Goal: Information Seeking & Learning: Learn about a topic

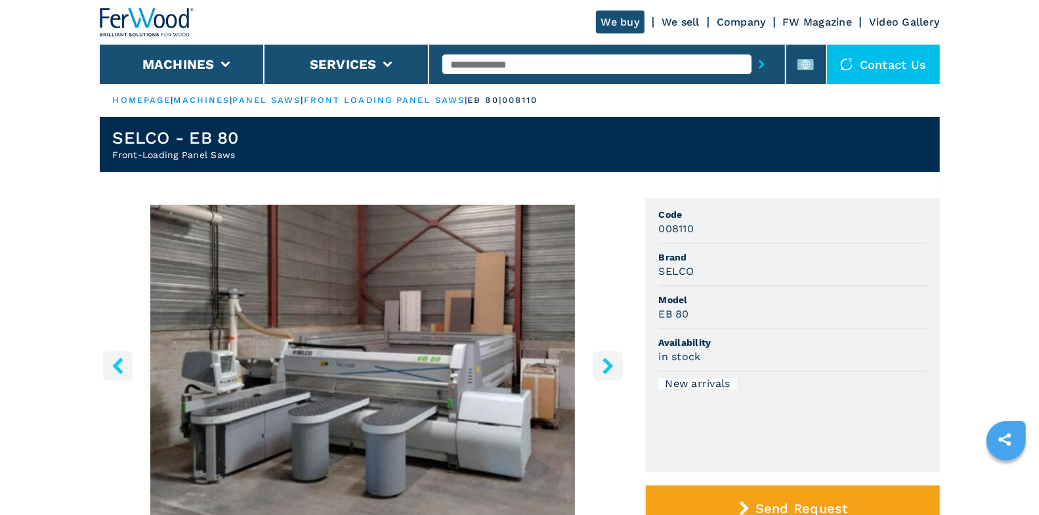
click at [144, 27] on img at bounding box center [147, 22] width 94 height 29
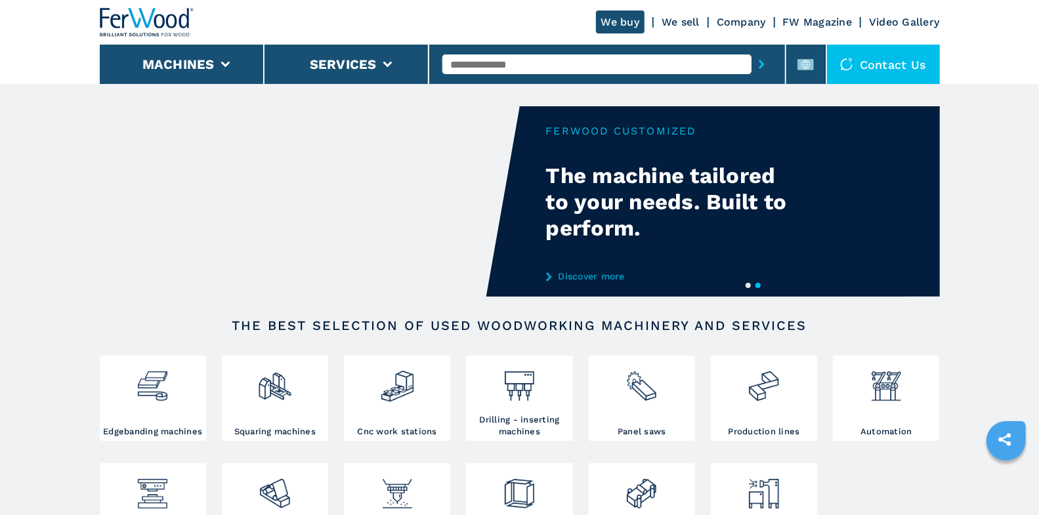
click at [525, 64] on input "text" at bounding box center [596, 64] width 309 height 20
type input "****"
click at [751, 49] on button "submit-button" at bounding box center [761, 64] width 20 height 30
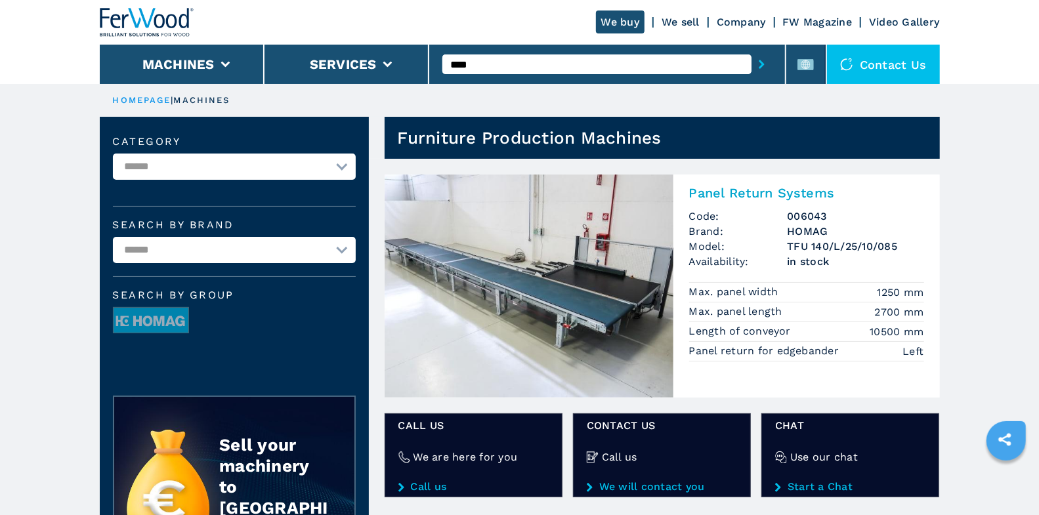
drag, startPoint x: 469, startPoint y: 64, endPoint x: 434, endPoint y: 58, distance: 35.8
click at [434, 58] on div "****" at bounding box center [607, 64] width 357 height 39
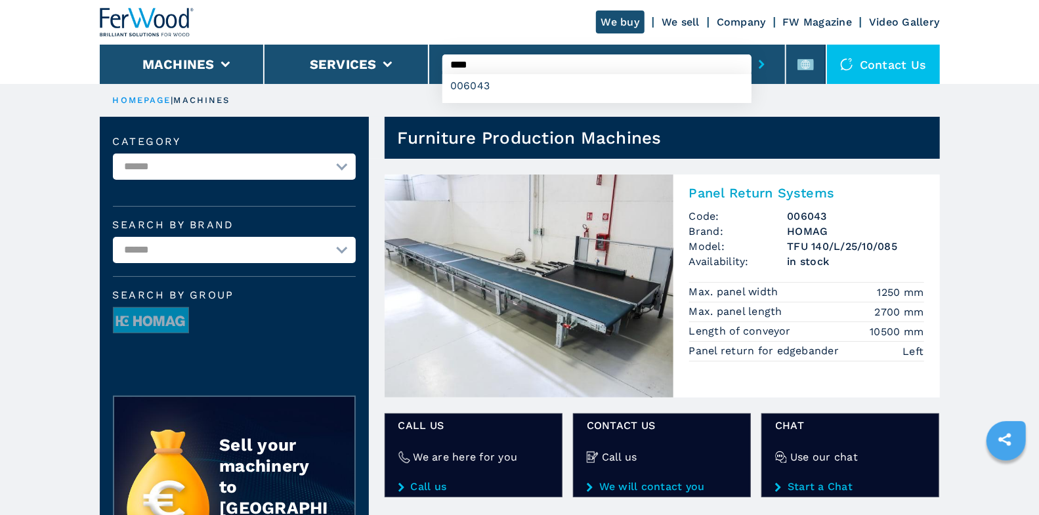
type input "*"
click at [751, 49] on button "submit-button" at bounding box center [761, 64] width 20 height 30
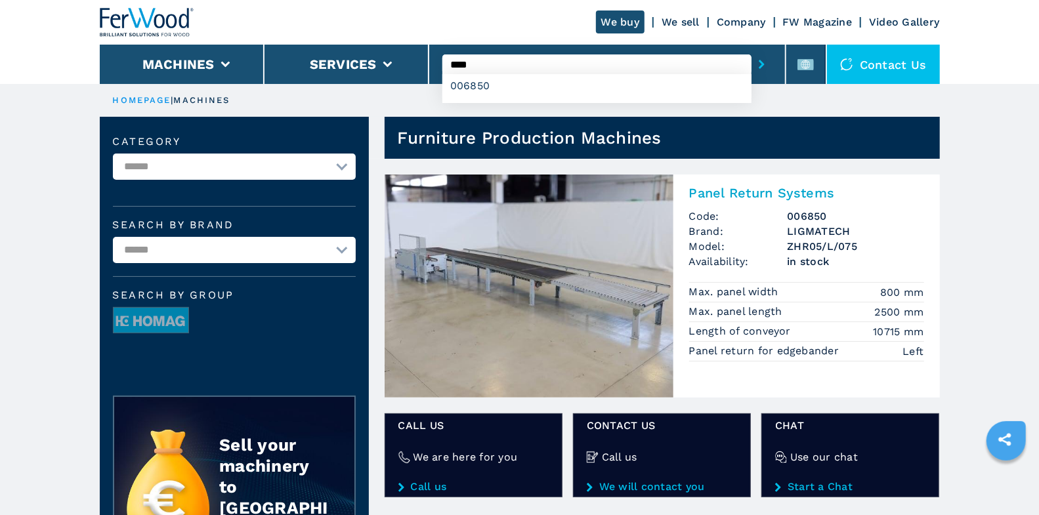
drag, startPoint x: 476, startPoint y: 60, endPoint x: 432, endPoint y: 56, distance: 43.5
click at [432, 56] on div "**** 006850" at bounding box center [607, 64] width 357 height 39
type input "****"
click at [751, 49] on button "submit-button" at bounding box center [761, 64] width 20 height 30
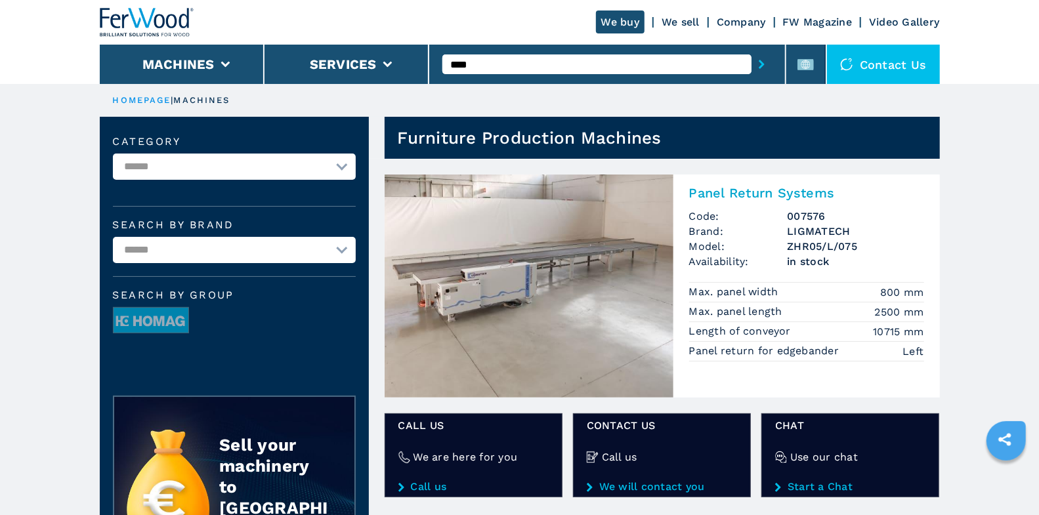
drag, startPoint x: 499, startPoint y: 66, endPoint x: 446, endPoint y: 66, distance: 52.5
click at [446, 66] on input "****" at bounding box center [596, 64] width 309 height 20
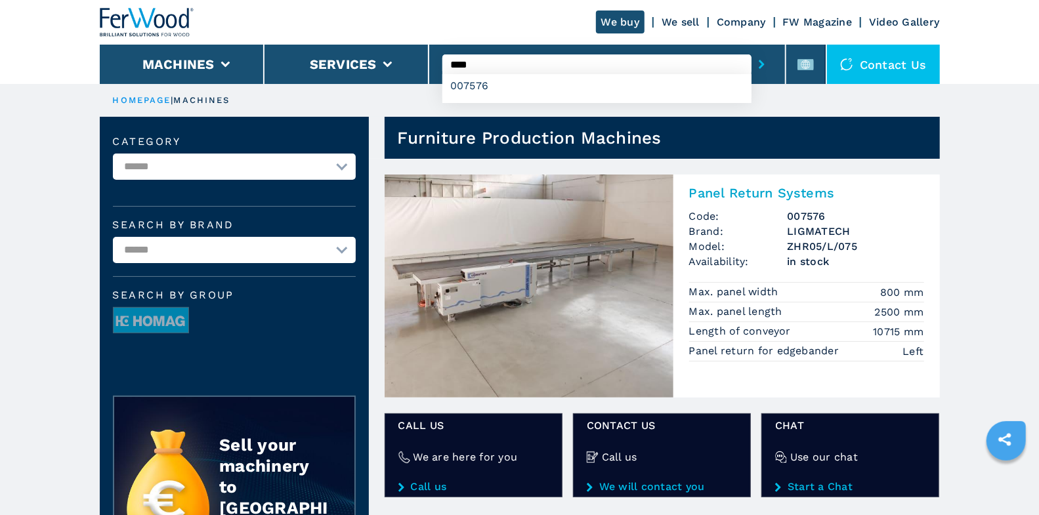
type input "****"
click at [751, 49] on button "submit-button" at bounding box center [761, 64] width 20 height 30
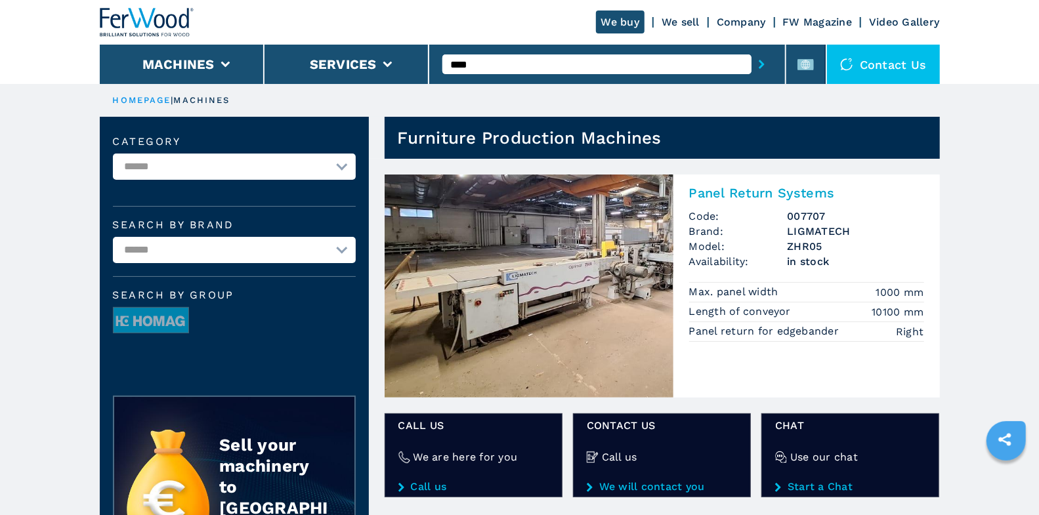
drag, startPoint x: 457, startPoint y: 62, endPoint x: 515, endPoint y: 64, distance: 58.4
click at [515, 64] on input "****" at bounding box center [596, 64] width 309 height 20
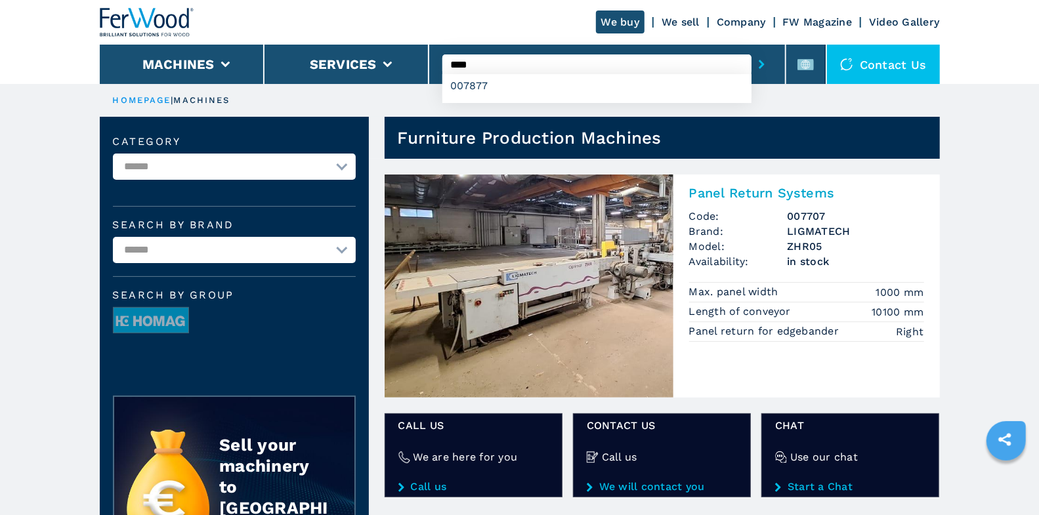
type input "****"
click at [751, 49] on button "submit-button" at bounding box center [761, 64] width 20 height 30
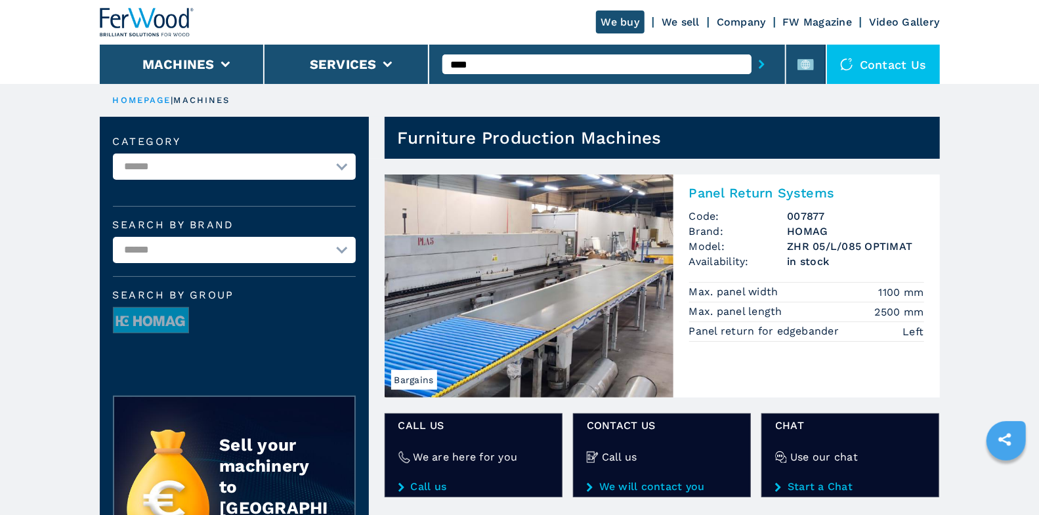
click at [586, 282] on img at bounding box center [529, 286] width 289 height 223
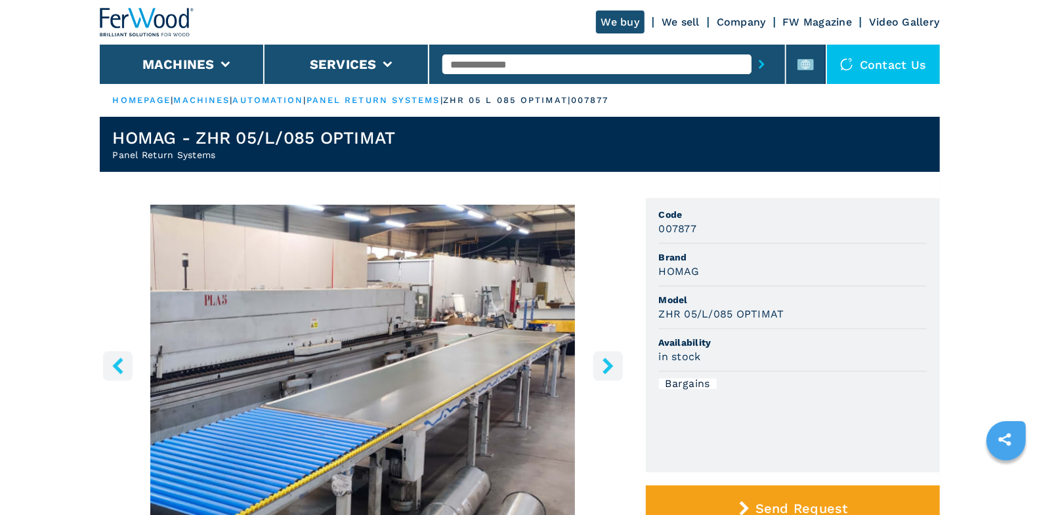
click at [617, 354] on button "right-button" at bounding box center [608, 366] width 30 height 30
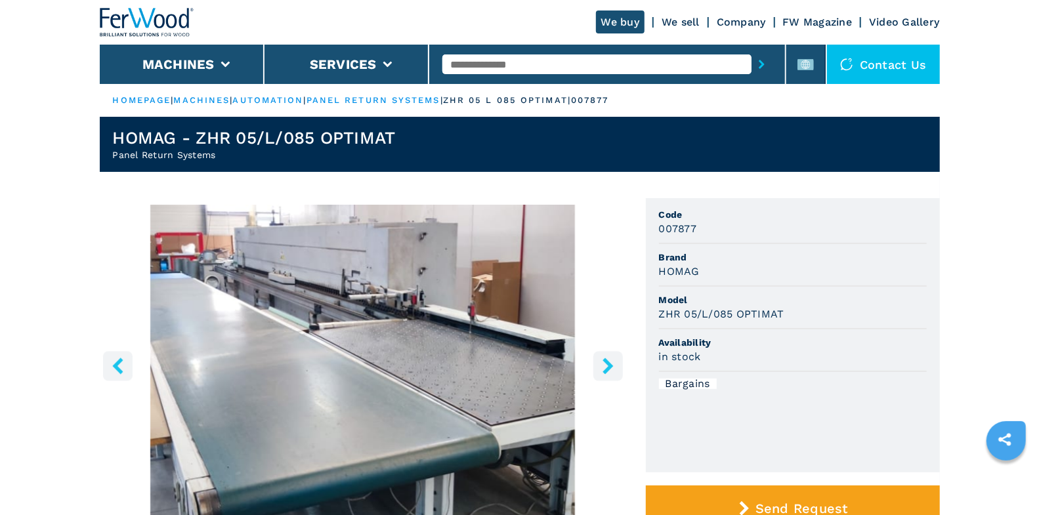
click at [609, 365] on icon "right-button" at bounding box center [607, 366] width 10 height 16
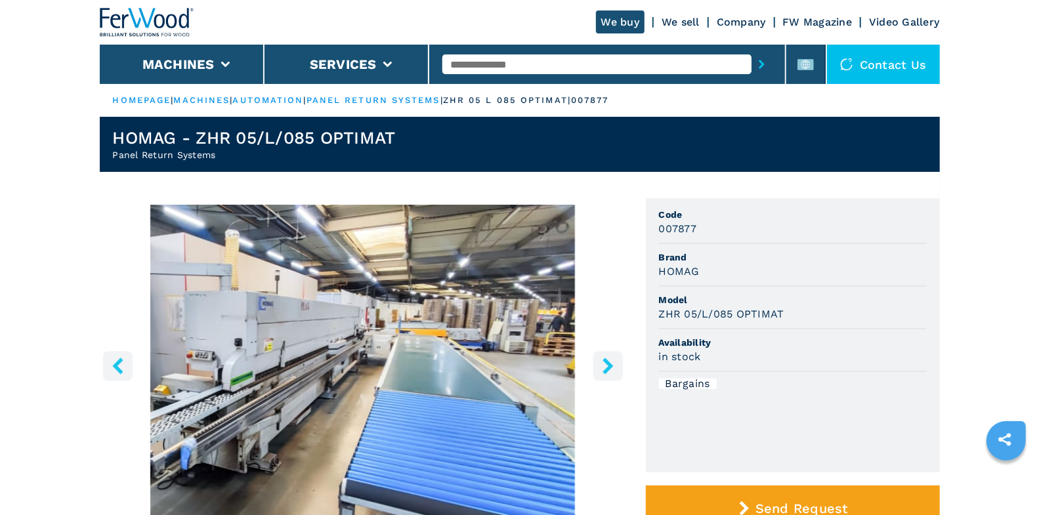
click at [609, 365] on icon "right-button" at bounding box center [607, 366] width 10 height 16
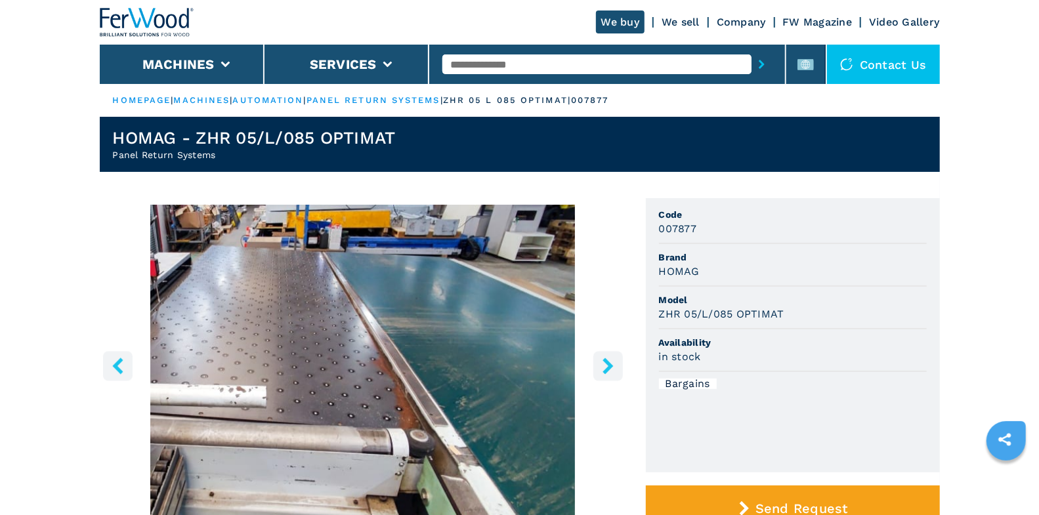
click at [497, 67] on input "text" at bounding box center [596, 64] width 309 height 20
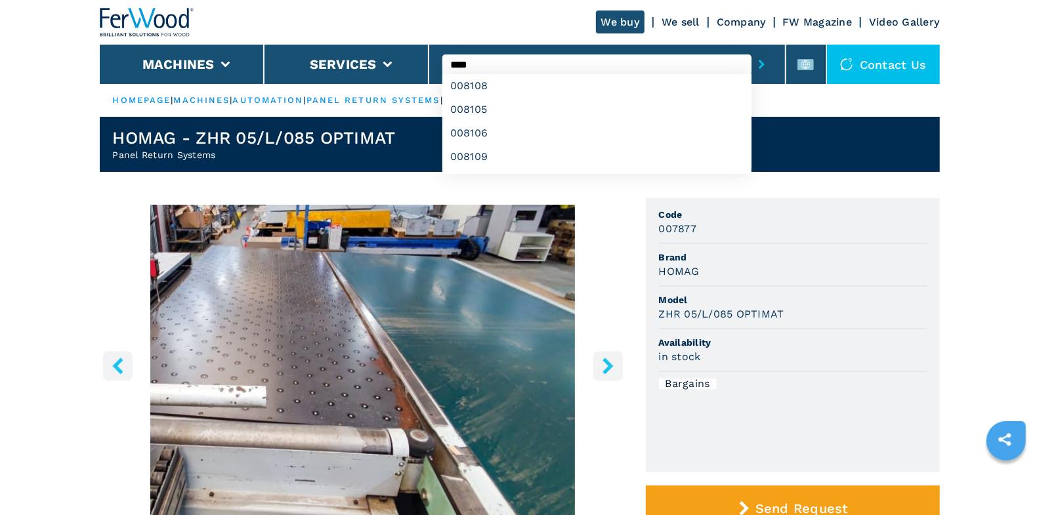
type input "****"
click at [751, 49] on button "submit-button" at bounding box center [761, 64] width 20 height 30
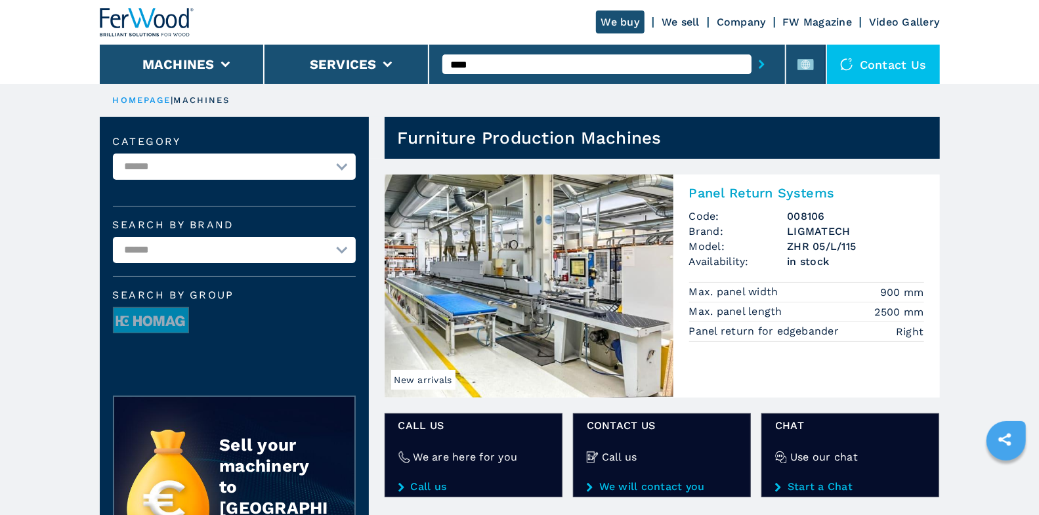
click at [431, 50] on div "****" at bounding box center [607, 64] width 357 height 39
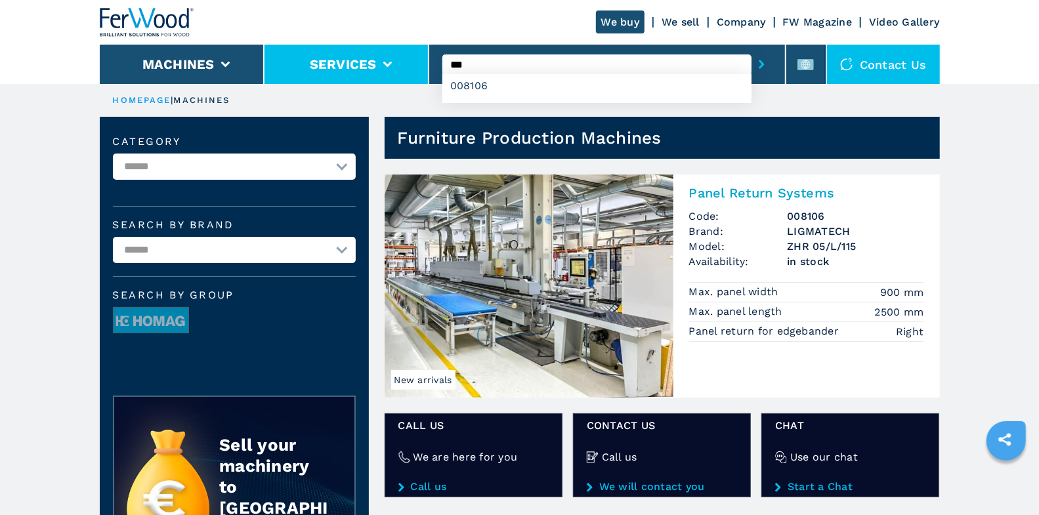
click at [751, 49] on button "submit-button" at bounding box center [761, 64] width 20 height 30
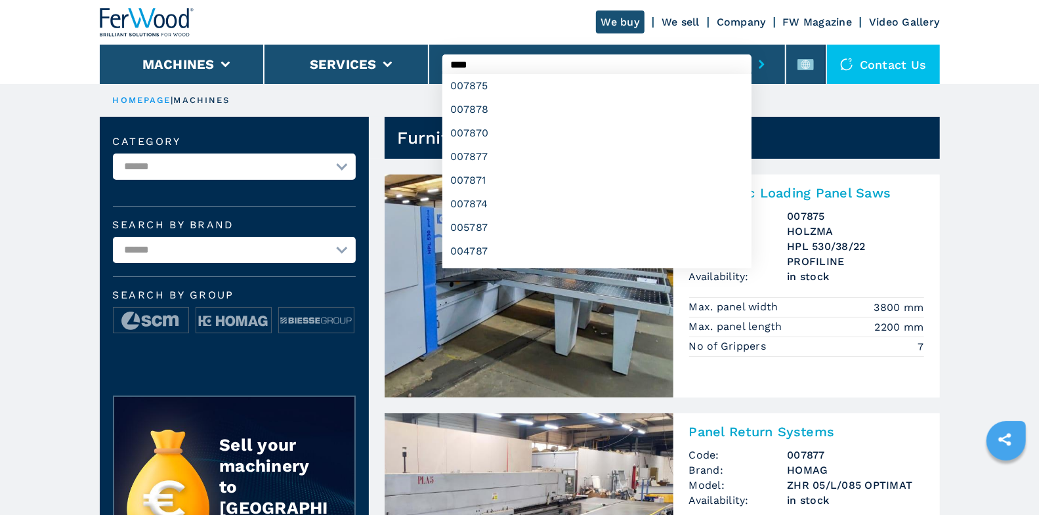
click at [751, 49] on button "submit-button" at bounding box center [761, 64] width 20 height 30
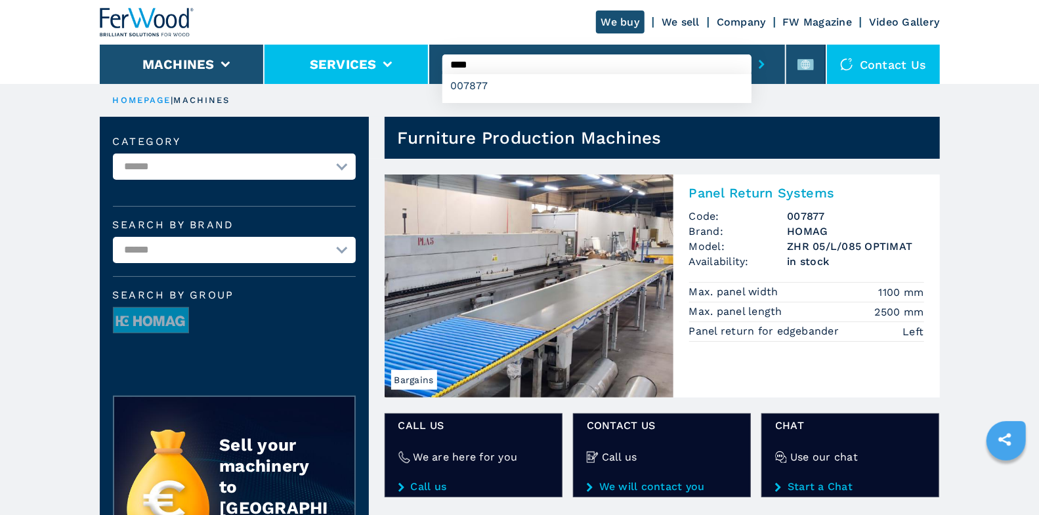
drag, startPoint x: 497, startPoint y: 57, endPoint x: 424, endPoint y: 66, distance: 73.3
click at [424, 66] on div "We buy We sell Company FW Magazine Video Gallery Machines Services **** 007877 …" at bounding box center [520, 42] width 840 height 84
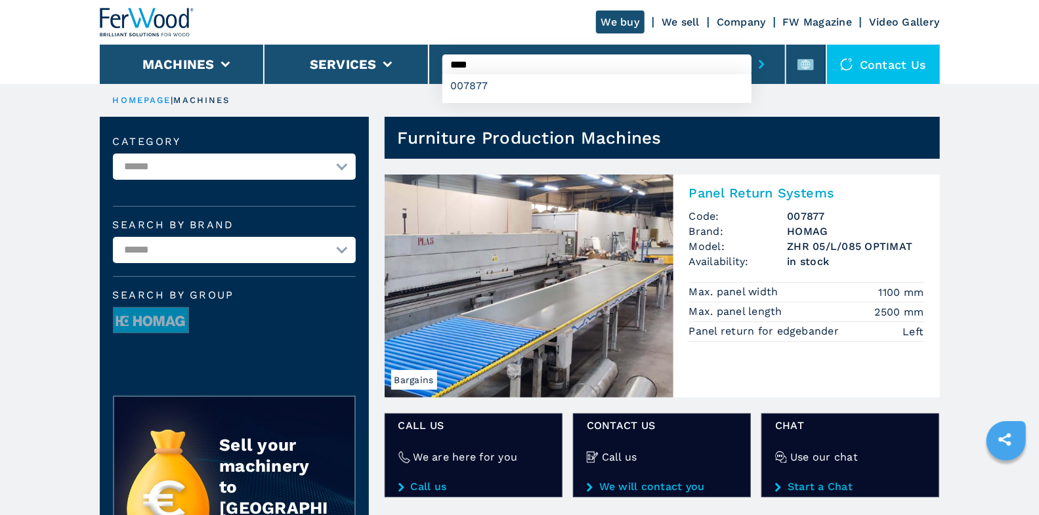
click at [484, 63] on input "****" at bounding box center [596, 64] width 309 height 20
paste input "**"
type input "******"
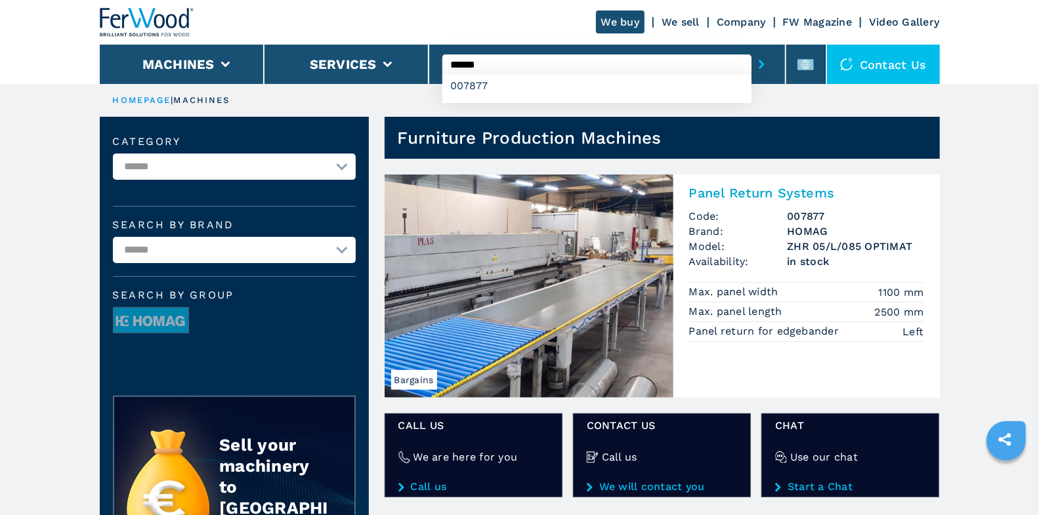
click at [751, 49] on button "submit-button" at bounding box center [761, 64] width 20 height 30
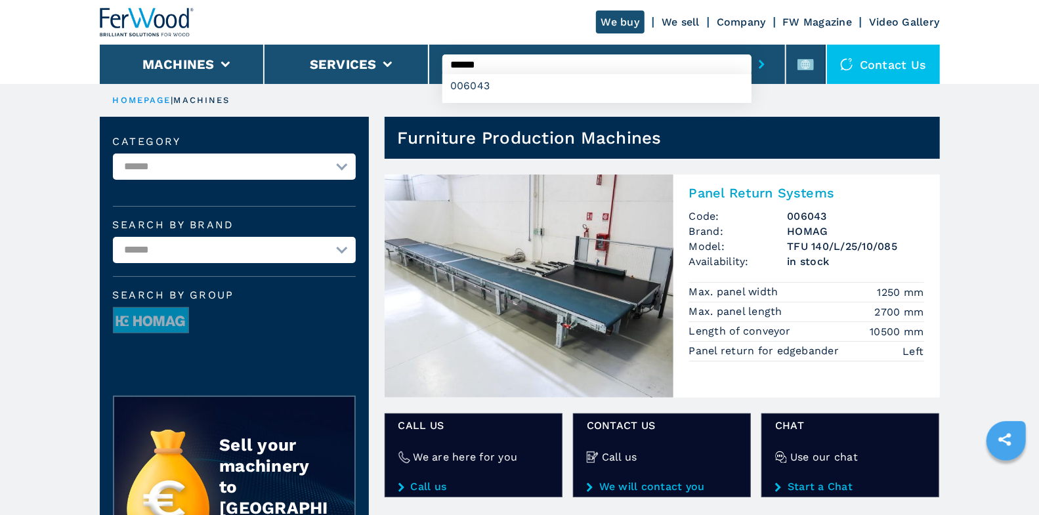
click at [727, 192] on h2 "Panel Return Systems" at bounding box center [806, 193] width 235 height 16
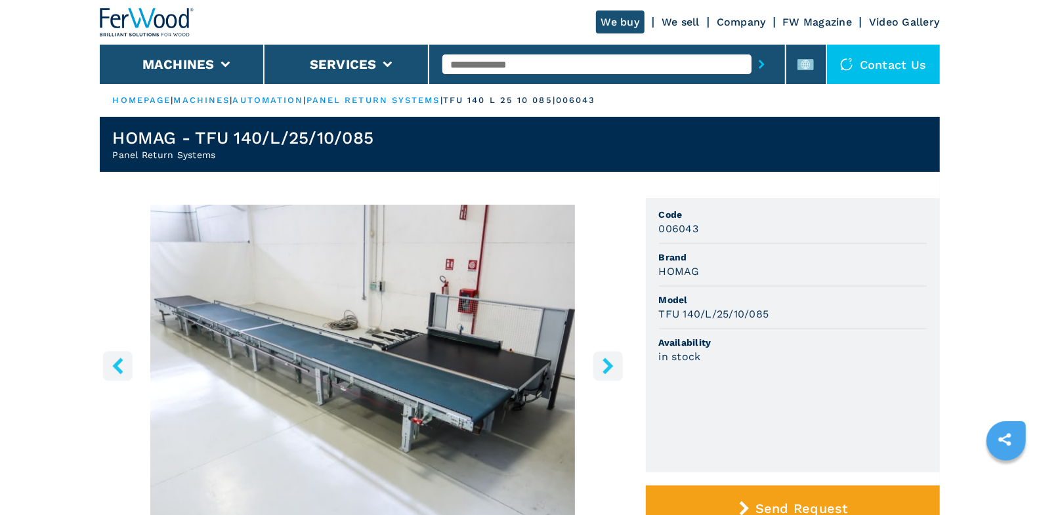
click at [504, 63] on input "text" at bounding box center [596, 64] width 309 height 20
paste input "******"
type input "******"
click at [751, 49] on button "submit-button" at bounding box center [761, 64] width 20 height 30
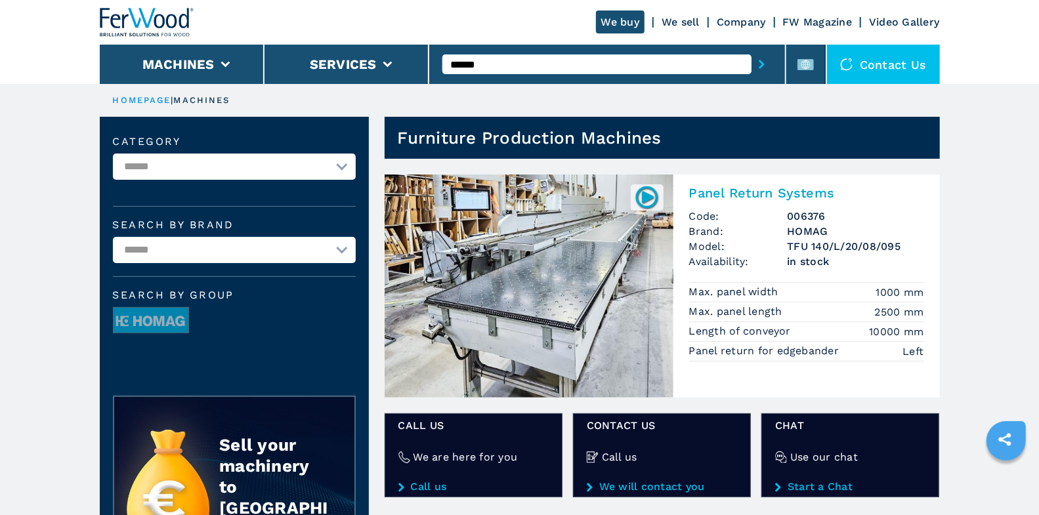
click at [745, 194] on h2 "Panel Return Systems" at bounding box center [806, 193] width 235 height 16
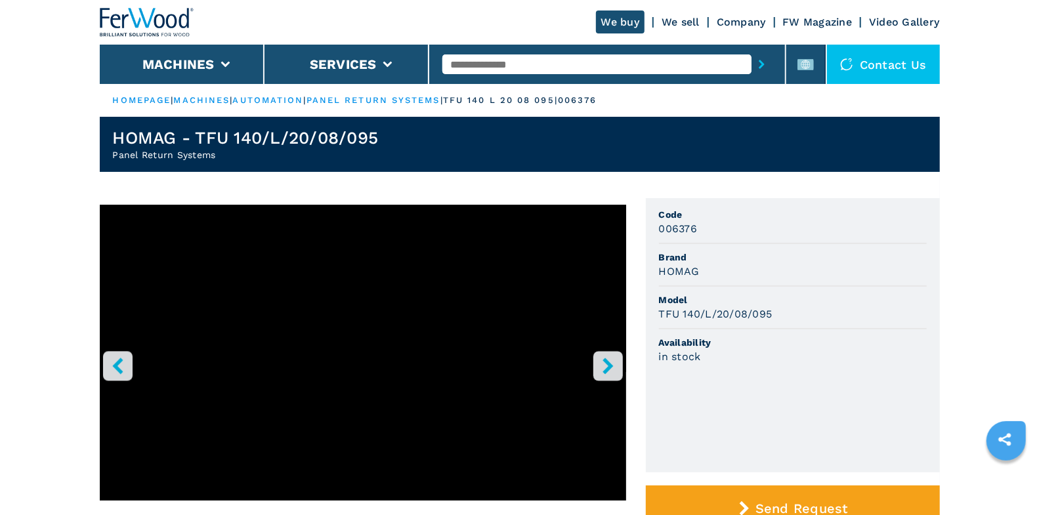
click at [537, 63] on input "text" at bounding box center [596, 64] width 309 height 20
paste input "******"
type input "******"
click at [751, 49] on button "submit-button" at bounding box center [761, 64] width 20 height 30
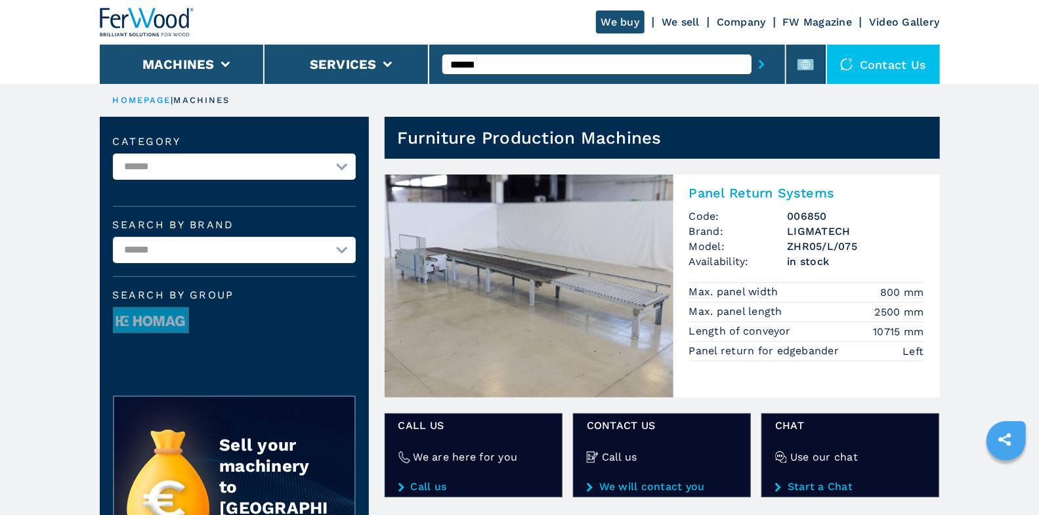
click at [737, 191] on h2 "Panel Return Systems" at bounding box center [806, 193] width 235 height 16
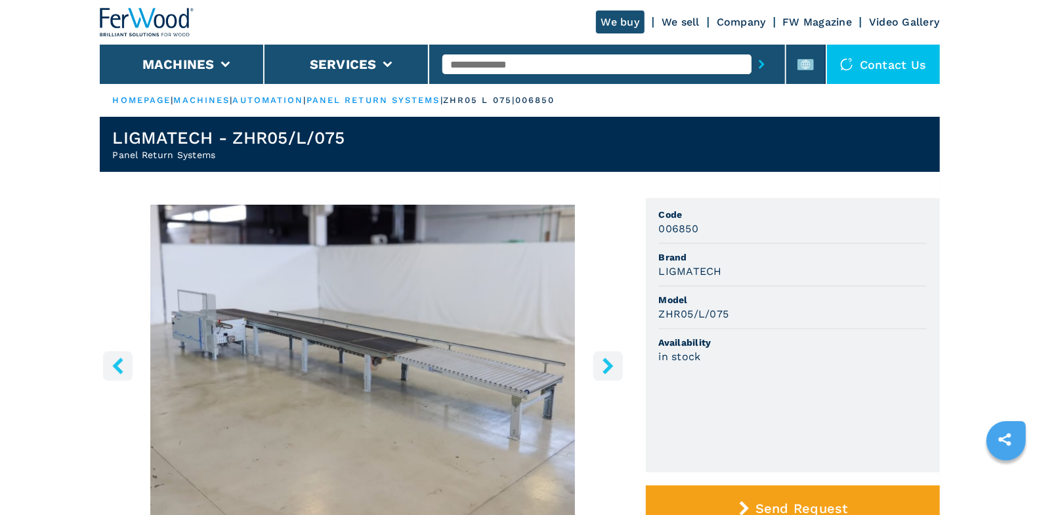
click at [467, 66] on input "text" at bounding box center [596, 64] width 309 height 20
paste input "******"
type input "******"
click at [751, 49] on button "submit-button" at bounding box center [761, 64] width 20 height 30
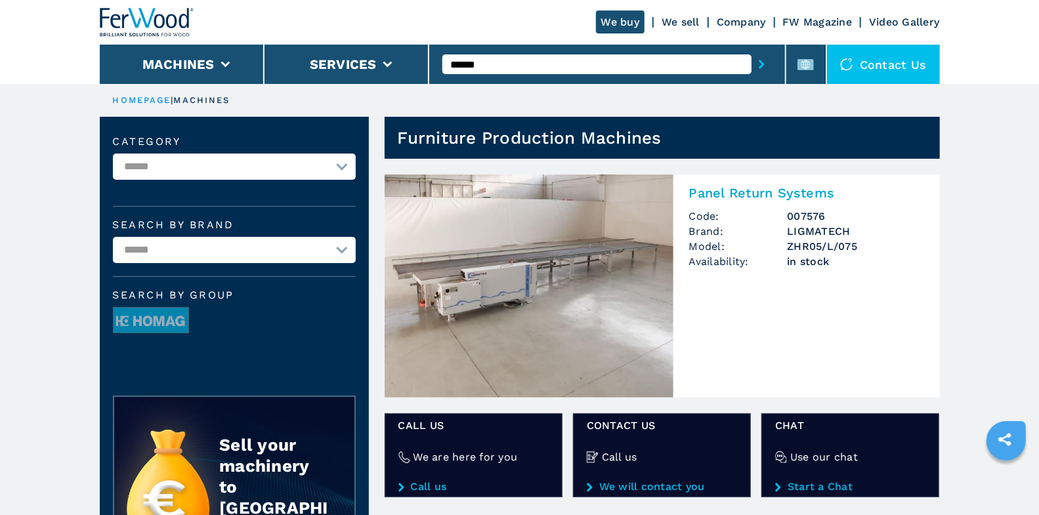
click at [717, 199] on h2 "Panel Return Systems" at bounding box center [806, 193] width 235 height 16
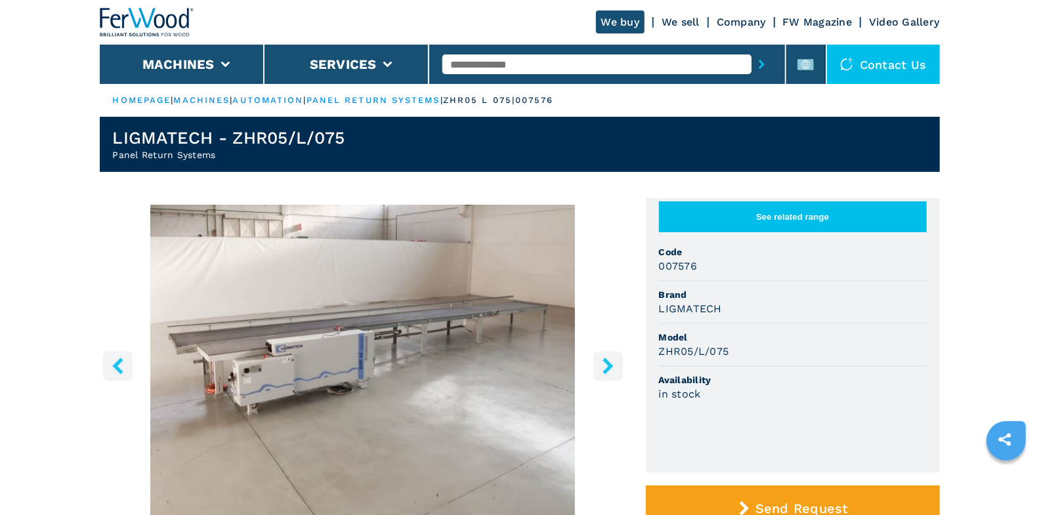
click at [499, 62] on input "text" at bounding box center [596, 64] width 309 height 20
type input "****"
click at [751, 49] on button "submit-button" at bounding box center [761, 64] width 20 height 30
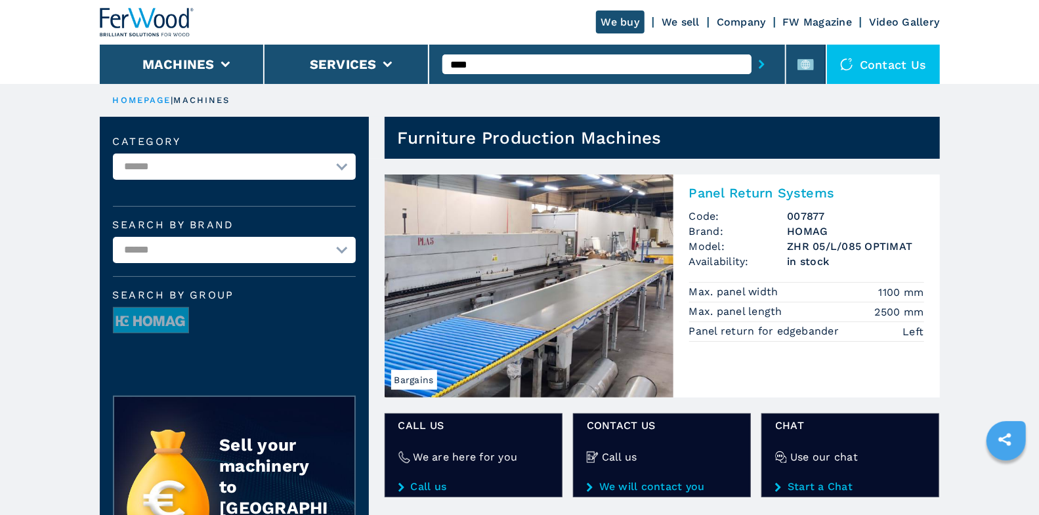
click at [753, 193] on h2 "Panel Return Systems" at bounding box center [806, 193] width 235 height 16
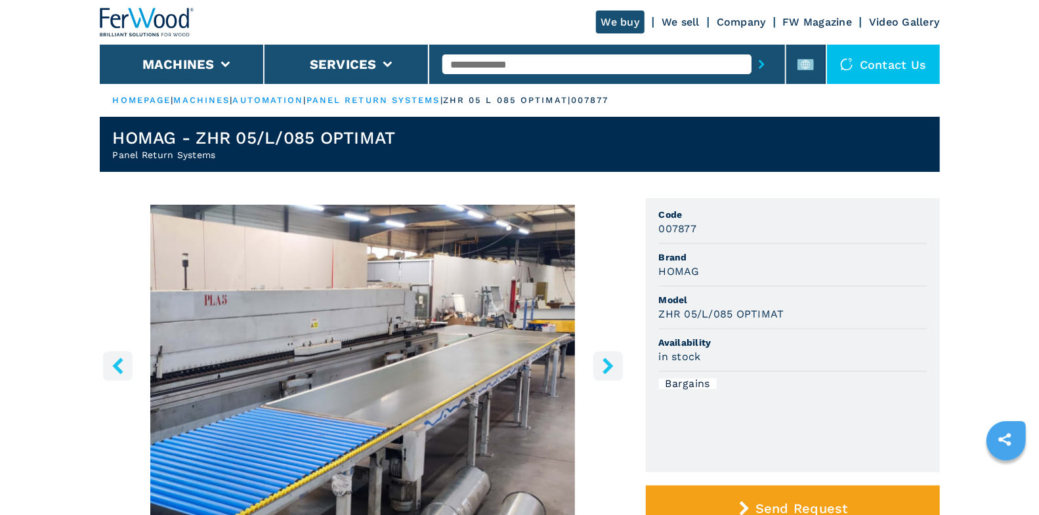
click at [507, 73] on input "text" at bounding box center [596, 64] width 309 height 20
type input "*******"
click at [751, 49] on button "submit-button" at bounding box center [761, 64] width 20 height 30
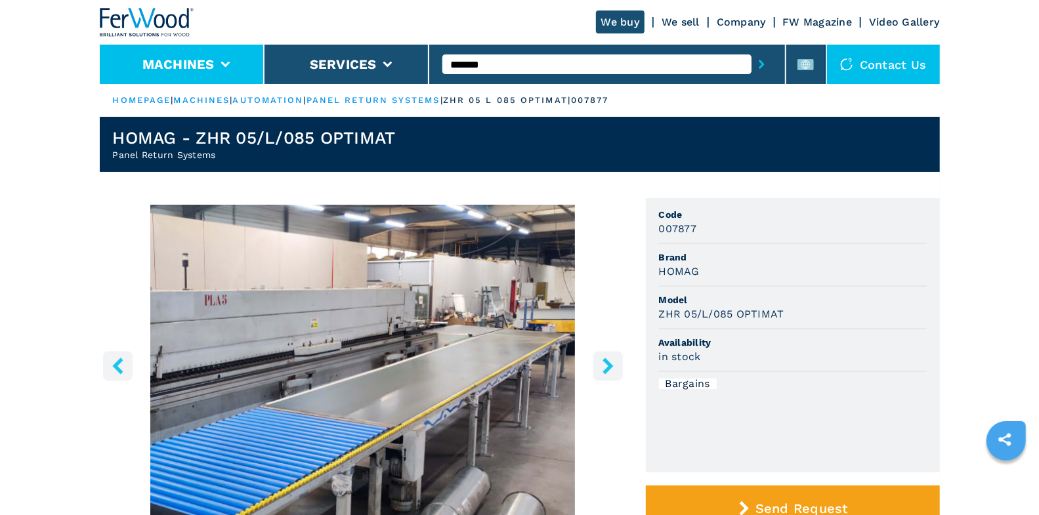
click at [190, 45] on li "Machines" at bounding box center [182, 64] width 165 height 39
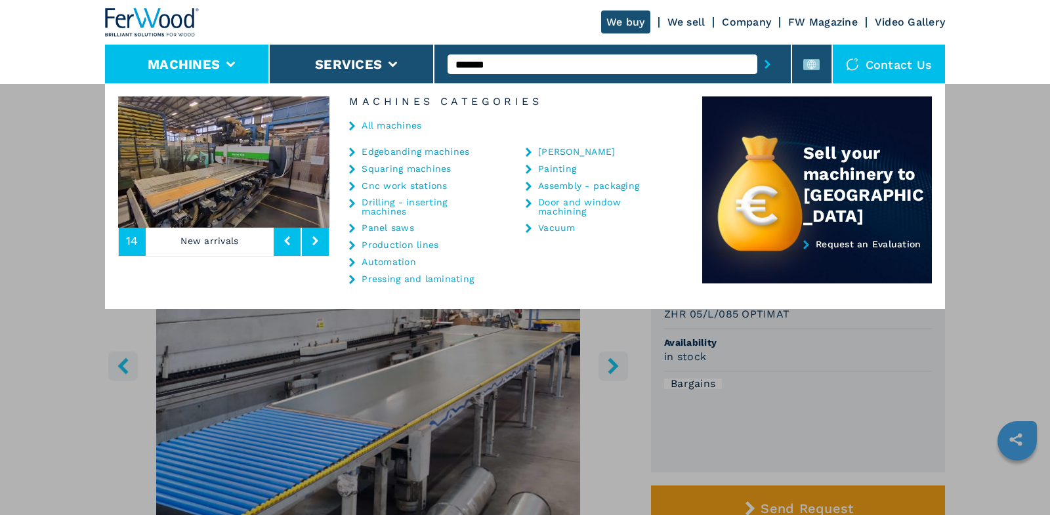
click at [401, 154] on link "Edgebanding machines" at bounding box center [416, 151] width 108 height 9
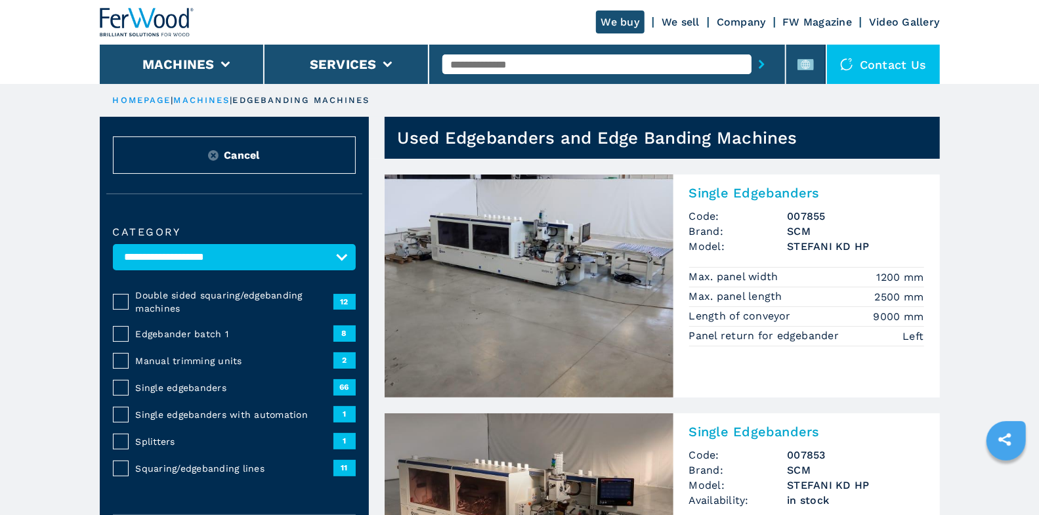
click at [591, 61] on input "text" at bounding box center [596, 64] width 309 height 20
type input "*******"
click at [751, 49] on button "submit-button" at bounding box center [761, 64] width 20 height 30
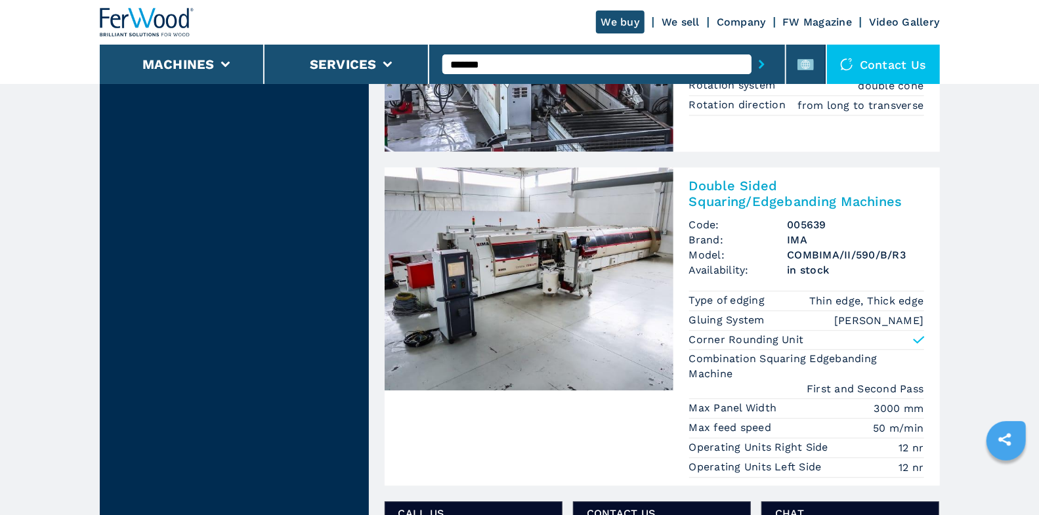
scroll to position [2016, 0]
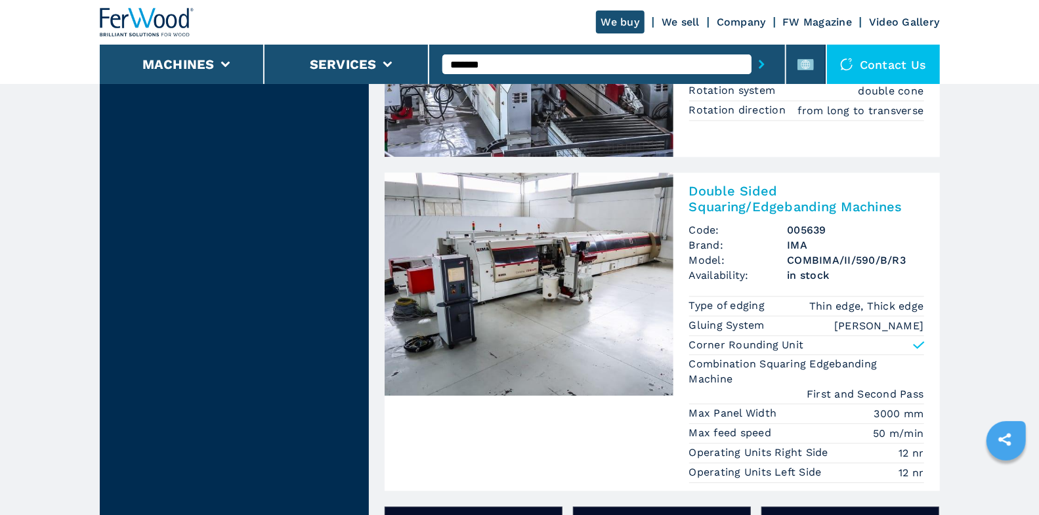
click at [728, 185] on h2 "Double Sided Squaring/Edgebanding Machines" at bounding box center [806, 198] width 235 height 31
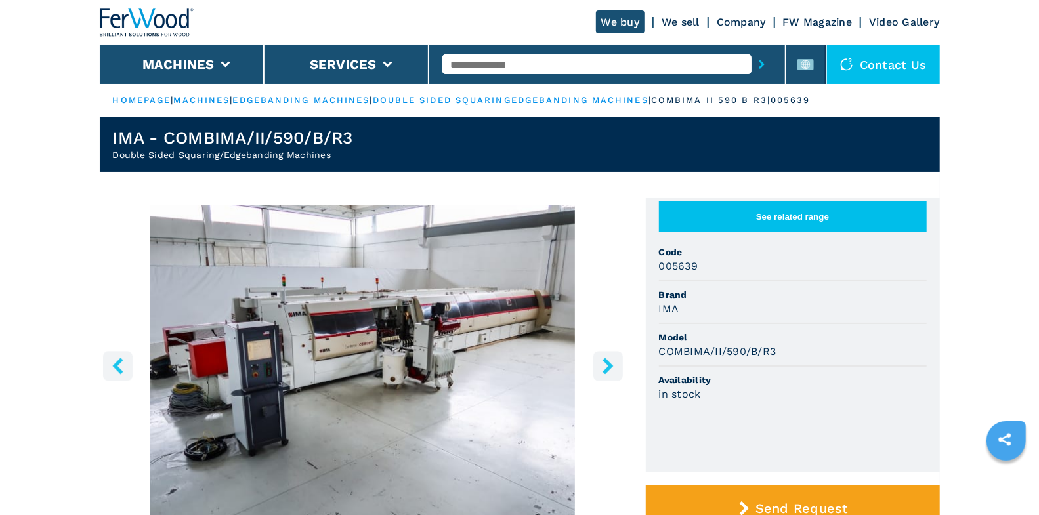
click at [605, 373] on icon "right-button" at bounding box center [607, 366] width 10 height 16
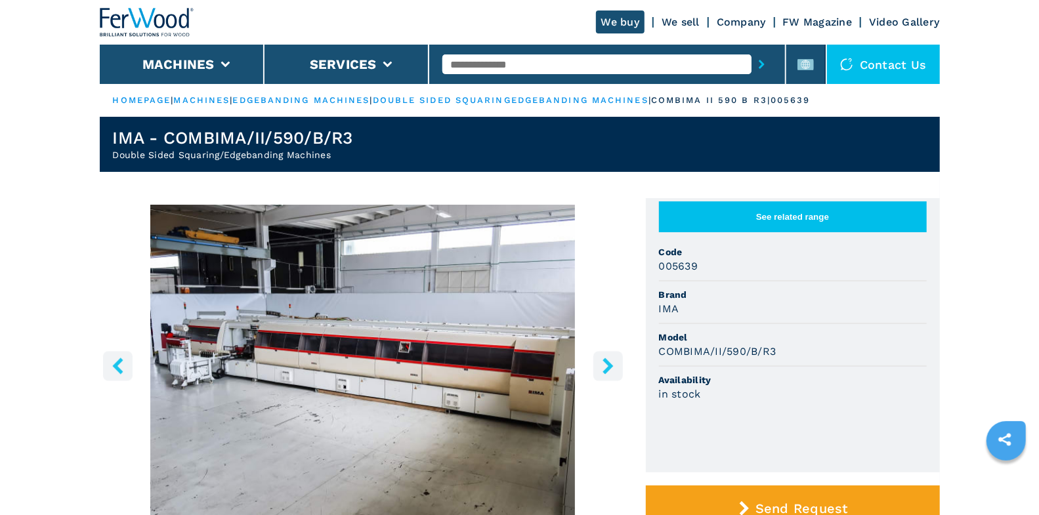
click at [607, 369] on icon "right-button" at bounding box center [607, 366] width 10 height 16
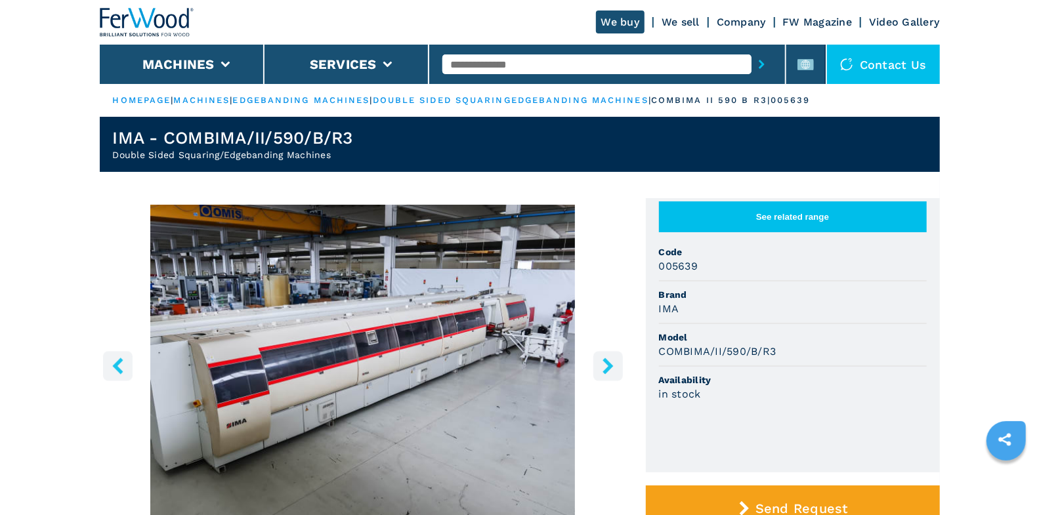
click at [607, 369] on icon "right-button" at bounding box center [607, 366] width 10 height 16
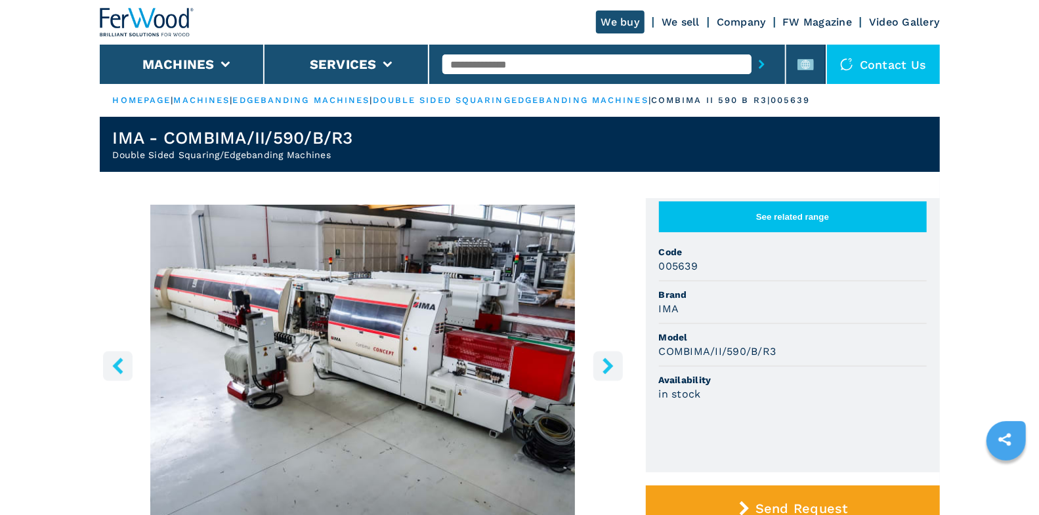
click at [607, 369] on icon "right-button" at bounding box center [607, 366] width 10 height 16
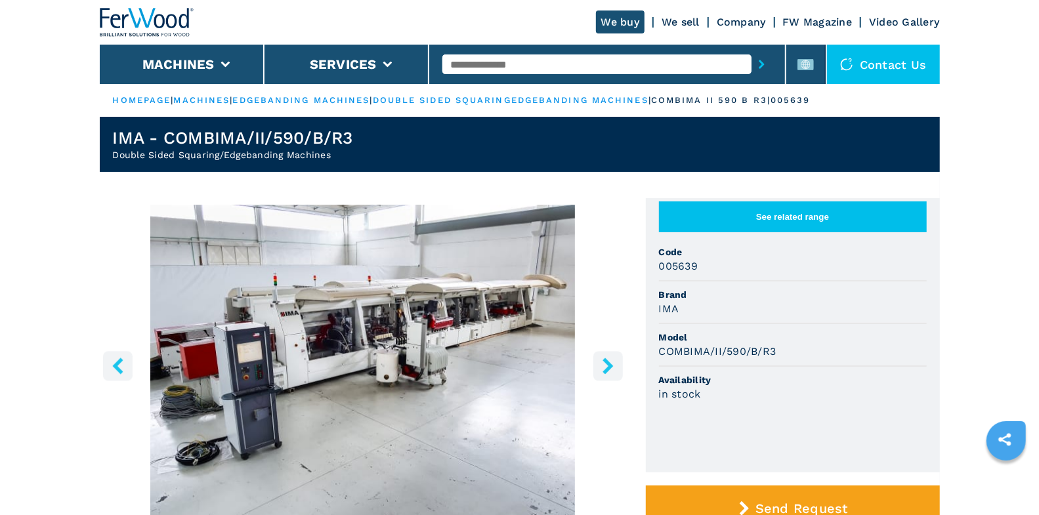
click at [607, 369] on icon "right-button" at bounding box center [607, 366] width 10 height 16
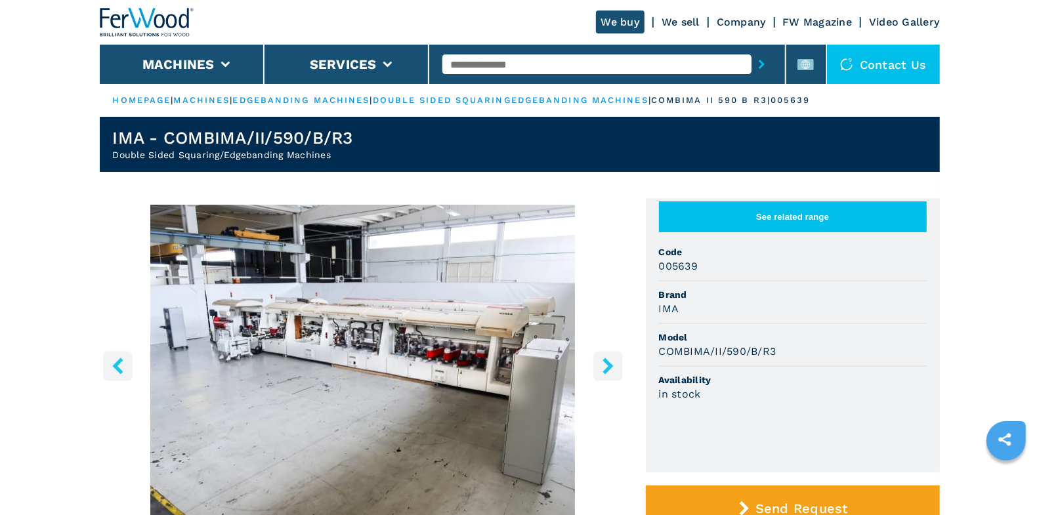
click at [607, 369] on icon "right-button" at bounding box center [607, 366] width 10 height 16
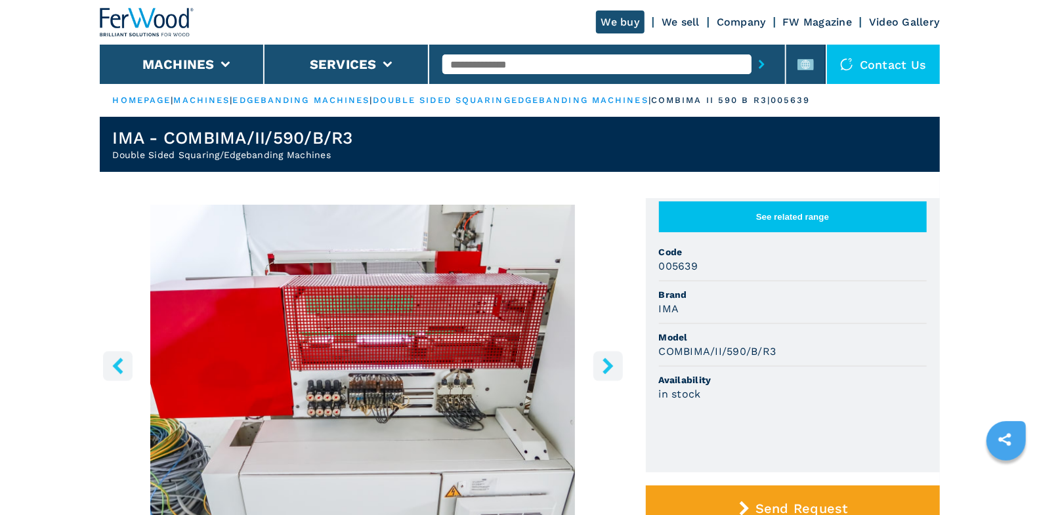
click at [607, 369] on icon "right-button" at bounding box center [607, 366] width 10 height 16
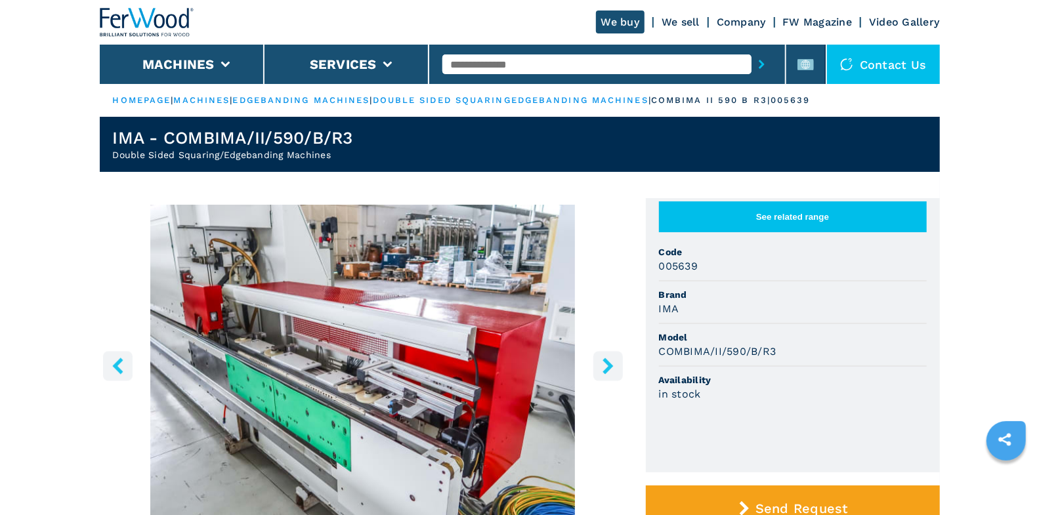
click at [607, 369] on icon "right-button" at bounding box center [607, 366] width 10 height 16
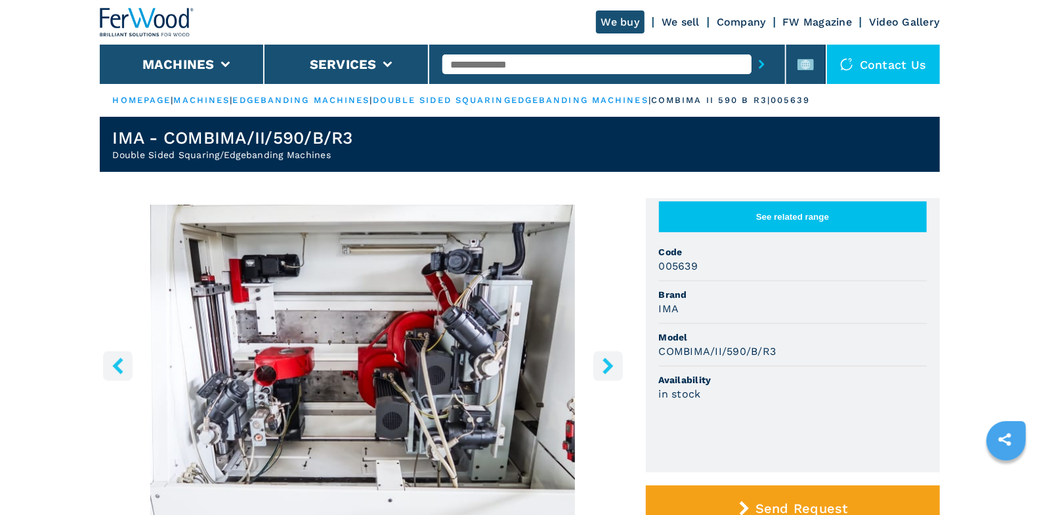
click at [607, 369] on icon "right-button" at bounding box center [607, 366] width 10 height 16
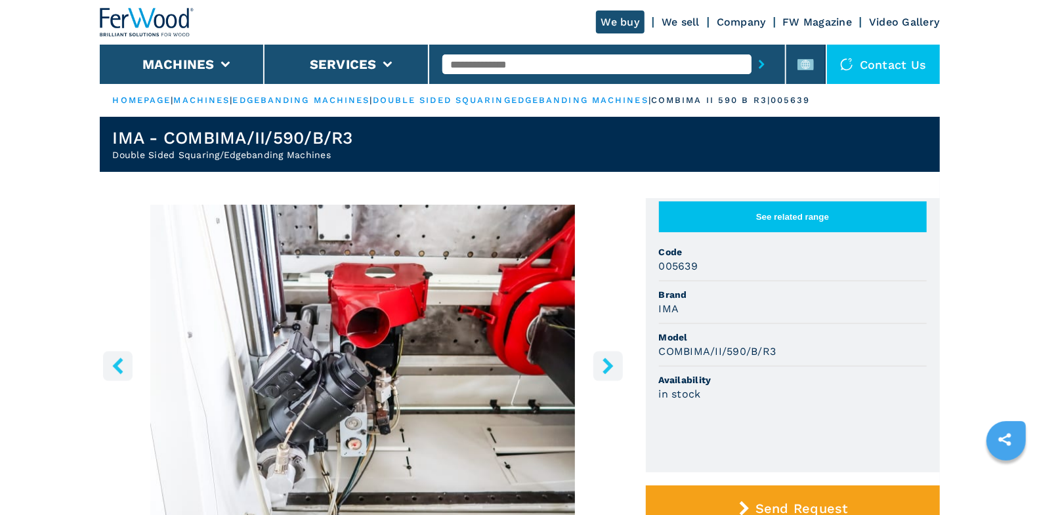
click at [607, 369] on icon "right-button" at bounding box center [607, 366] width 10 height 16
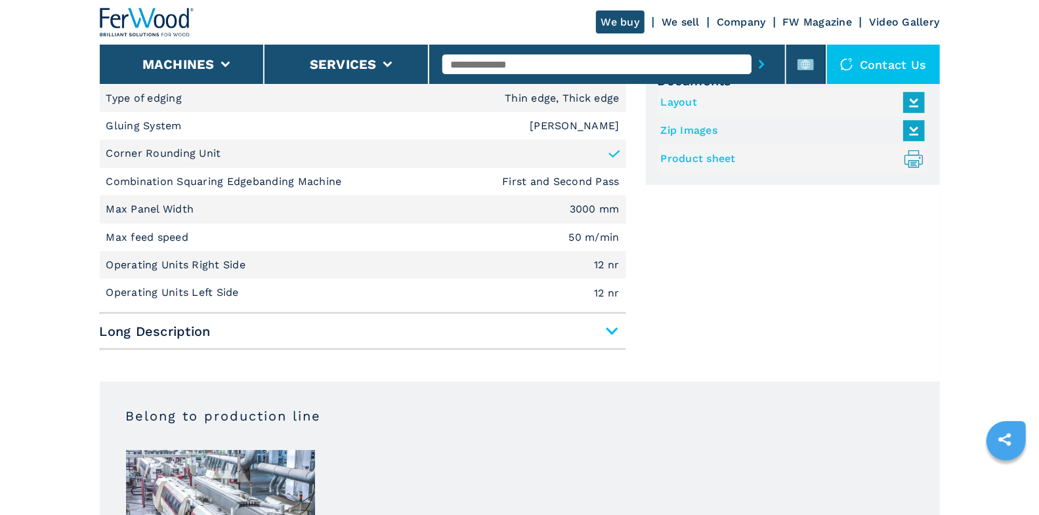
scroll to position [610, 0]
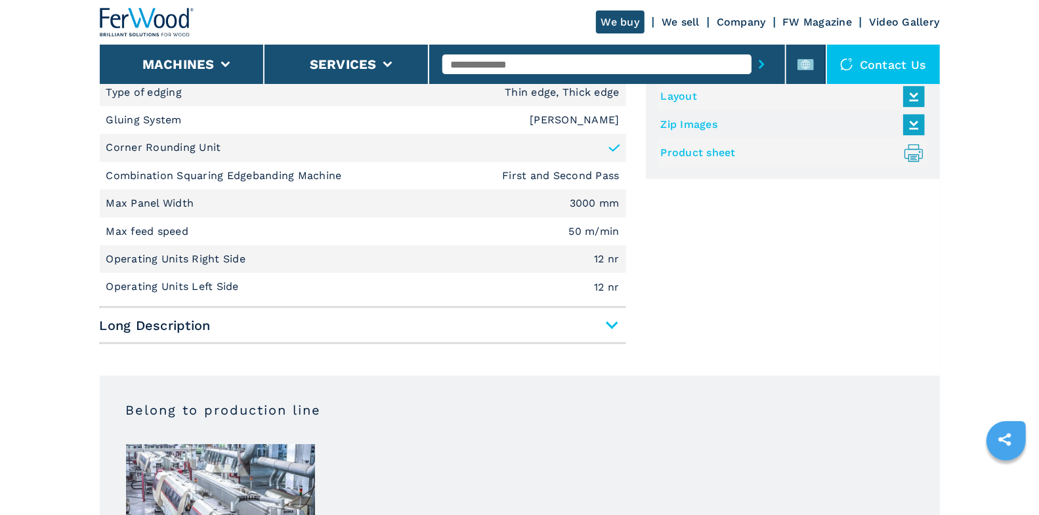
click at [611, 332] on span "Long Description" at bounding box center [363, 326] width 526 height 24
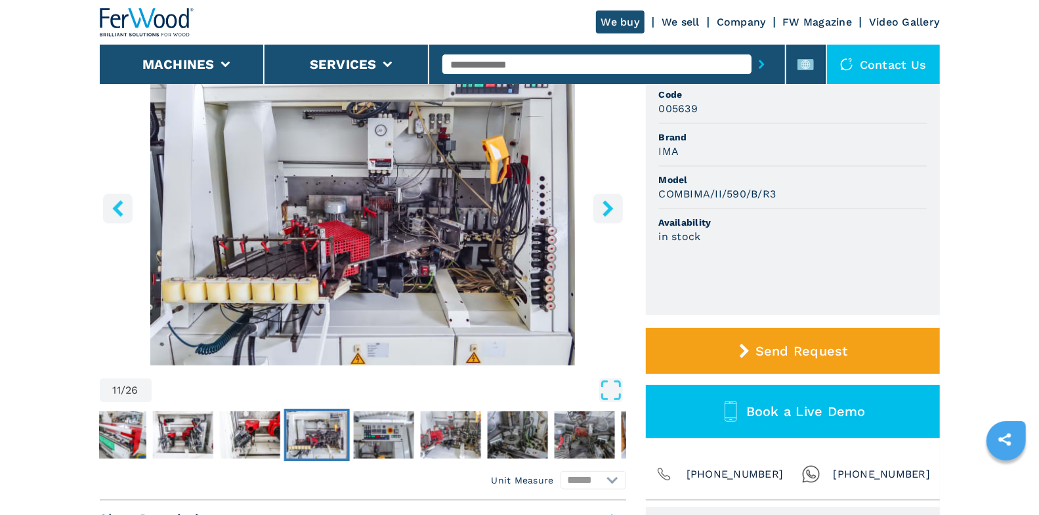
scroll to position [20, 0]
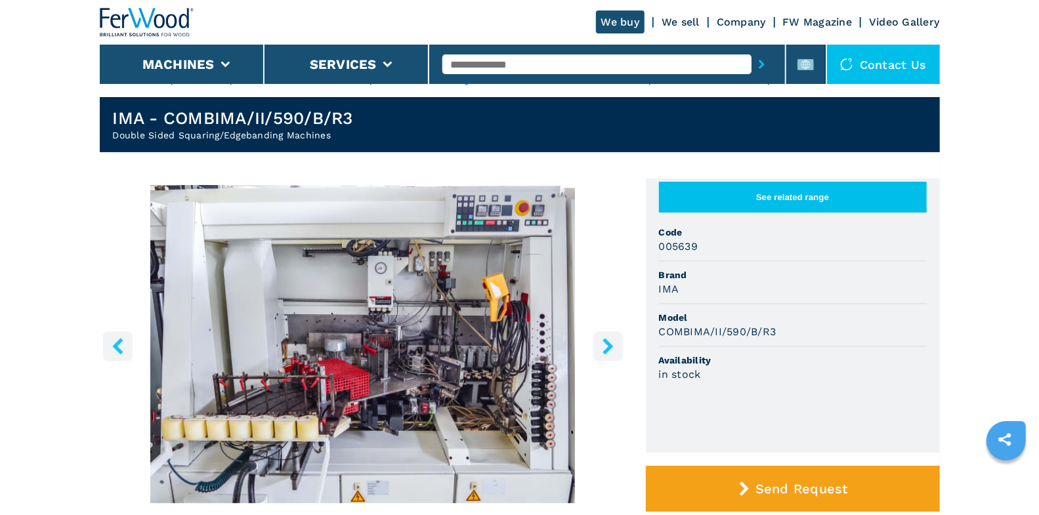
click at [614, 345] on icon "right-button" at bounding box center [608, 346] width 16 height 16
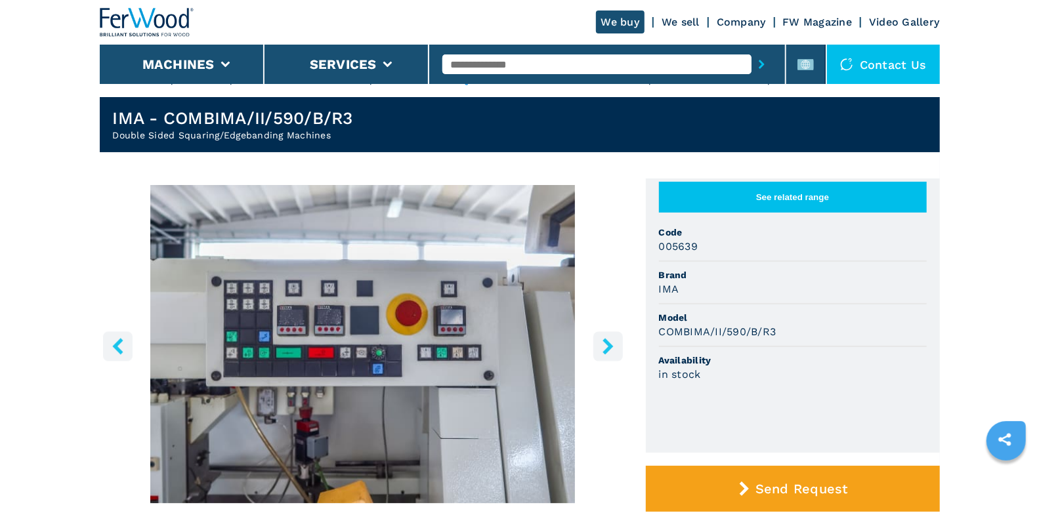
click at [614, 345] on icon "right-button" at bounding box center [608, 346] width 16 height 16
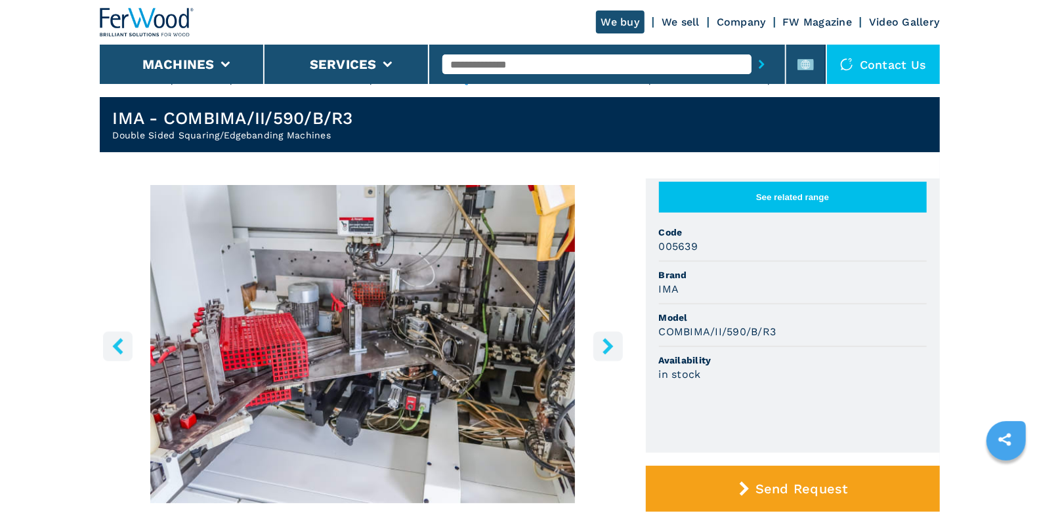
click at [614, 345] on icon "right-button" at bounding box center [608, 346] width 16 height 16
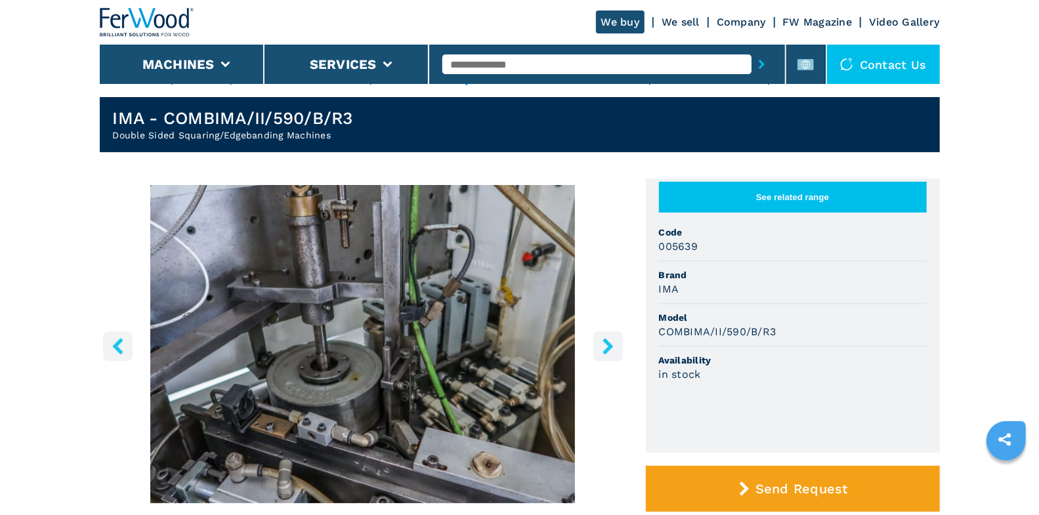
click at [614, 345] on icon "right-button" at bounding box center [608, 346] width 16 height 16
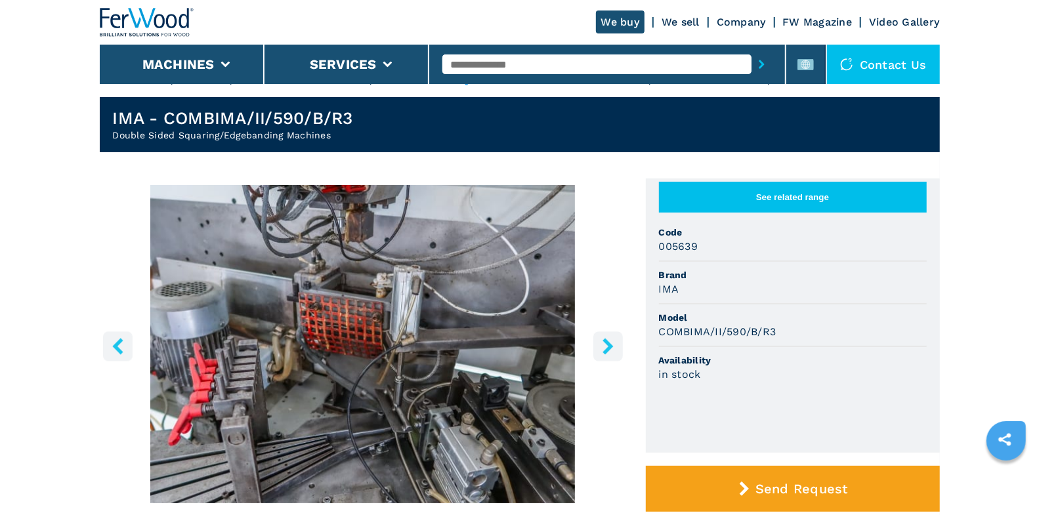
click at [614, 345] on icon "right-button" at bounding box center [608, 346] width 16 height 16
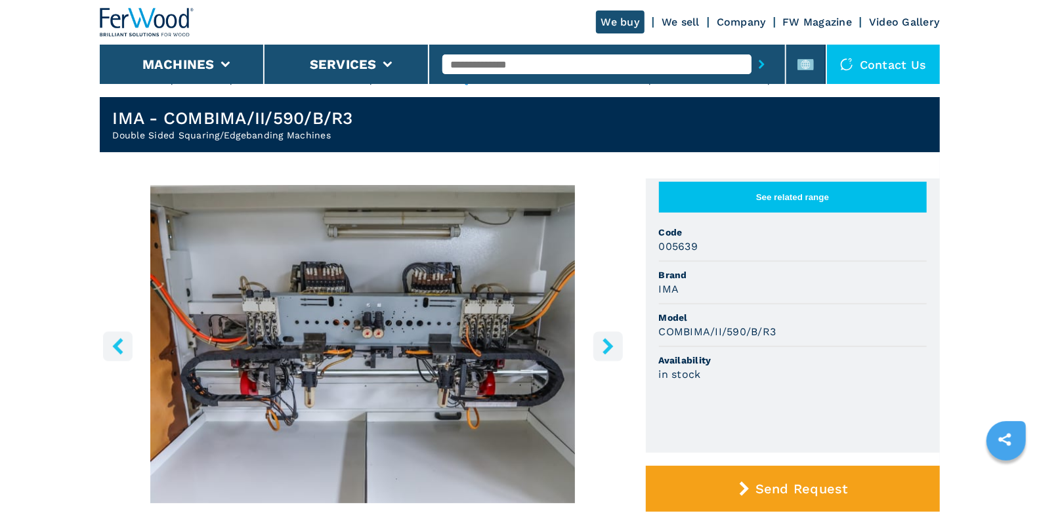
click at [614, 345] on icon "right-button" at bounding box center [608, 346] width 16 height 16
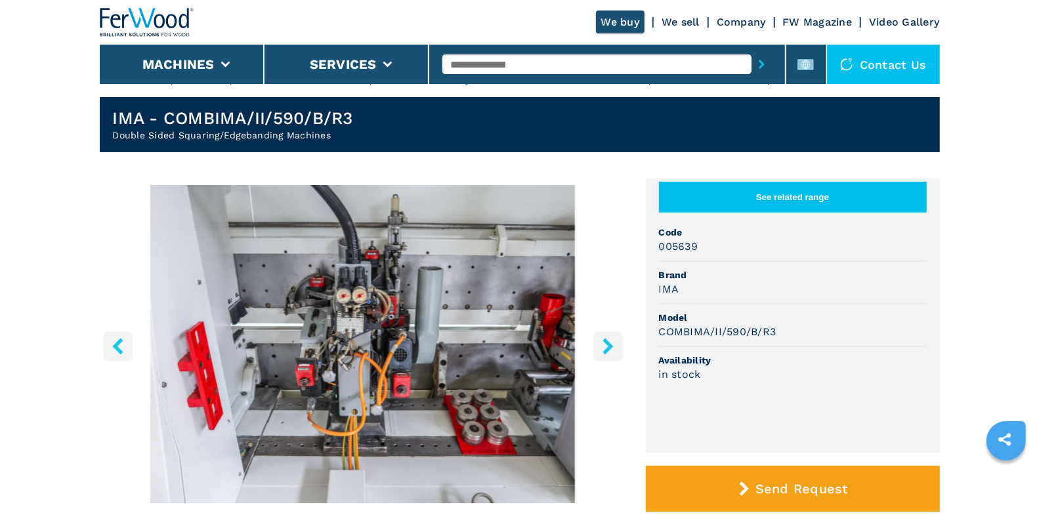
click at [614, 345] on icon "right-button" at bounding box center [608, 346] width 16 height 16
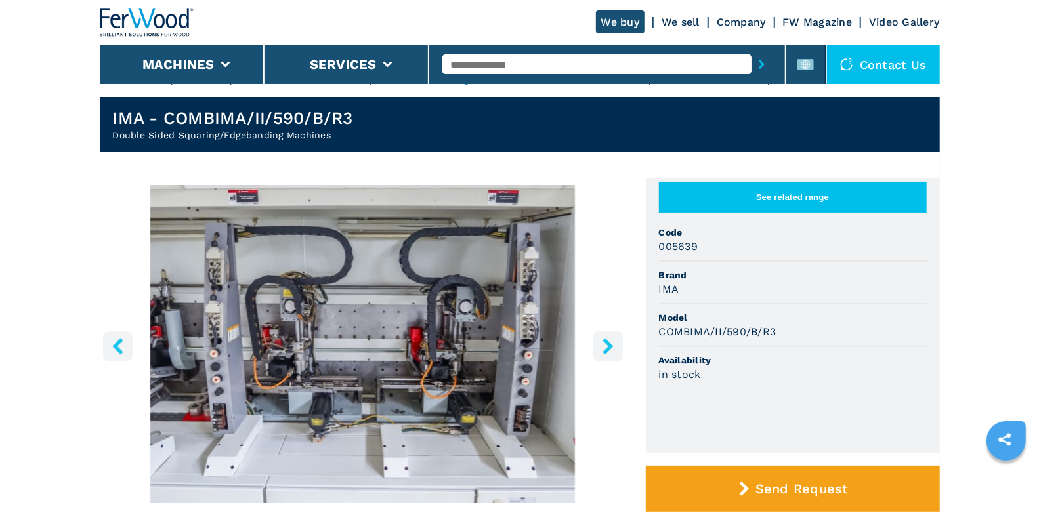
click at [614, 345] on icon "right-button" at bounding box center [608, 346] width 16 height 16
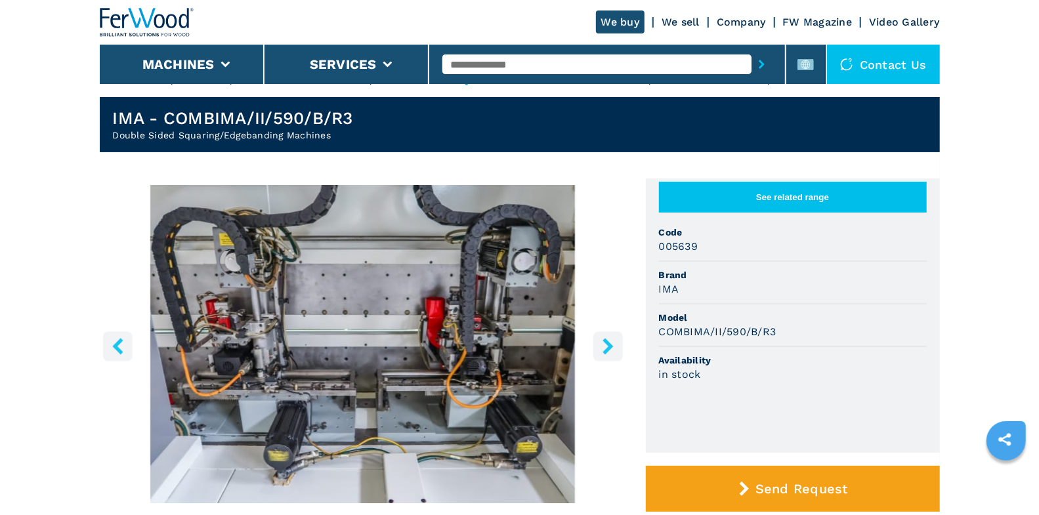
click at [614, 345] on icon "right-button" at bounding box center [608, 346] width 16 height 16
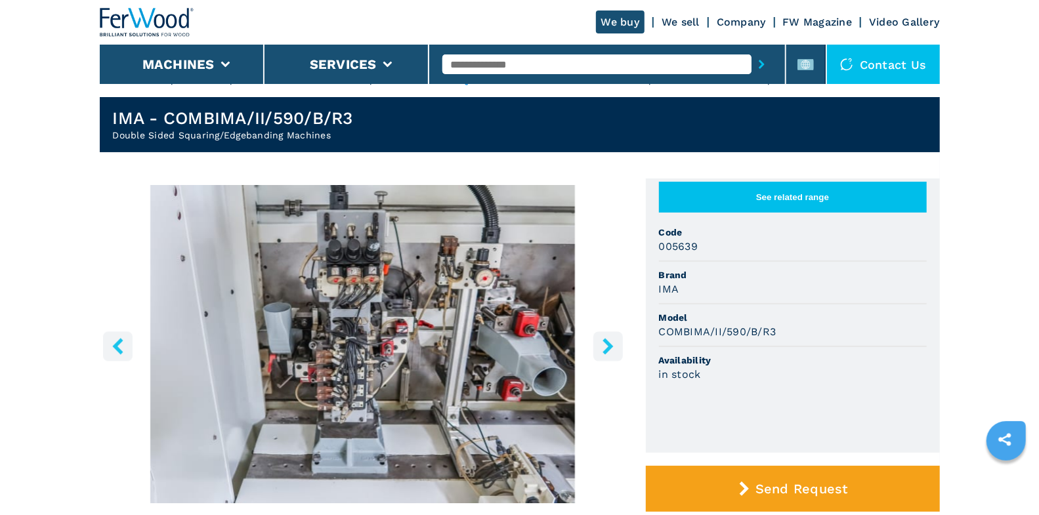
click at [614, 345] on icon "right-button" at bounding box center [608, 346] width 16 height 16
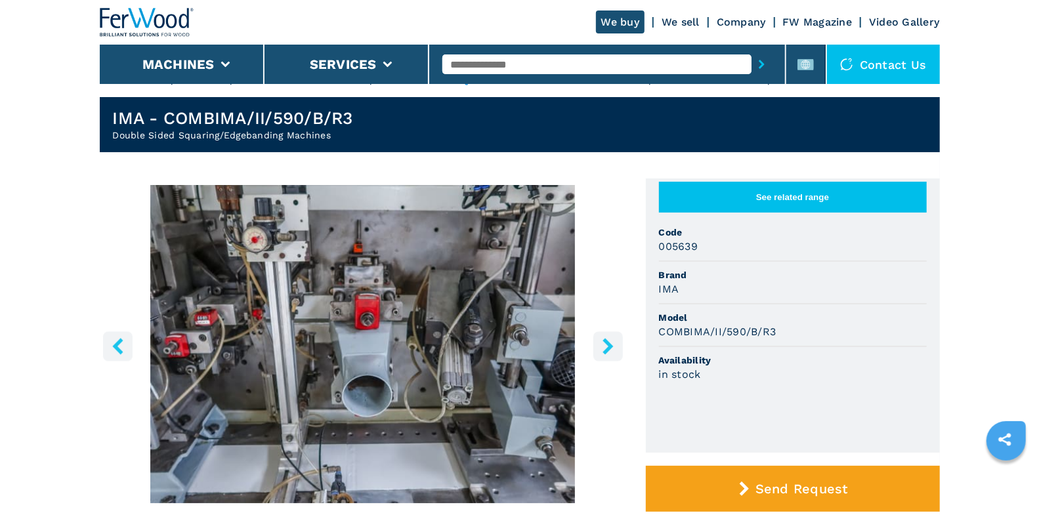
click at [614, 345] on icon "right-button" at bounding box center [608, 346] width 16 height 16
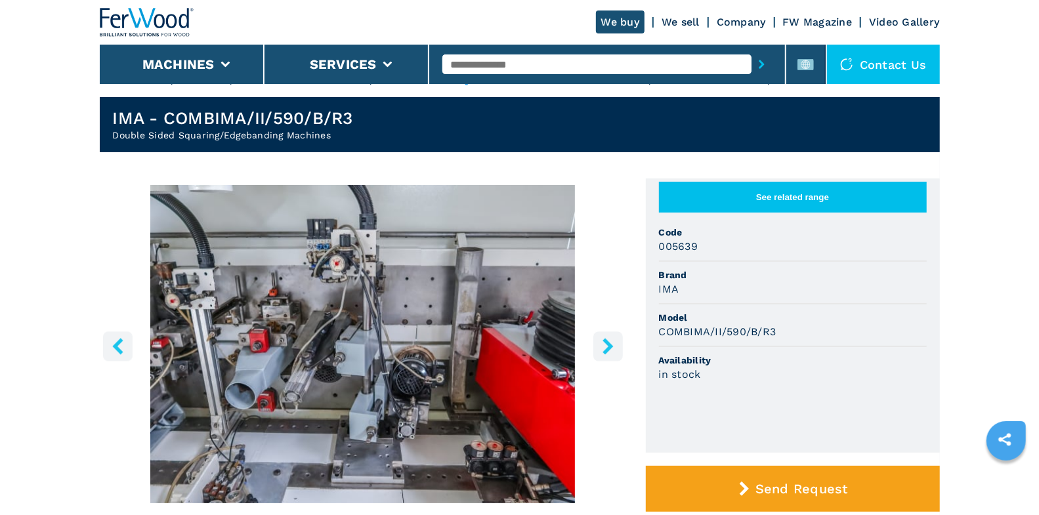
click at [614, 345] on icon "right-button" at bounding box center [608, 346] width 16 height 16
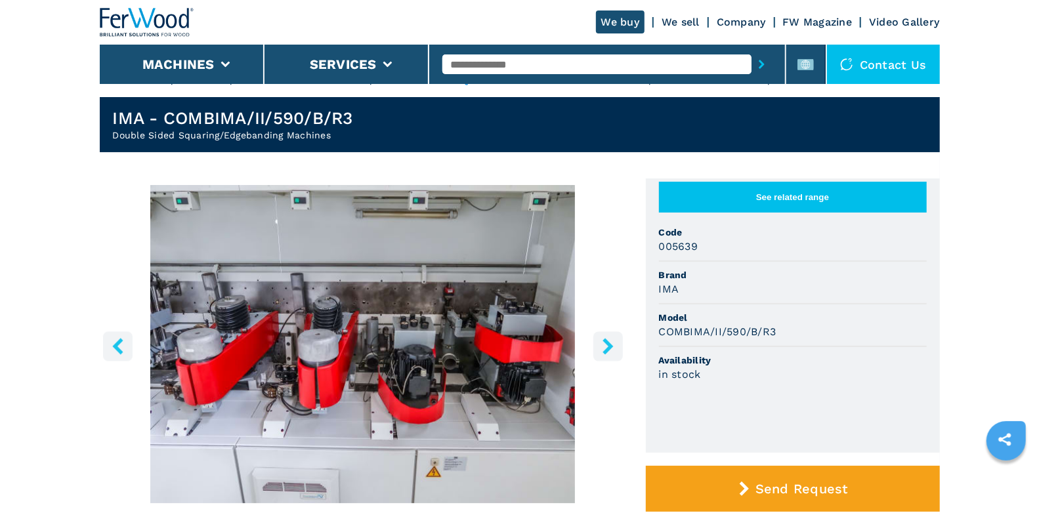
click at [614, 345] on icon "right-button" at bounding box center [608, 346] width 16 height 16
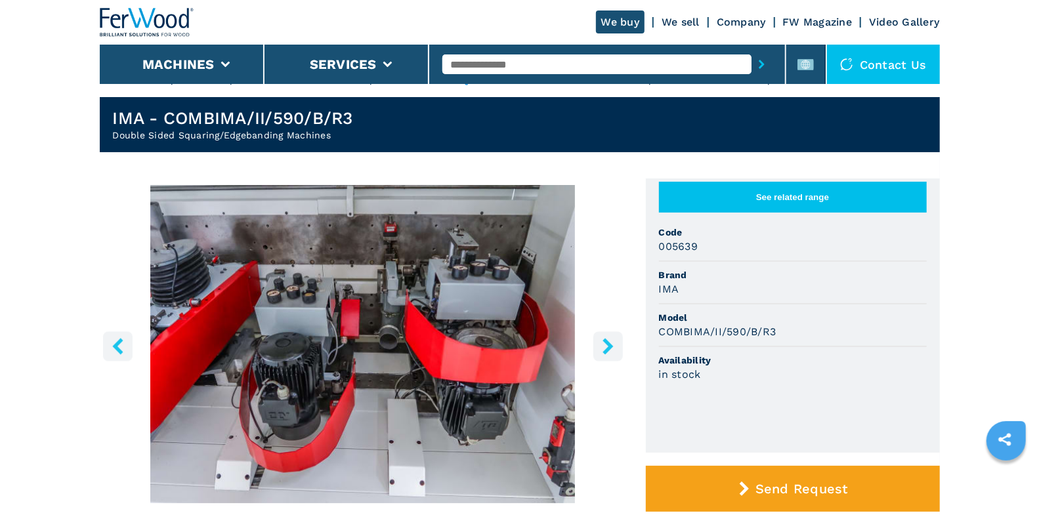
click at [614, 345] on icon "right-button" at bounding box center [608, 346] width 16 height 16
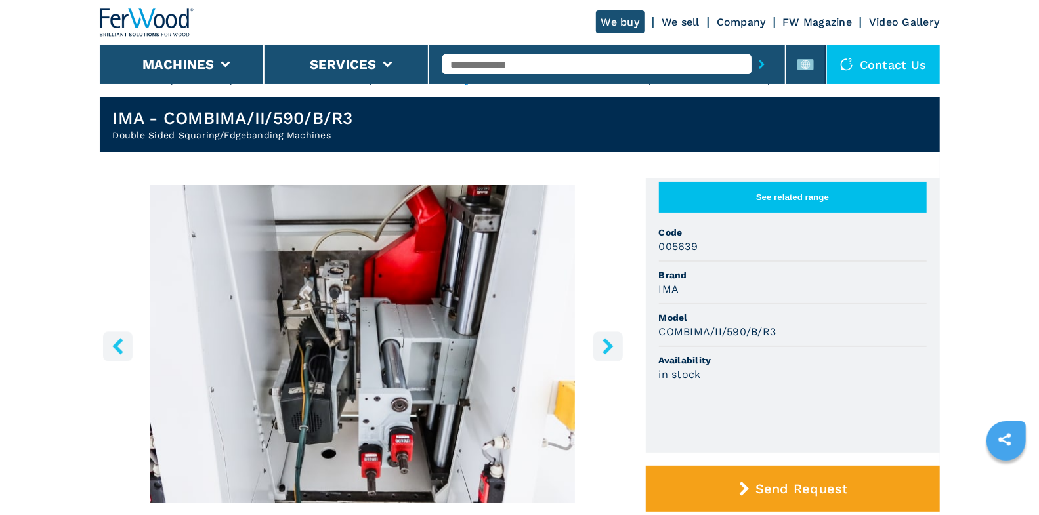
click at [614, 345] on icon "right-button" at bounding box center [608, 346] width 16 height 16
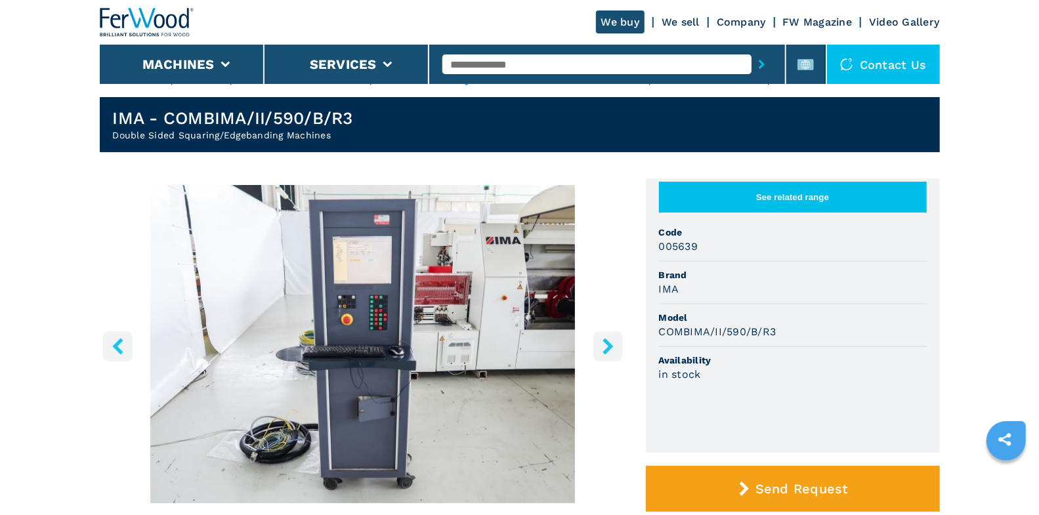
click at [115, 339] on icon "left-button" at bounding box center [118, 346] width 16 height 16
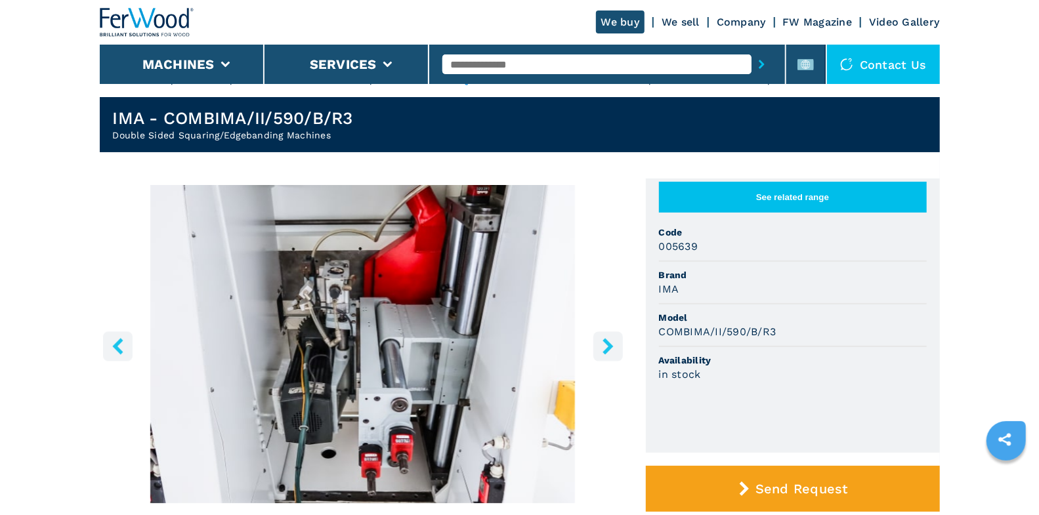
click at [114, 343] on icon "left-button" at bounding box center [118, 346] width 16 height 16
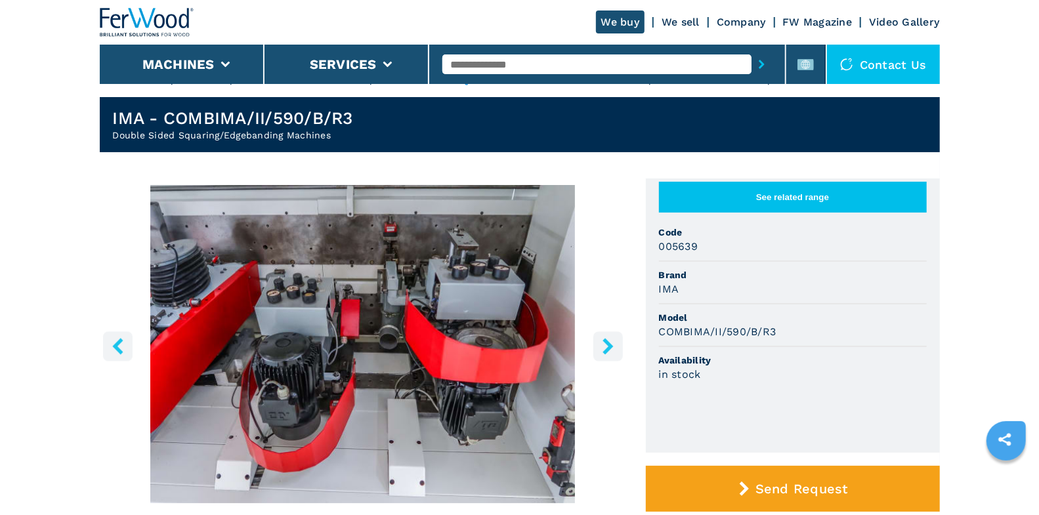
click at [113, 348] on icon "left-button" at bounding box center [118, 346] width 16 height 16
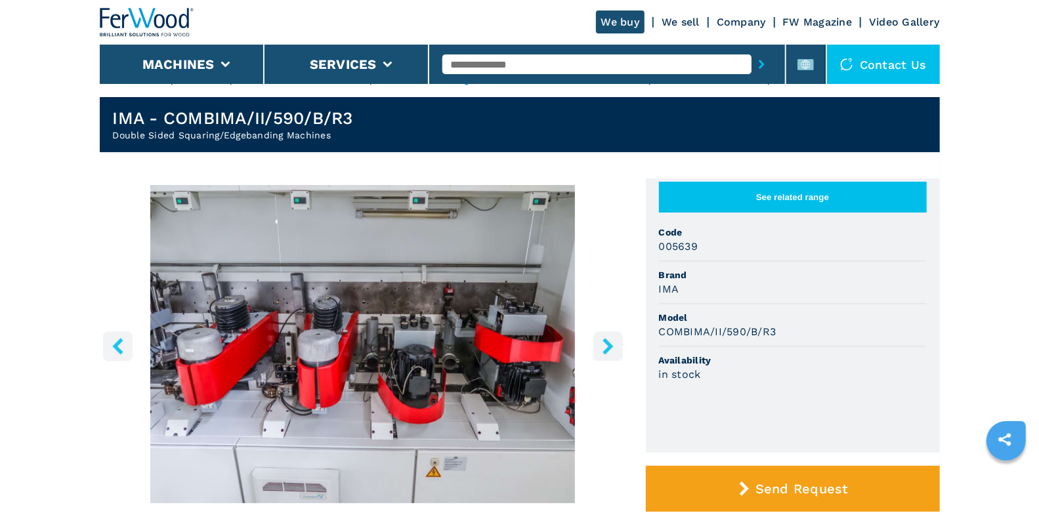
click at [129, 345] on button "left-button" at bounding box center [118, 346] width 30 height 30
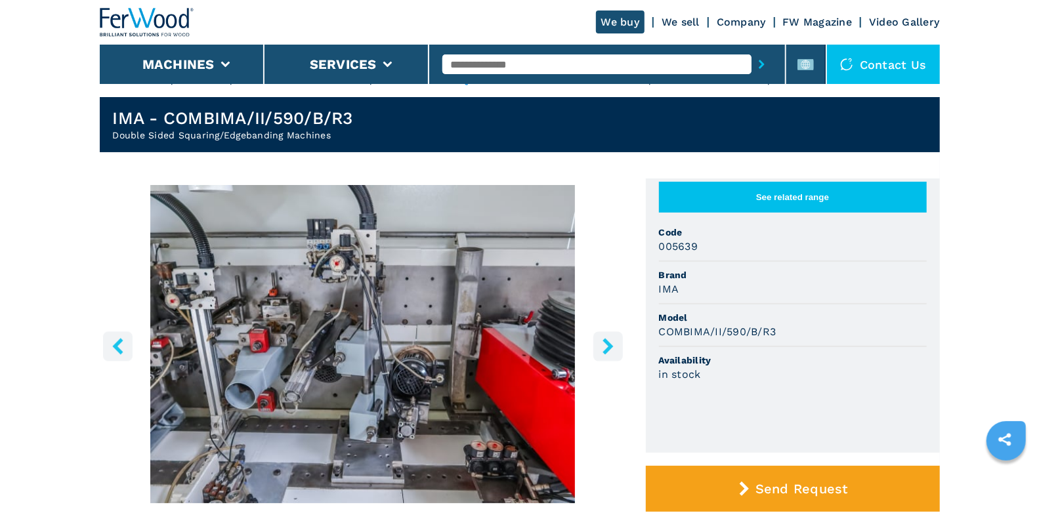
click at [129, 345] on button "left-button" at bounding box center [118, 346] width 30 height 30
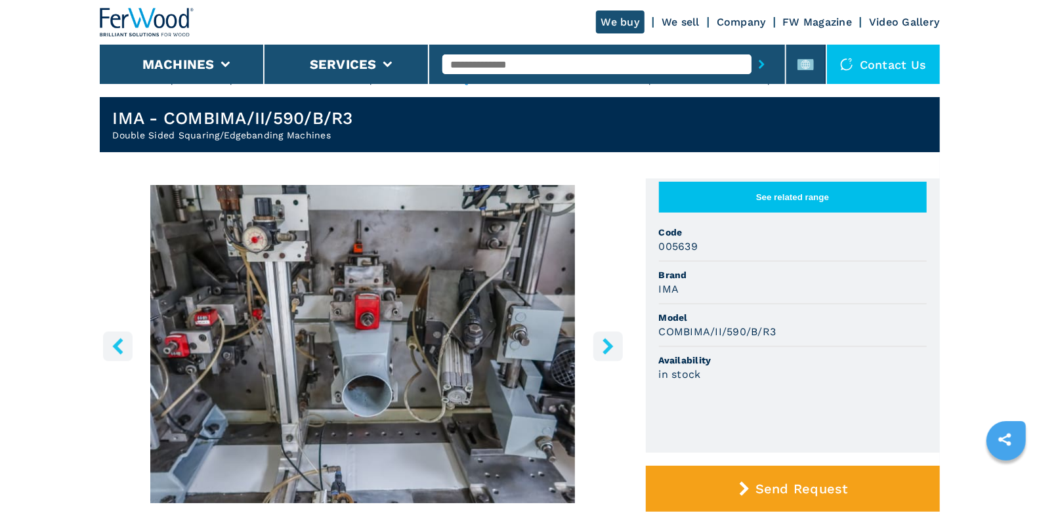
click at [129, 345] on button "left-button" at bounding box center [118, 346] width 30 height 30
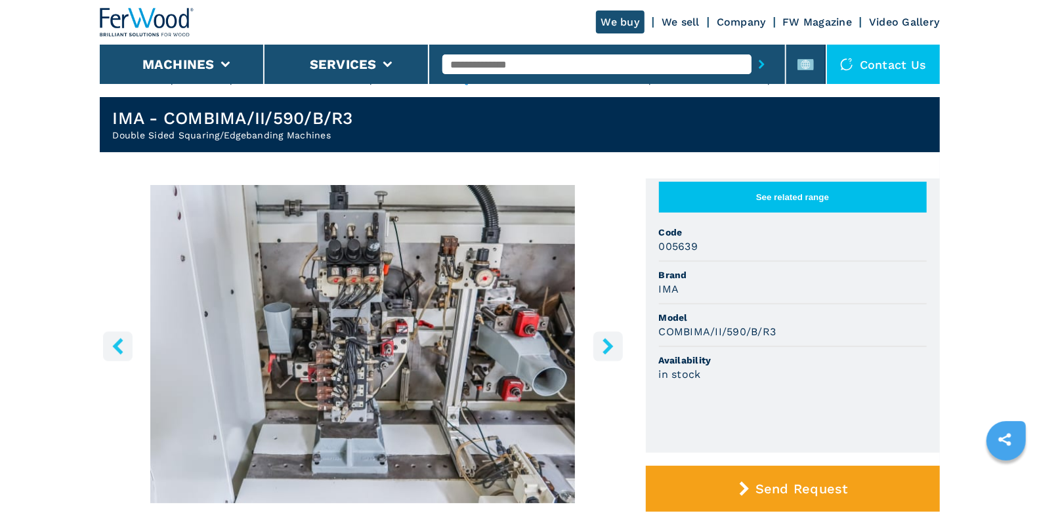
click at [129, 345] on button "left-button" at bounding box center [118, 346] width 30 height 30
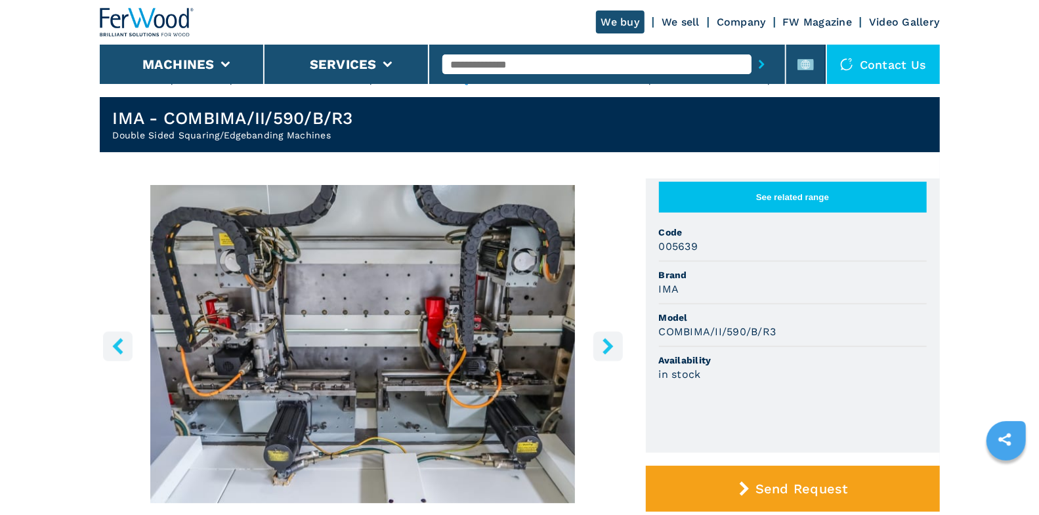
click at [129, 345] on button "left-button" at bounding box center [118, 346] width 30 height 30
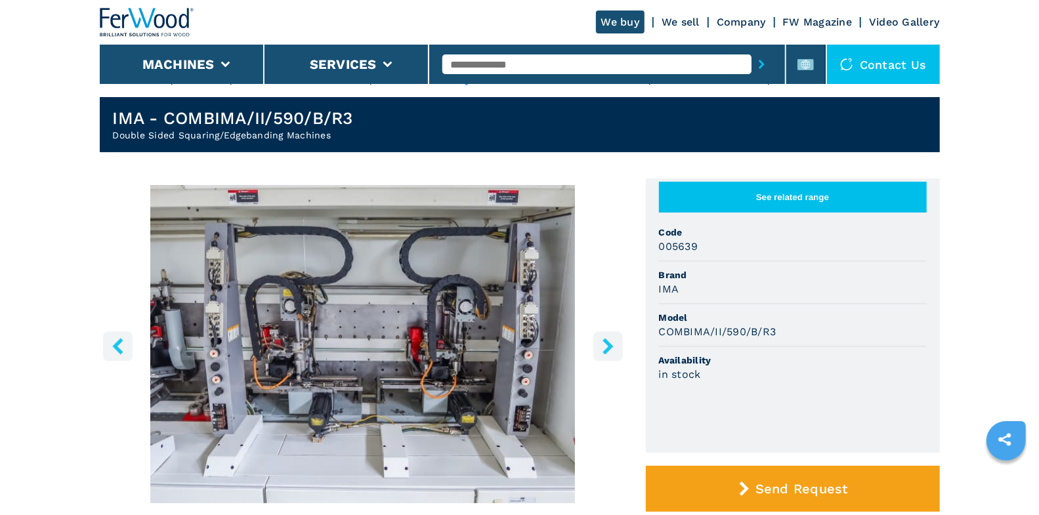
click at [127, 345] on button "left-button" at bounding box center [118, 346] width 30 height 30
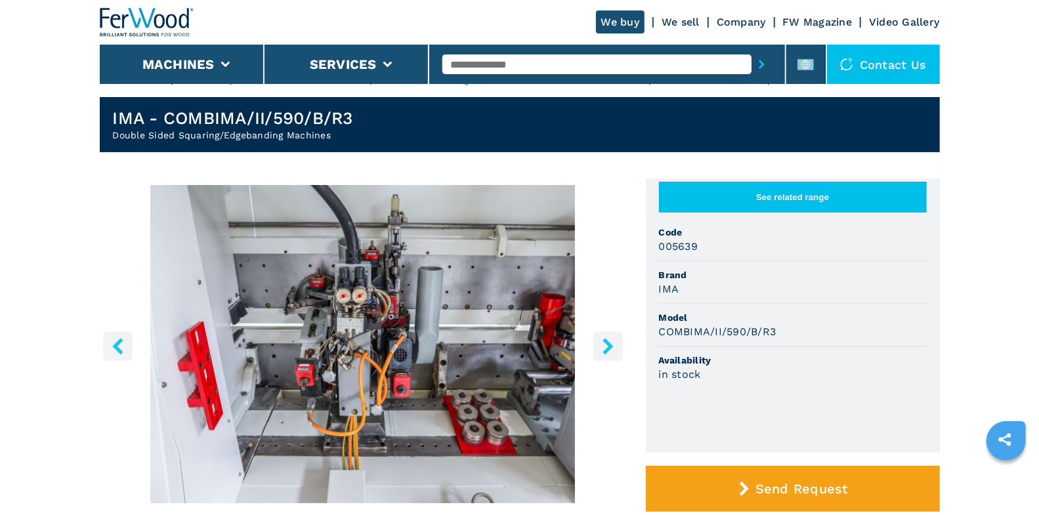
click at [127, 345] on button "left-button" at bounding box center [118, 346] width 30 height 30
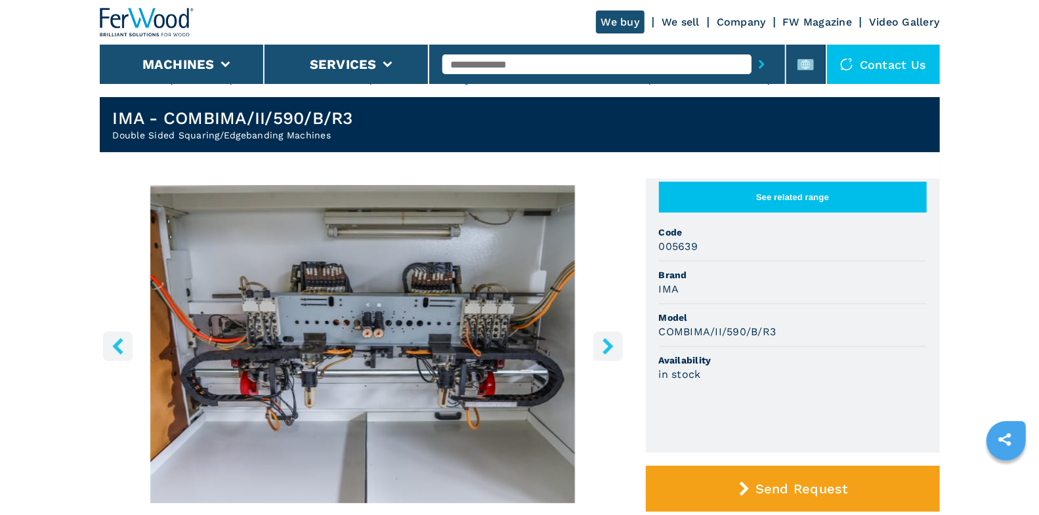
click at [127, 345] on button "left-button" at bounding box center [118, 346] width 30 height 30
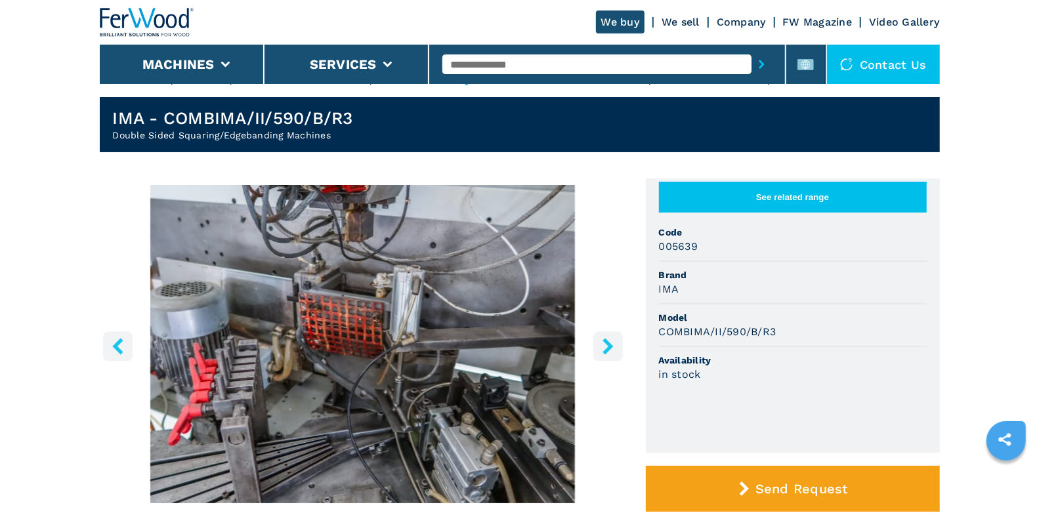
click at [127, 345] on button "left-button" at bounding box center [118, 346] width 30 height 30
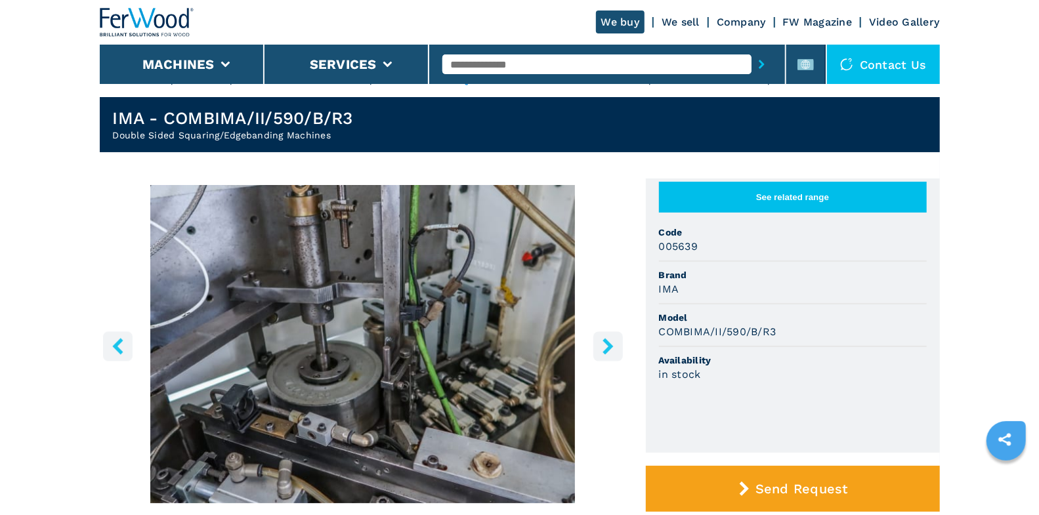
click at [127, 345] on button "left-button" at bounding box center [118, 346] width 30 height 30
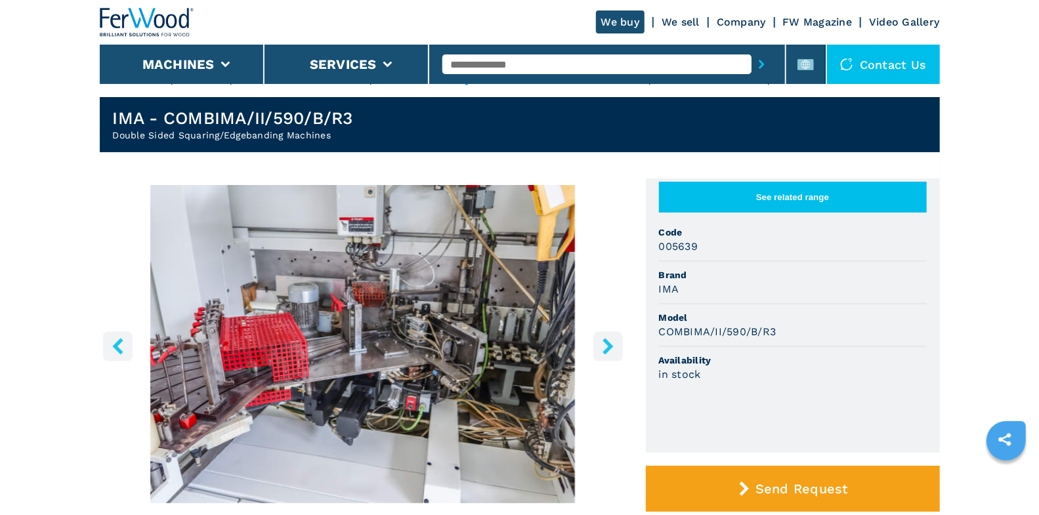
click at [124, 346] on icon "left-button" at bounding box center [118, 346] width 16 height 16
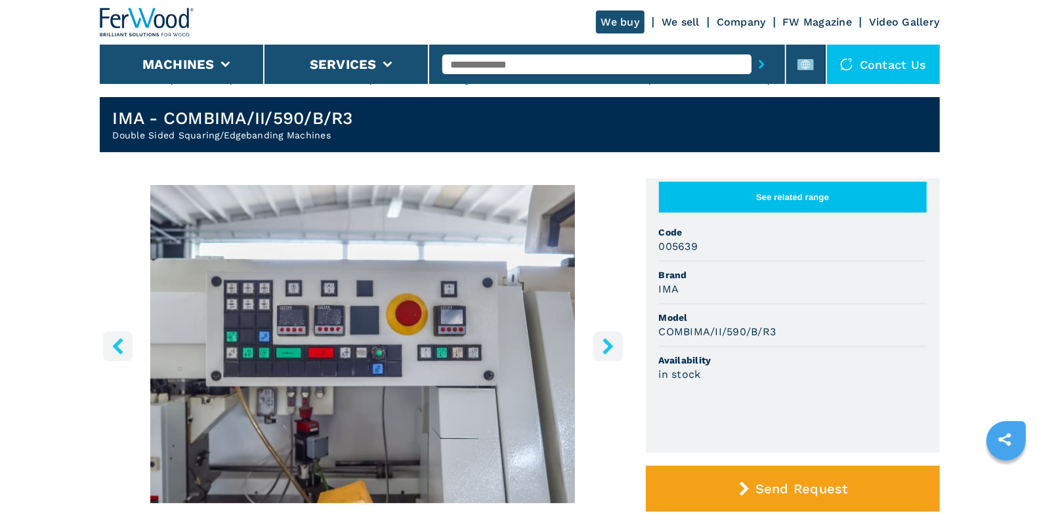
click at [124, 346] on icon "left-button" at bounding box center [118, 346] width 16 height 16
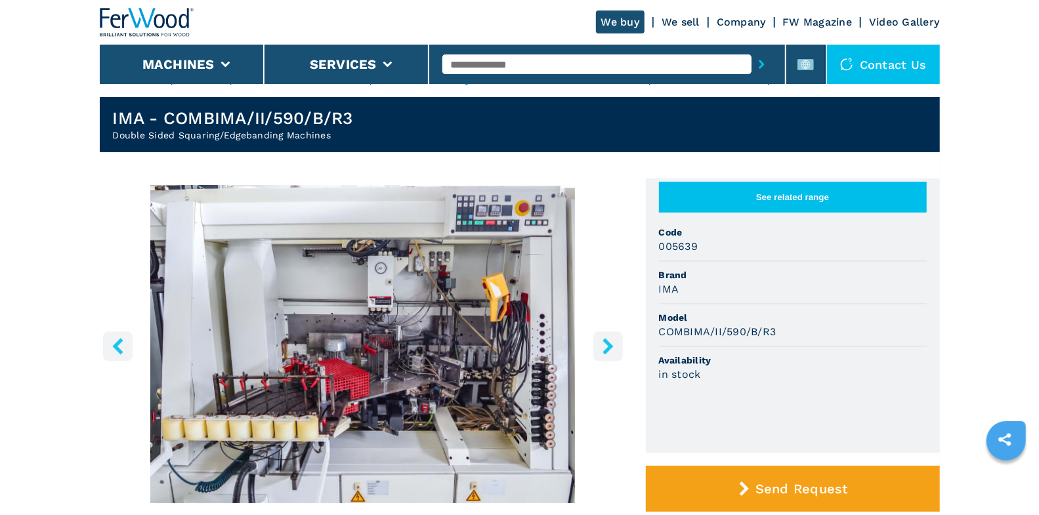
click at [124, 346] on icon "left-button" at bounding box center [118, 346] width 16 height 16
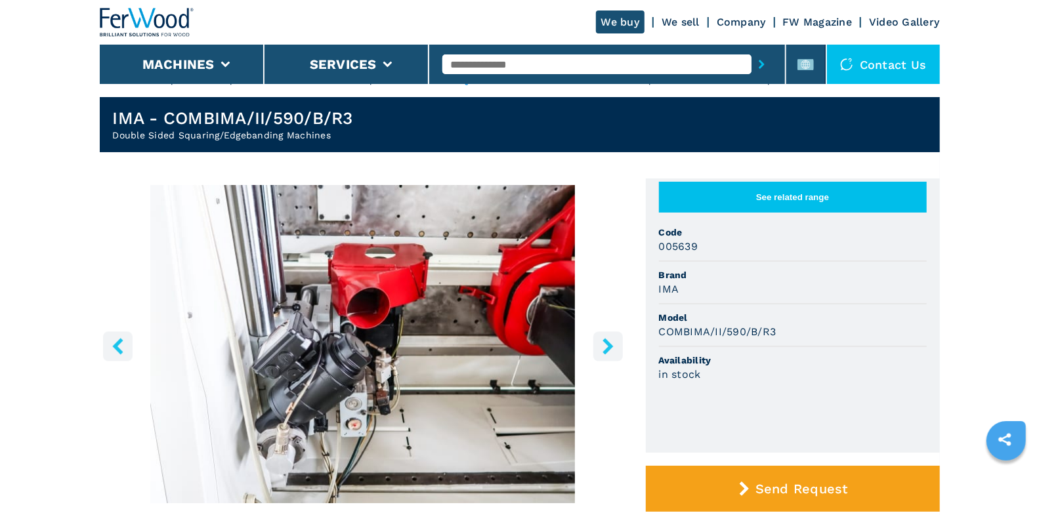
click at [124, 346] on icon "left-button" at bounding box center [118, 346] width 16 height 16
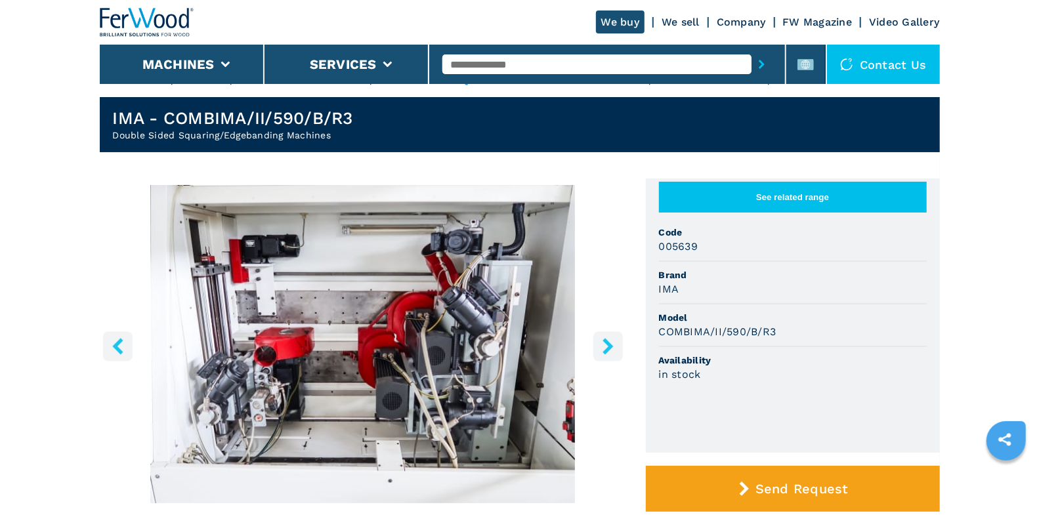
click at [124, 346] on icon "left-button" at bounding box center [118, 346] width 16 height 16
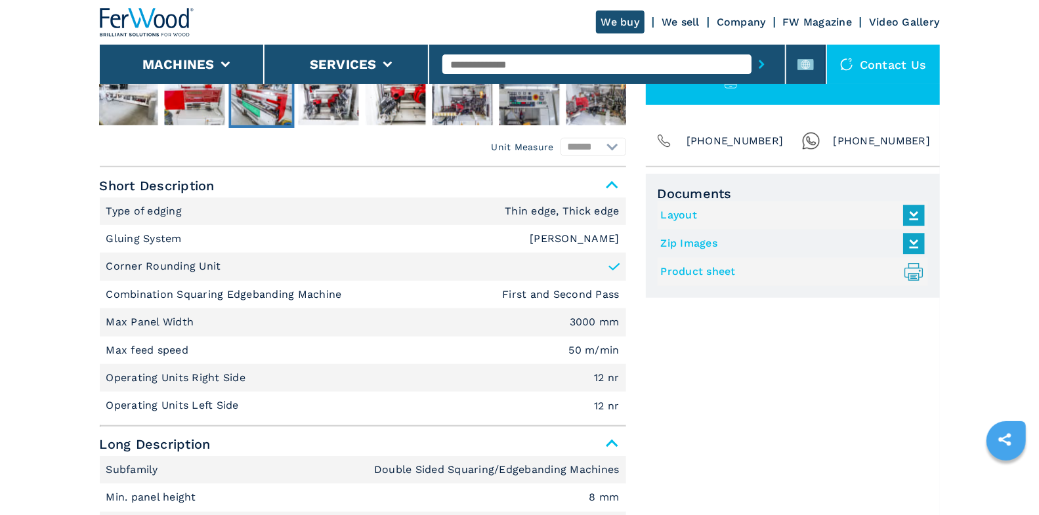
scroll to position [490, 0]
click at [700, 268] on link "Product sheet .prefix__st0{stroke-linecap:round;stroke-linejoin:round}.prefix__…" at bounding box center [789, 273] width 257 height 22
click at [451, 65] on input "text" at bounding box center [596, 64] width 309 height 20
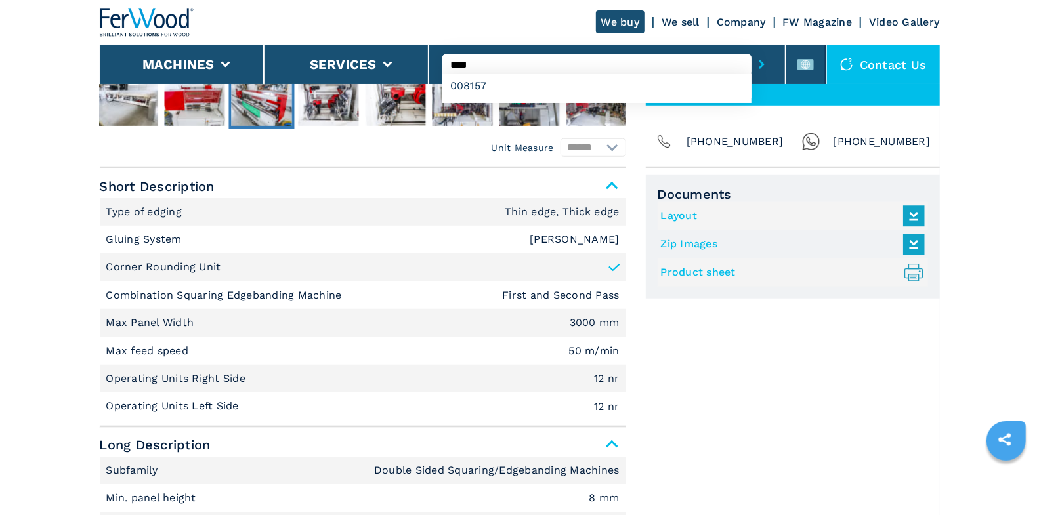
click at [751, 49] on button "submit-button" at bounding box center [761, 64] width 20 height 30
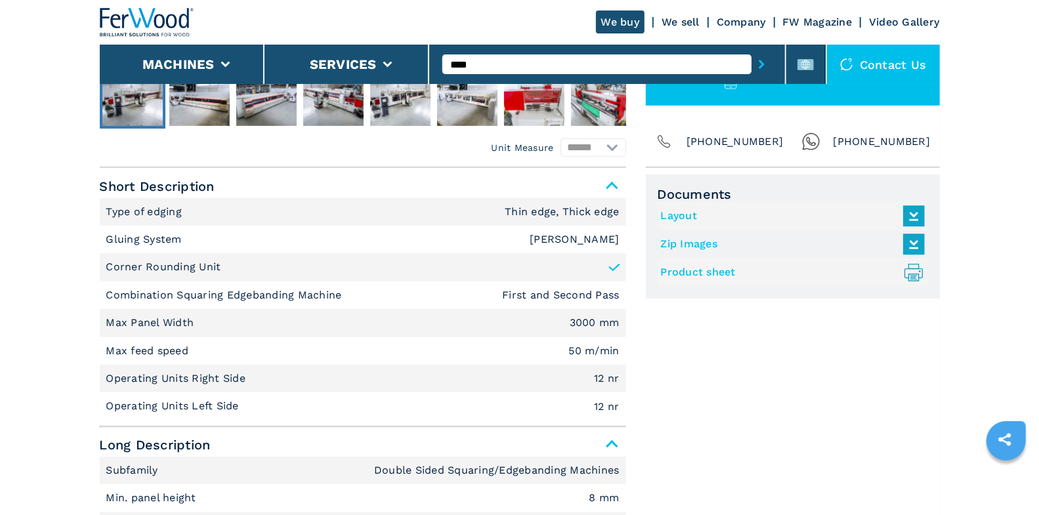
scroll to position [0, 0]
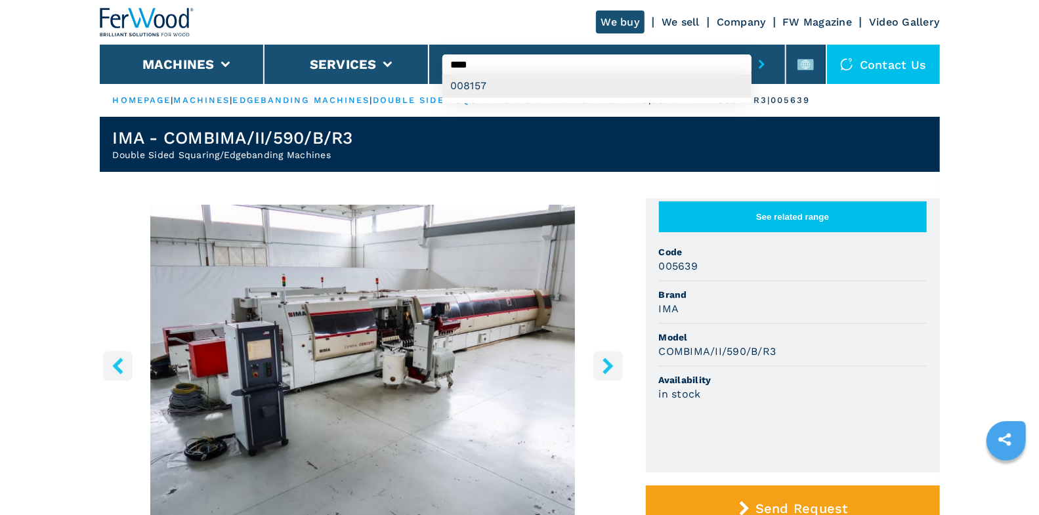
click at [498, 83] on div "008157" at bounding box center [596, 86] width 309 height 24
type input "******"
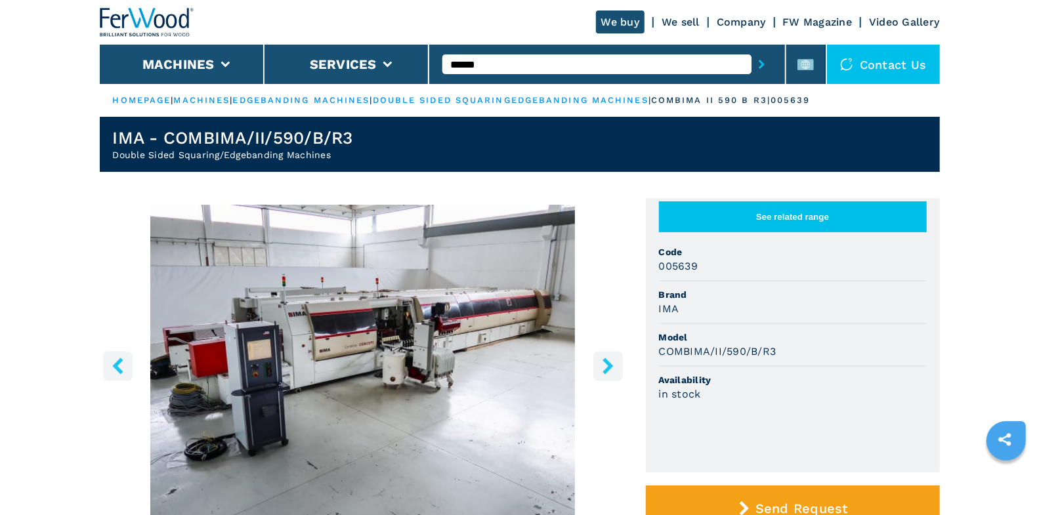
click at [495, 58] on input "******" at bounding box center [596, 64] width 309 height 20
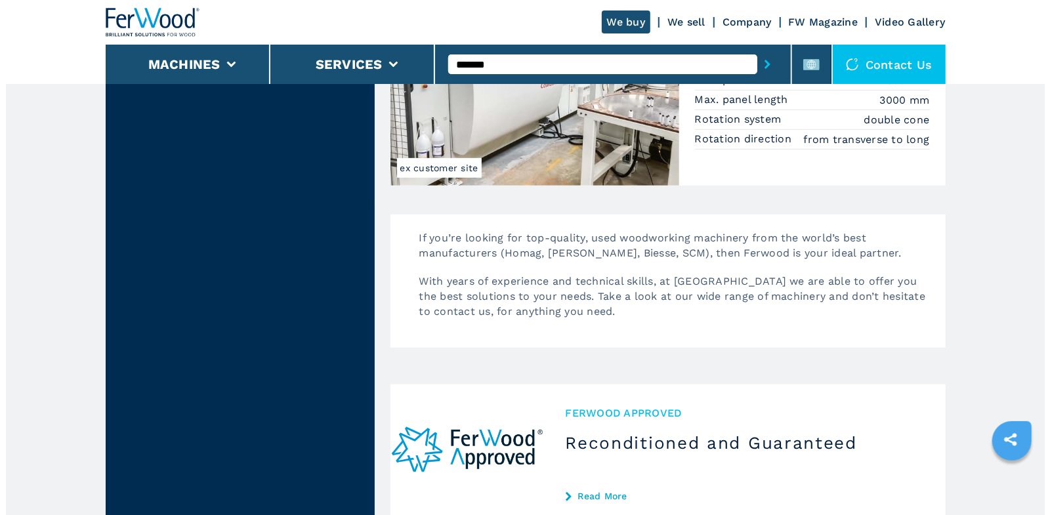
scroll to position [3574, 0]
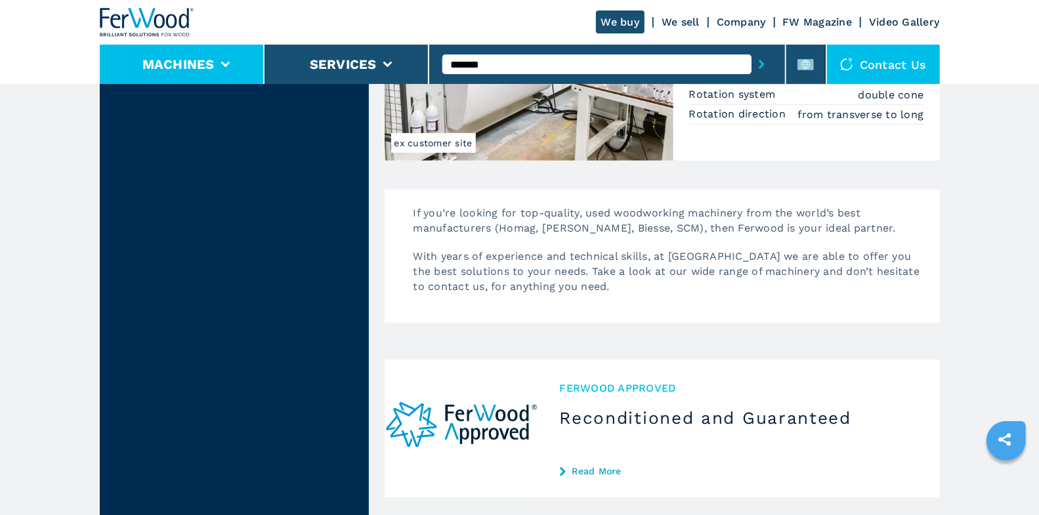
click at [213, 64] on button "Machines" at bounding box center [178, 64] width 72 height 16
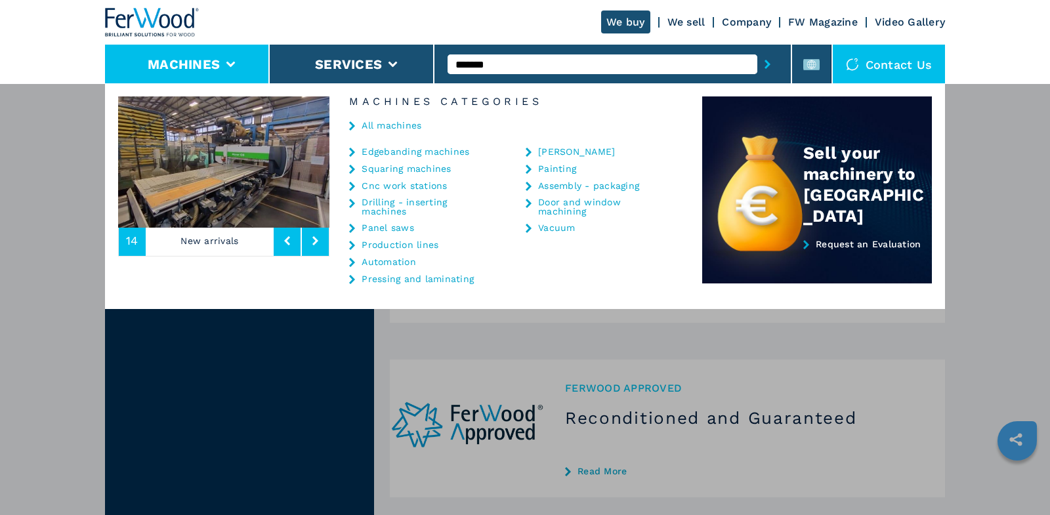
click at [400, 147] on link "Edgebanding machines" at bounding box center [416, 151] width 108 height 9
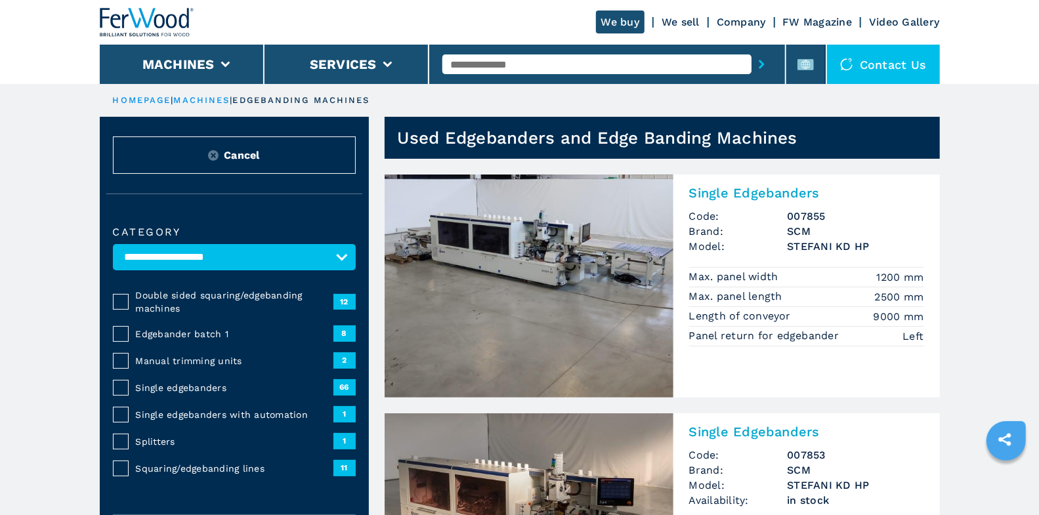
click at [200, 388] on span "Single edgebanders" at bounding box center [235, 387] width 198 height 13
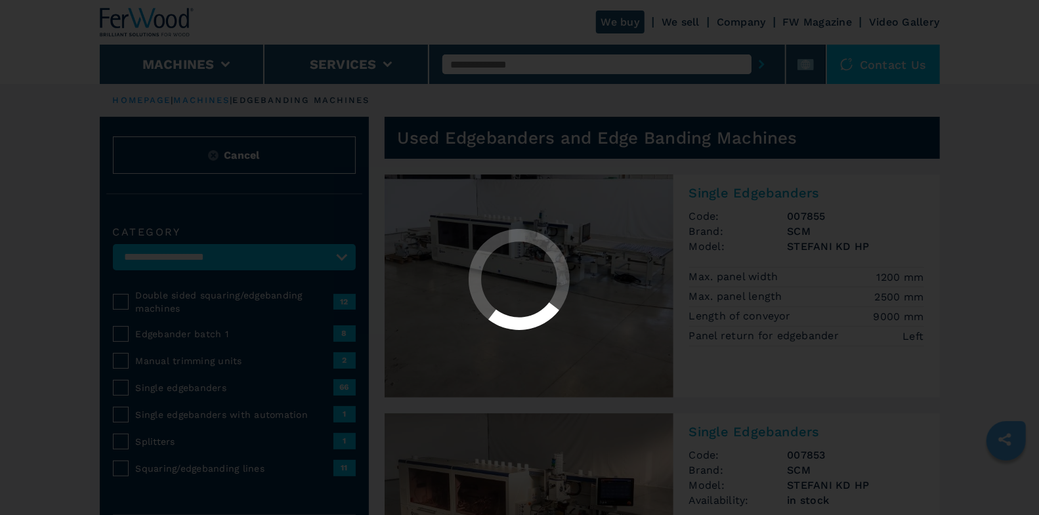
select select "**********"
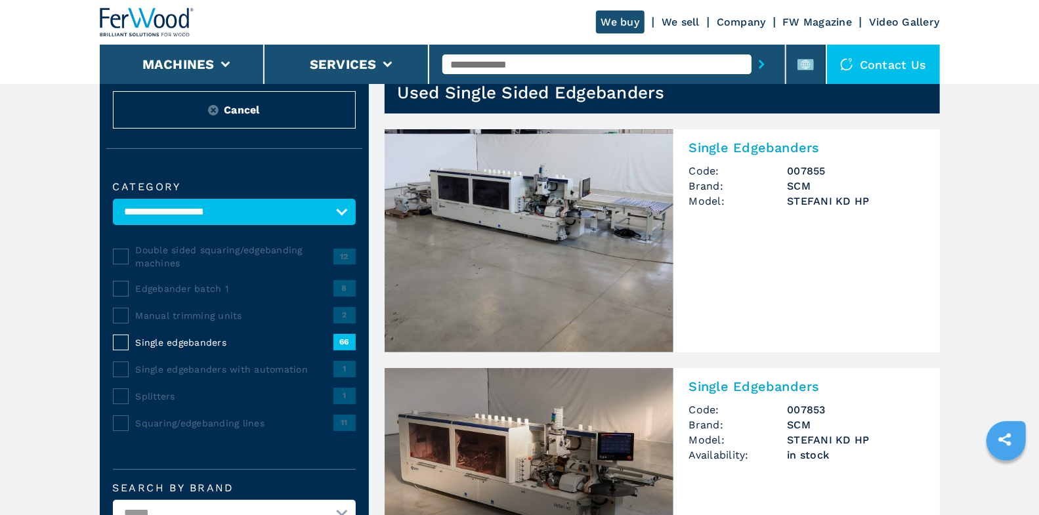
scroll to position [231, 0]
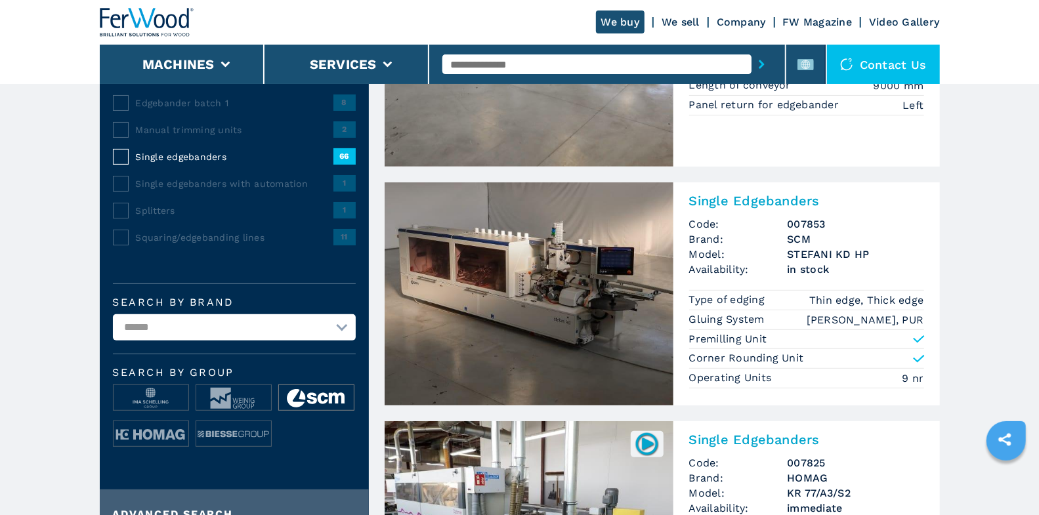
click at [302, 399] on img at bounding box center [316, 398] width 75 height 26
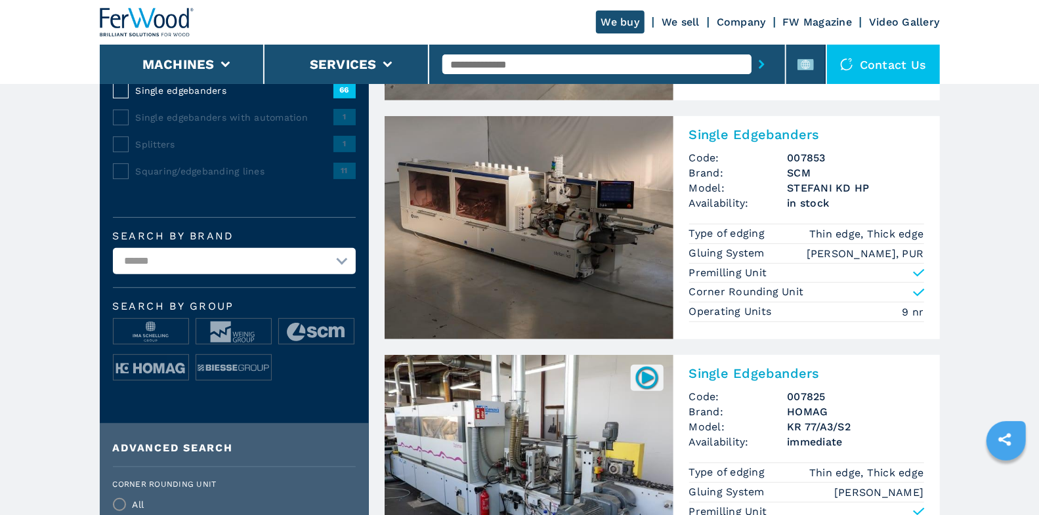
scroll to position [335, 0]
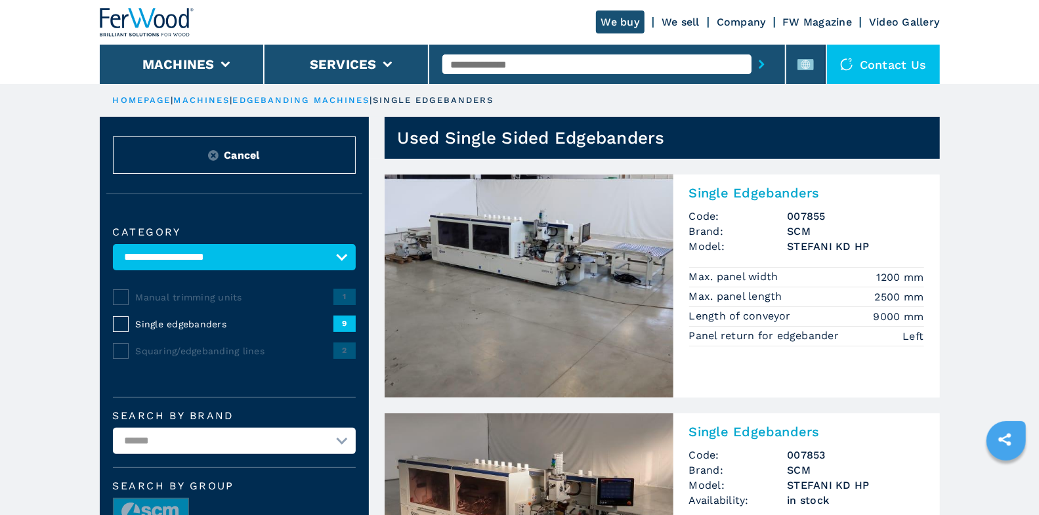
click at [519, 63] on input "text" at bounding box center [596, 64] width 309 height 20
type input "*******"
click at [751, 49] on button "submit-button" at bounding box center [761, 64] width 20 height 30
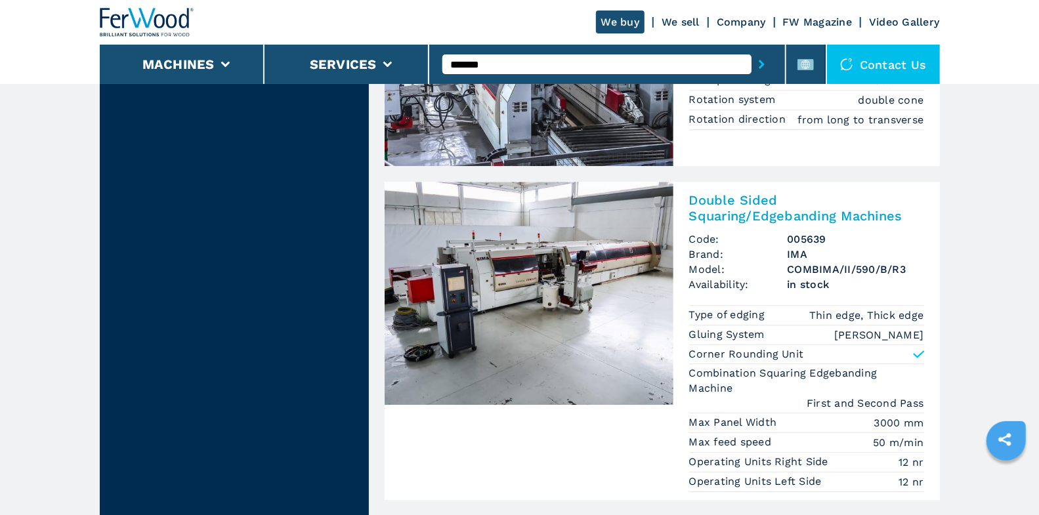
scroll to position [2009, 0]
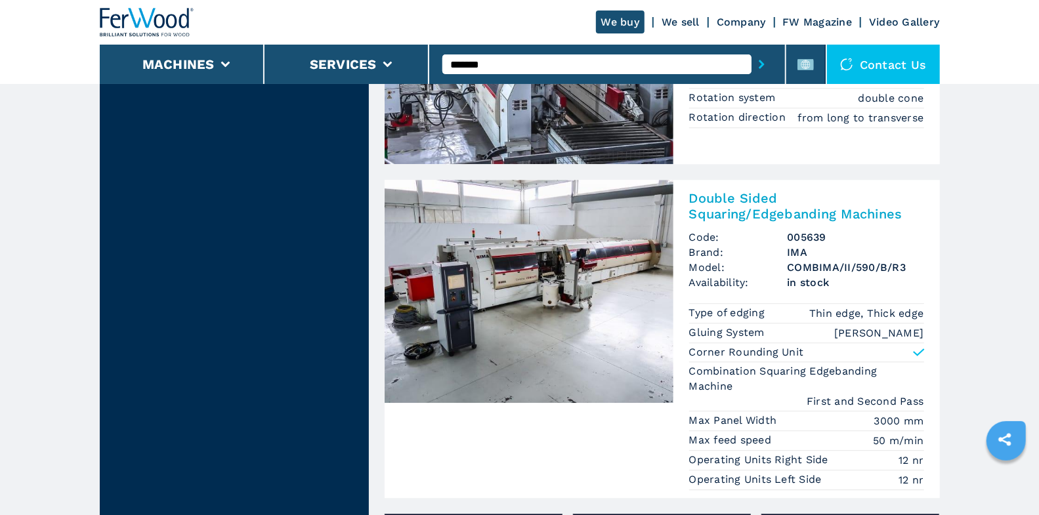
click at [768, 212] on div "Double Sided Squaring/Edgebanding Machines Code: 005639 Brand: IMA Model: COMBI…" at bounding box center [806, 339] width 266 height 318
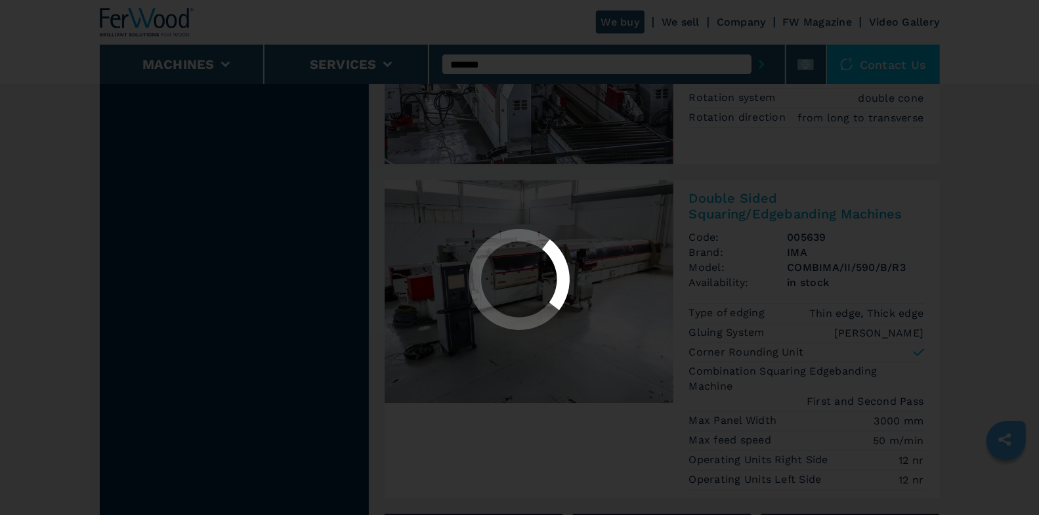
scroll to position [0, 0]
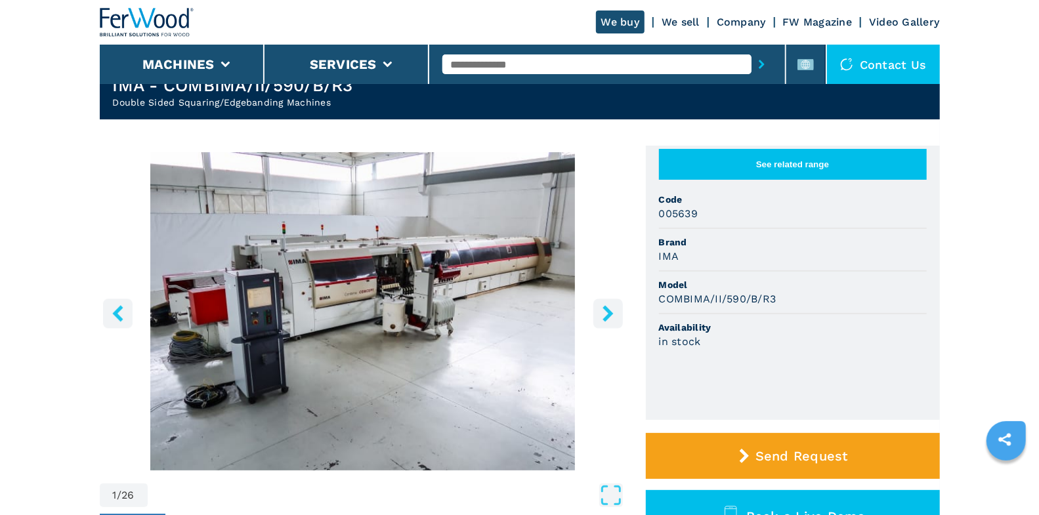
scroll to position [87, 0]
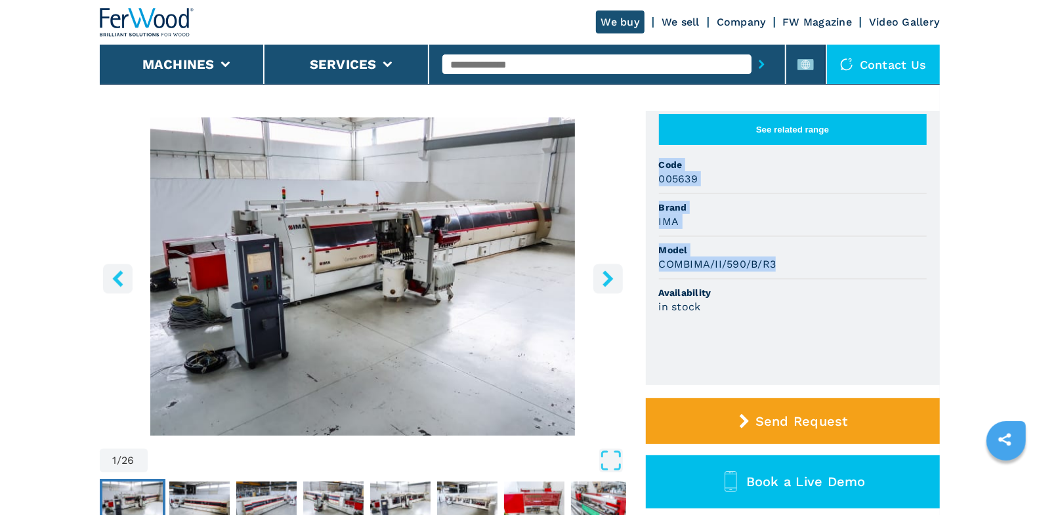
drag, startPoint x: 658, startPoint y: 164, endPoint x: 789, endPoint y: 270, distance: 168.9
click at [789, 270] on ul "See related range Code 005639 Brand IMA Model COMBIMA/II/590/B/R3 Availability …" at bounding box center [793, 248] width 294 height 274
copy ul "Code 005639 Brand IMA Model COMBIMA/II/590/B/R3"
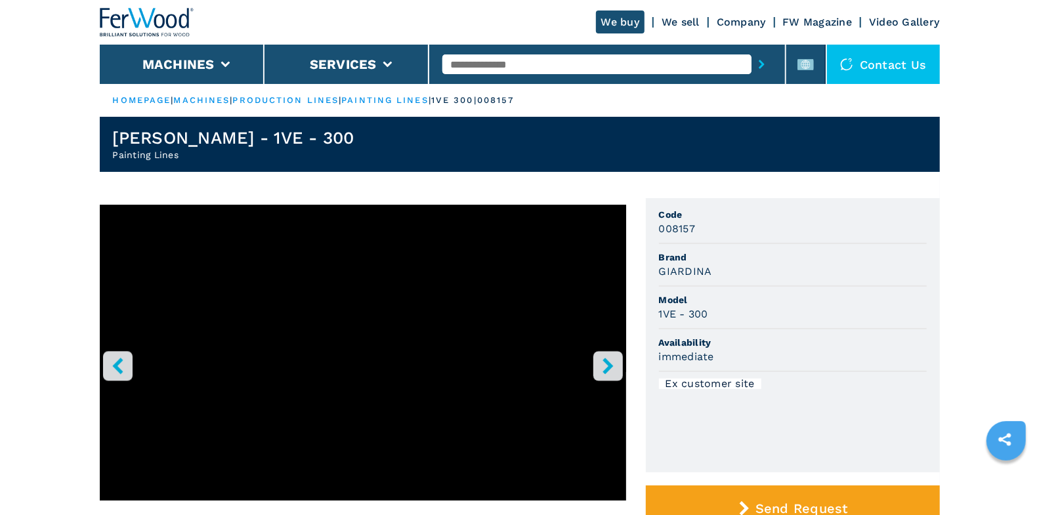
click at [612, 368] on icon "right-button" at bounding box center [608, 366] width 16 height 16
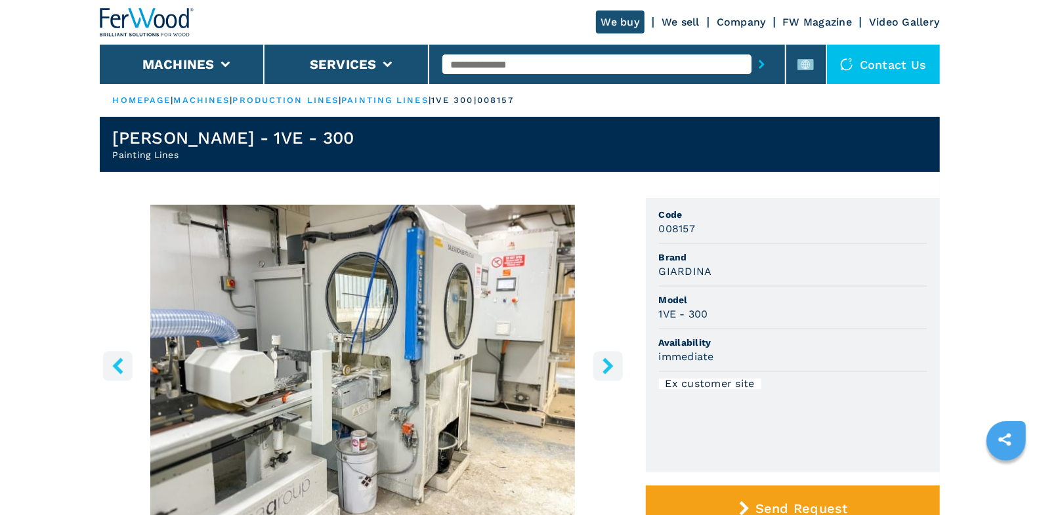
click at [612, 368] on icon "right-button" at bounding box center [608, 366] width 16 height 16
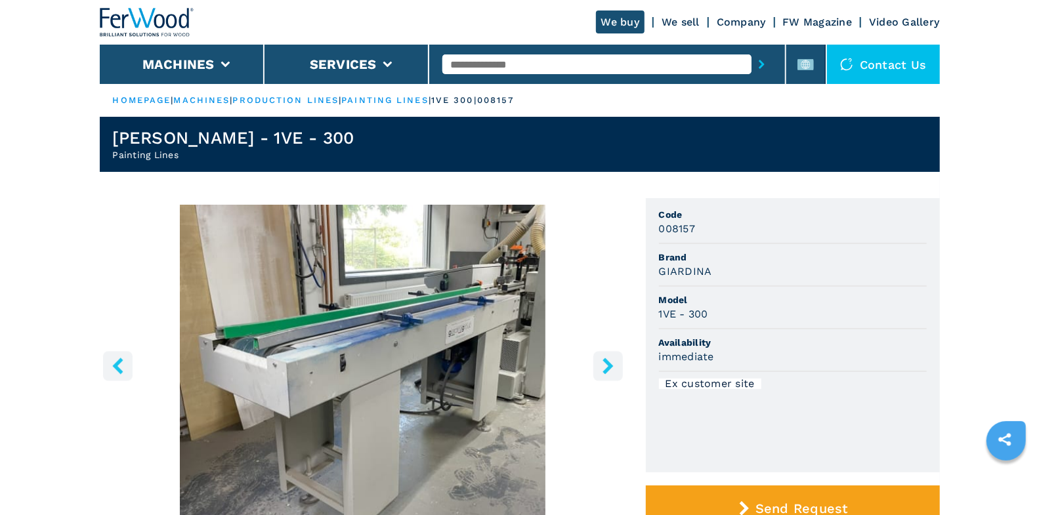
click at [612, 368] on icon "right-button" at bounding box center [608, 366] width 16 height 16
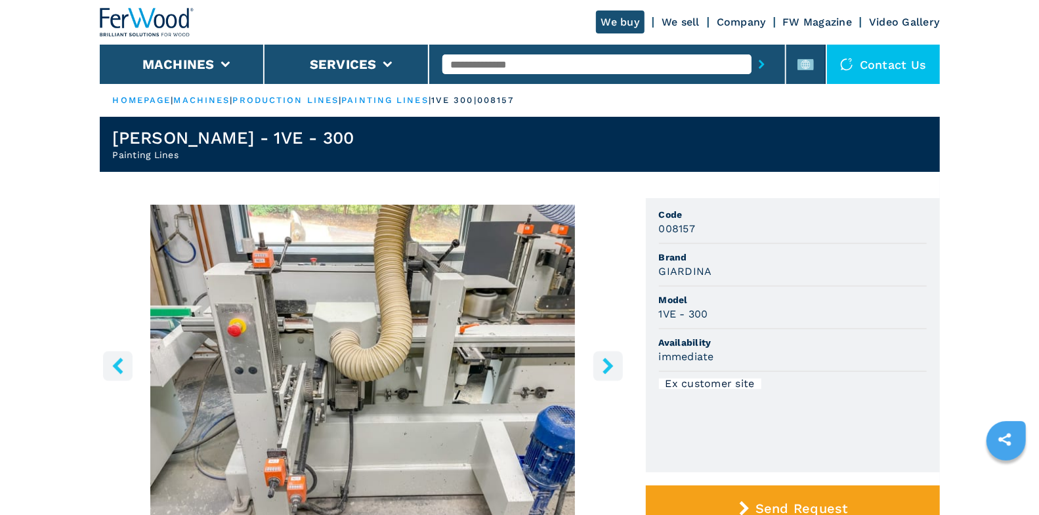
click at [612, 368] on icon "right-button" at bounding box center [608, 366] width 16 height 16
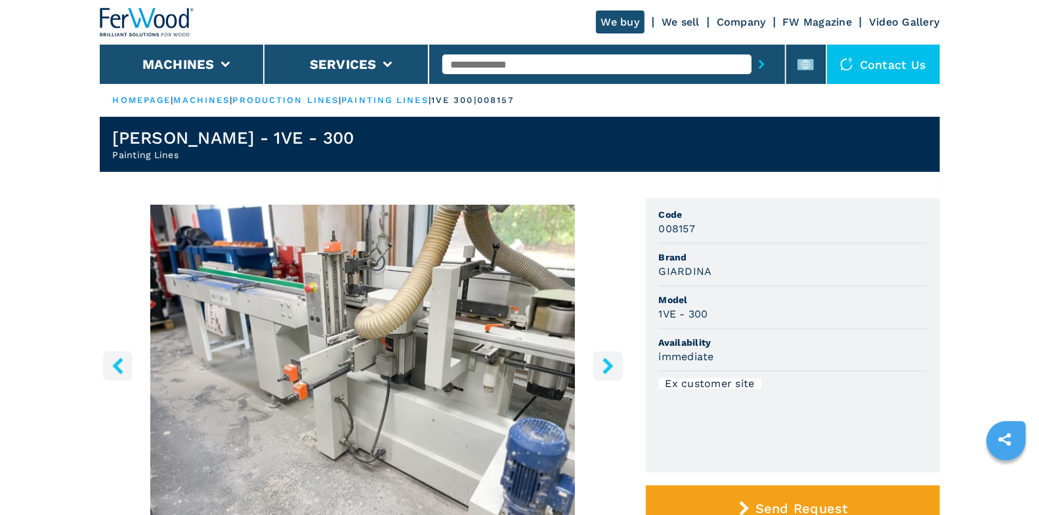
click at [612, 368] on icon "right-button" at bounding box center [608, 366] width 16 height 16
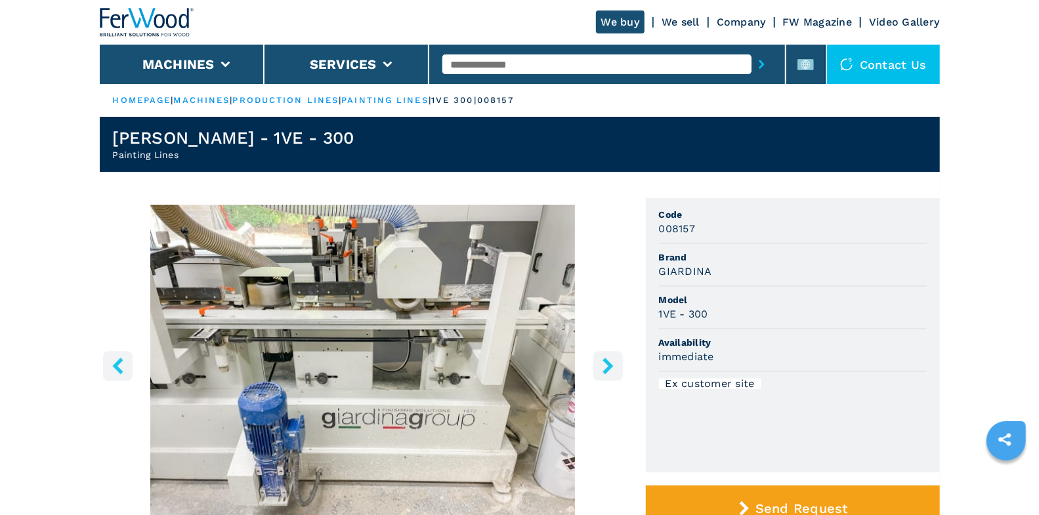
click at [609, 365] on icon "right-button" at bounding box center [607, 366] width 10 height 16
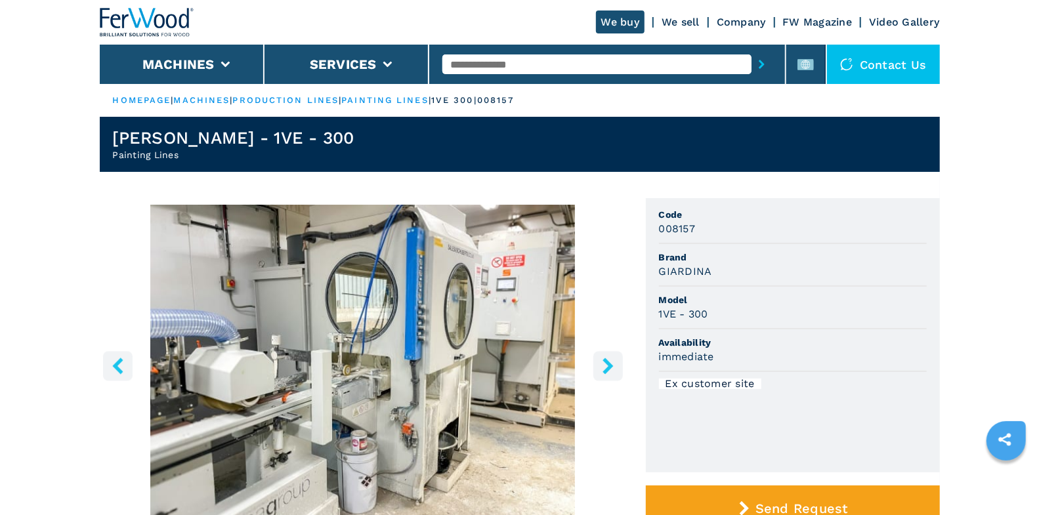
click at [610, 364] on icon "right-button" at bounding box center [607, 366] width 10 height 16
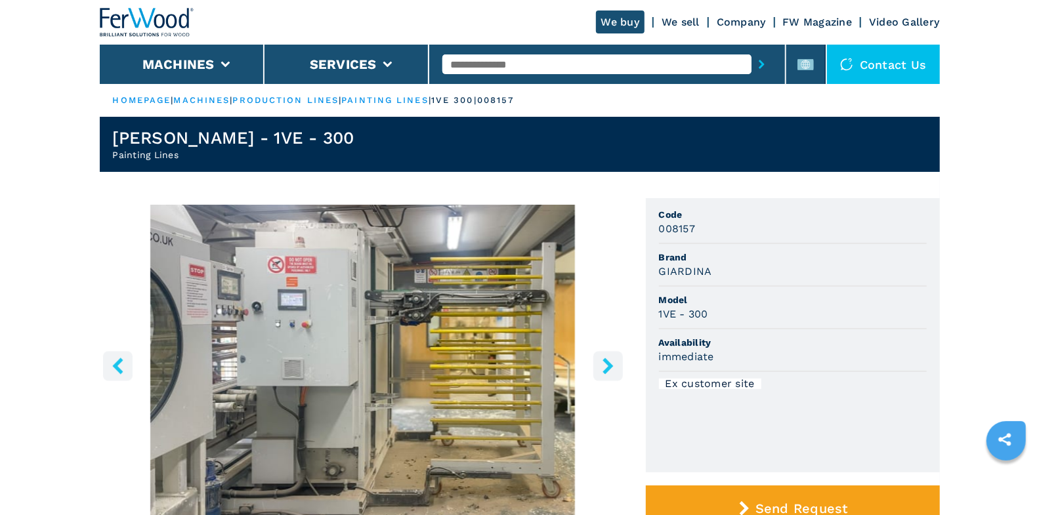
click at [610, 364] on icon "right-button" at bounding box center [607, 366] width 10 height 16
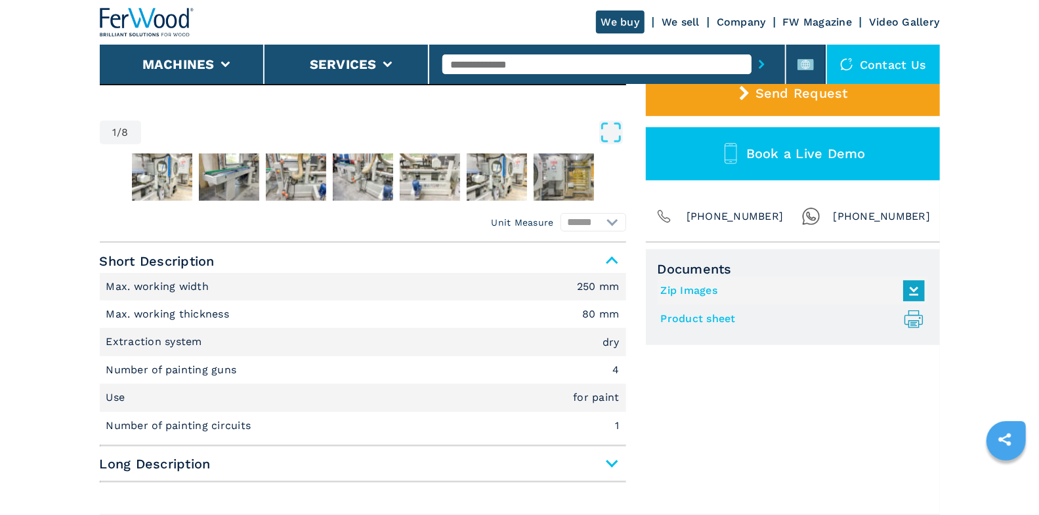
scroll to position [437, 0]
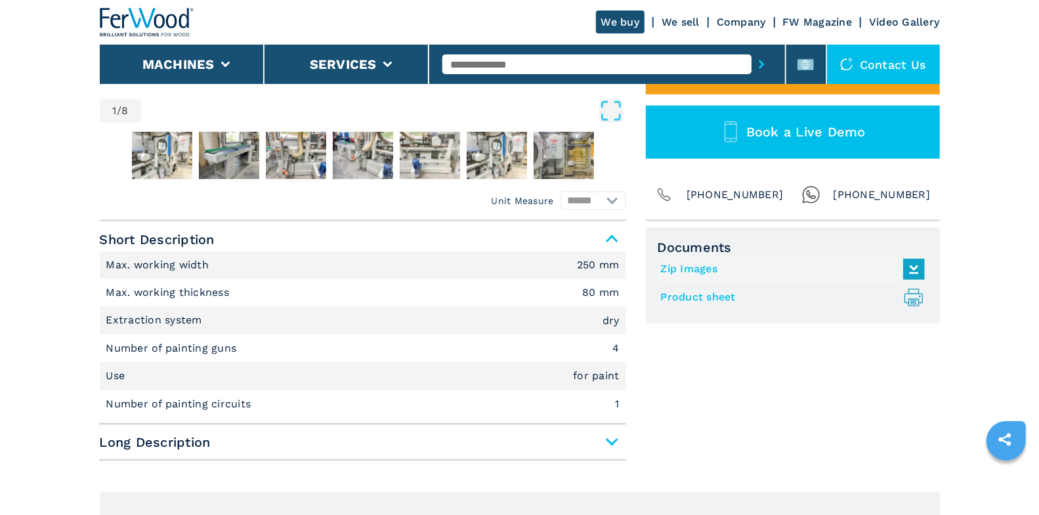
click at [504, 53] on div at bounding box center [606, 64] width 329 height 30
click at [508, 62] on input "text" at bounding box center [596, 64] width 309 height 20
type input "*****"
click at [751, 49] on button "submit-button" at bounding box center [761, 64] width 20 height 30
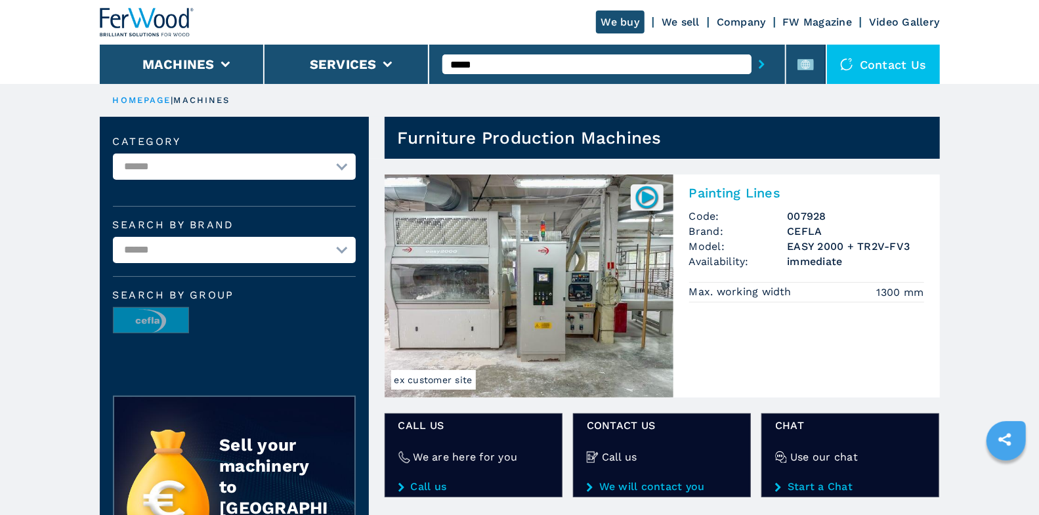
click at [751, 203] on div "Painting Lines Code: 007928 Brand: CEFLA Model: EASY 2000 + TR2V-FV3 Availabili…" at bounding box center [806, 243] width 266 height 136
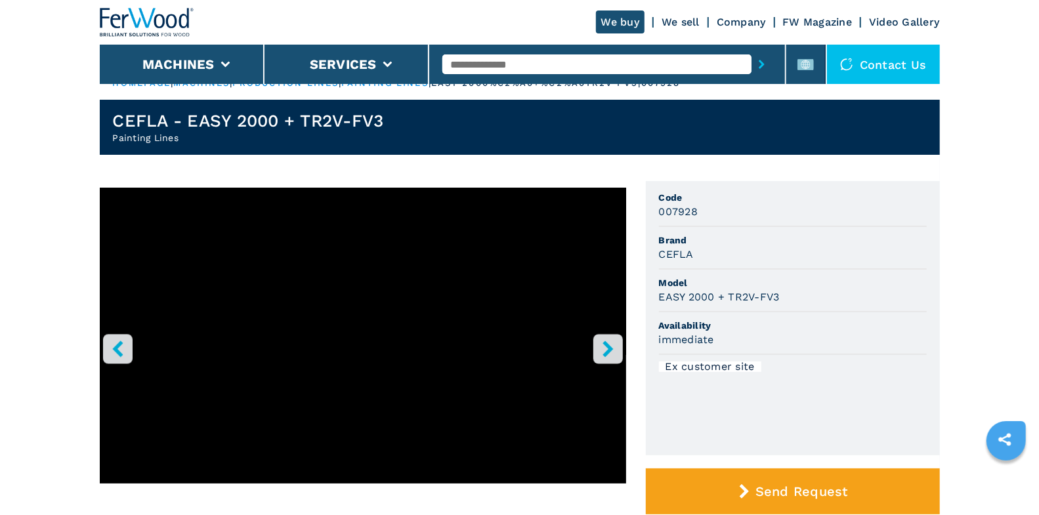
scroll to position [18, 0]
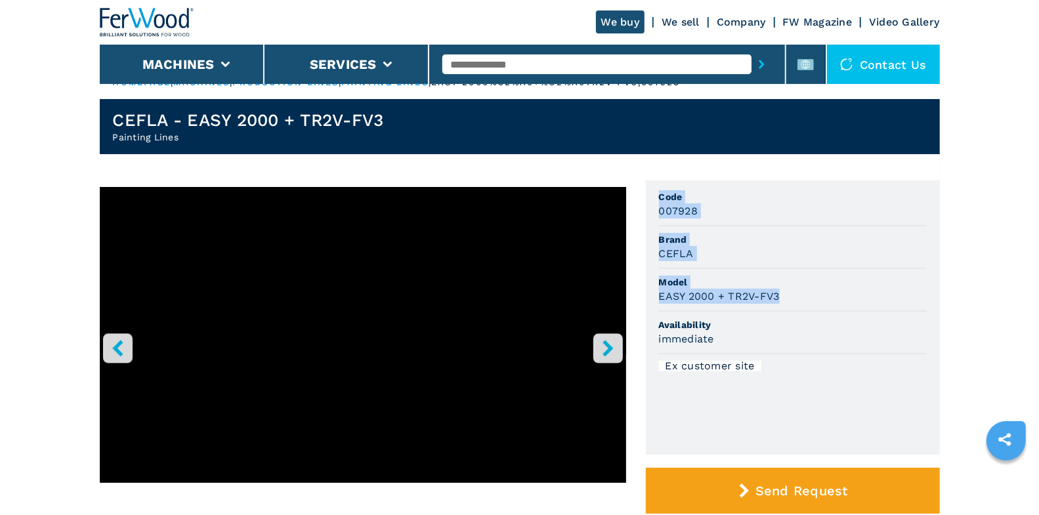
drag, startPoint x: 659, startPoint y: 196, endPoint x: 806, endPoint y: 298, distance: 179.1
click at [806, 298] on ul "Code 007928 Brand CEFLA Model EASY 2000 + TR2V-FV3 Availability immediate Ex cu…" at bounding box center [793, 317] width 294 height 274
copy ul "Code 007928 Brand CEFLA Model EASY 2000 + TR2V-FV3"
click at [504, 66] on input "text" at bounding box center [596, 64] width 309 height 20
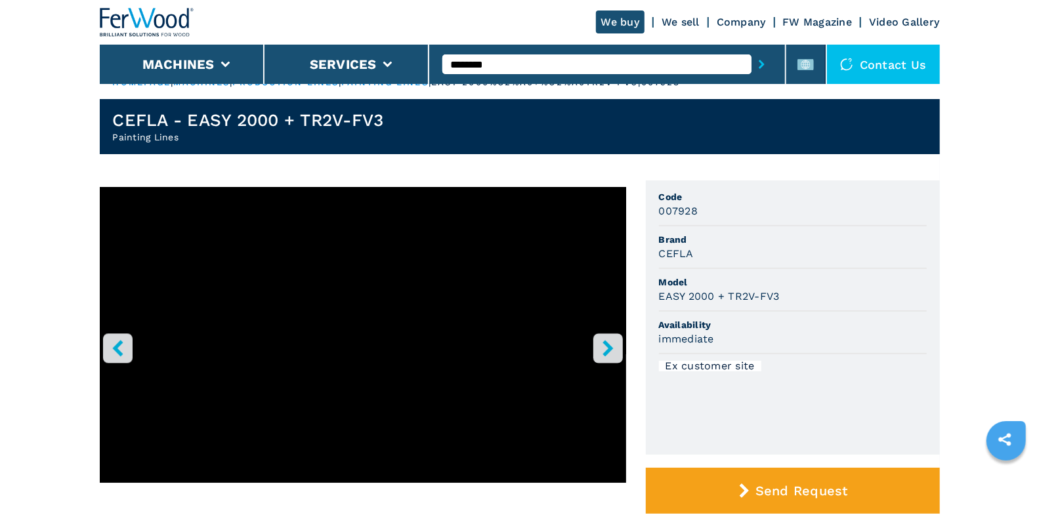
type input "********"
click at [751, 49] on button "submit-button" at bounding box center [761, 64] width 20 height 30
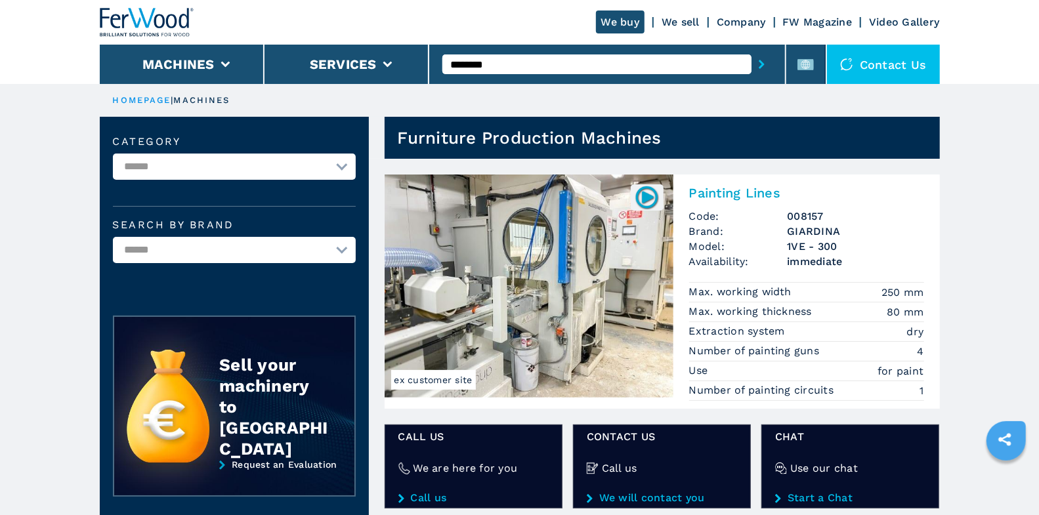
click at [759, 203] on div "Painting Lines Code: 008157 Brand: [PERSON_NAME] Model: 1VE - 300 Availability:…" at bounding box center [806, 292] width 266 height 234
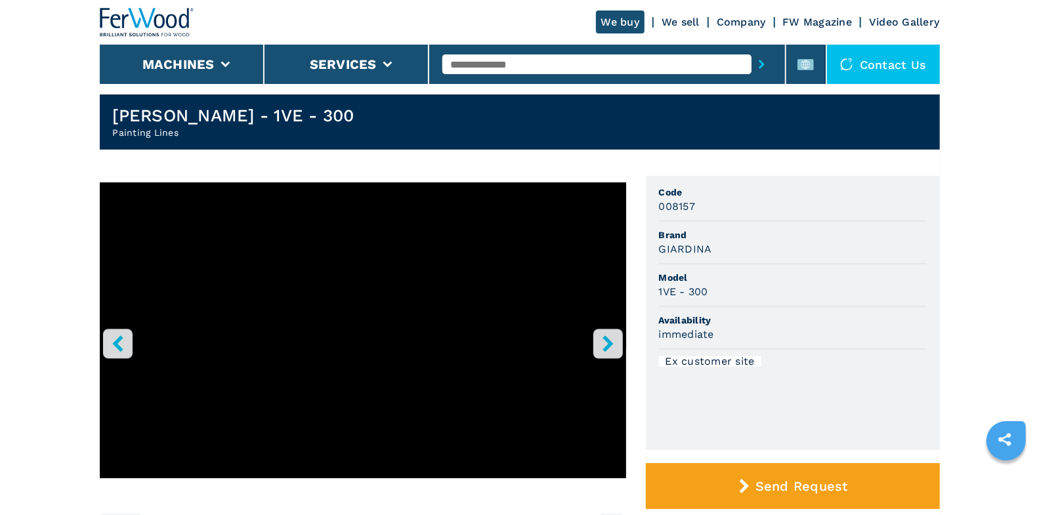
scroll to position [24, 0]
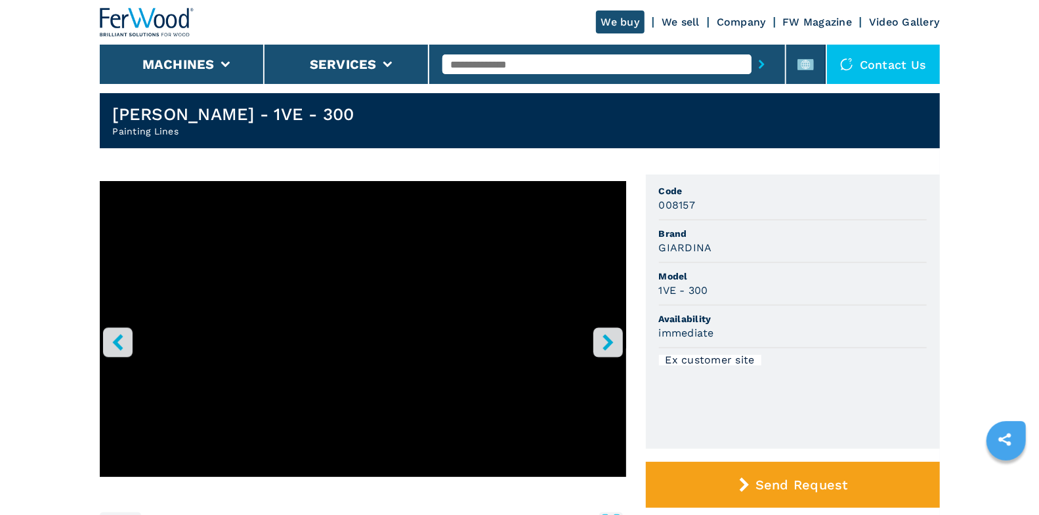
click at [605, 333] on button "right-button" at bounding box center [608, 342] width 30 height 30
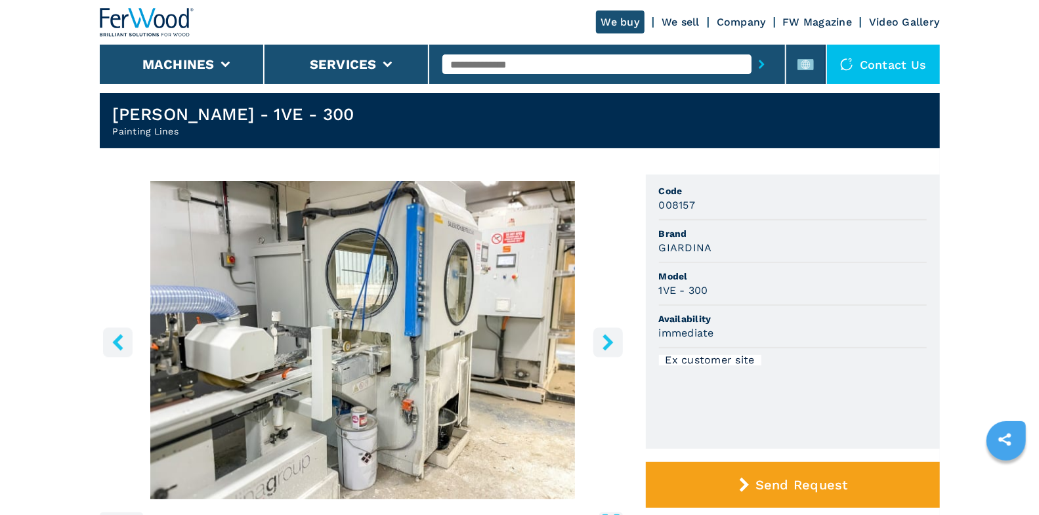
click at [605, 333] on button "right-button" at bounding box center [608, 342] width 30 height 30
click at [607, 338] on icon "right-button" at bounding box center [607, 342] width 10 height 16
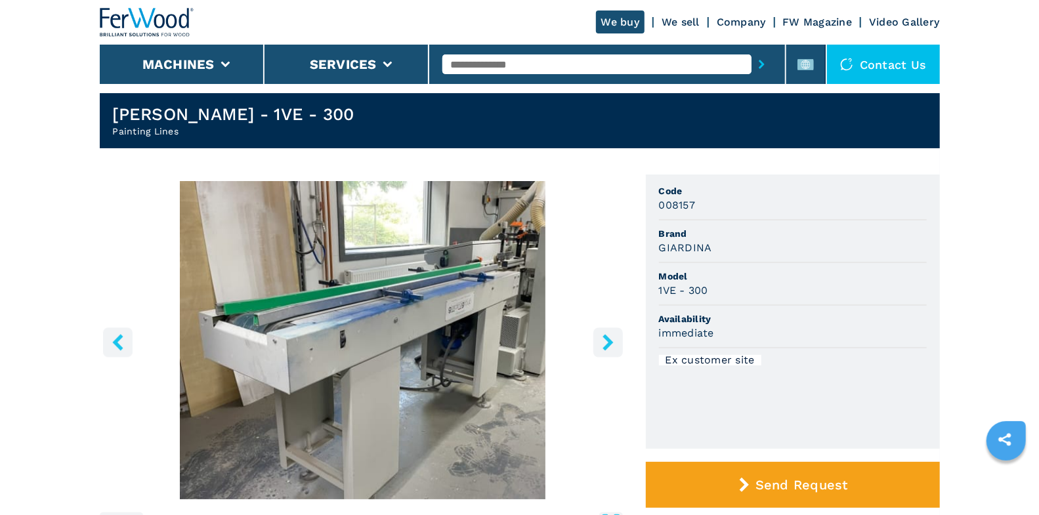
click at [607, 338] on icon "right-button" at bounding box center [607, 342] width 10 height 16
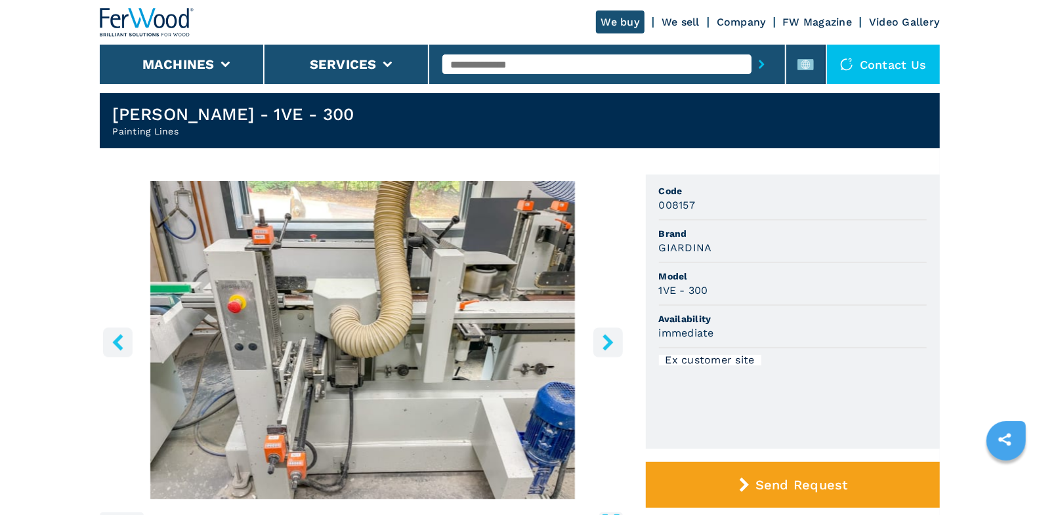
click at [117, 345] on icon "left-button" at bounding box center [117, 342] width 10 height 16
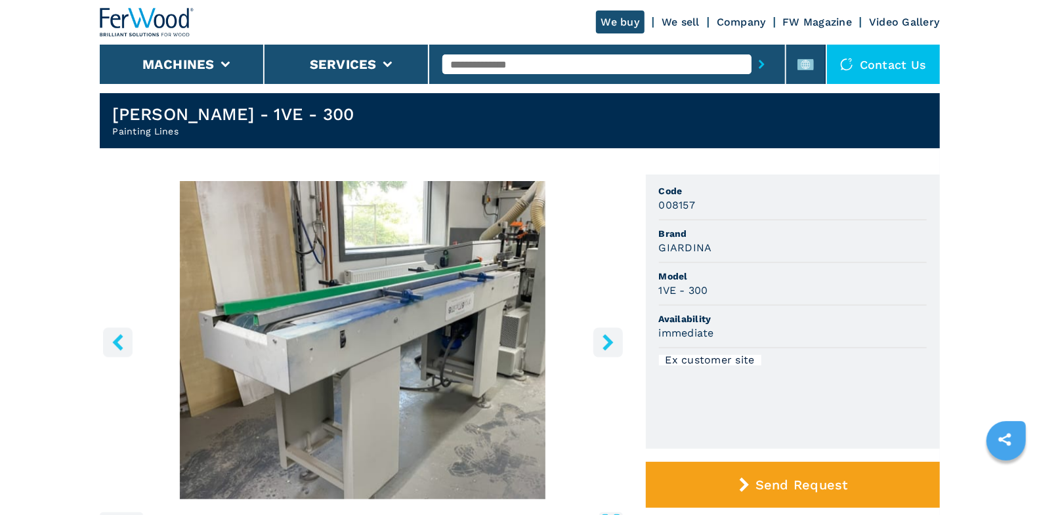
click at [117, 345] on icon "left-button" at bounding box center [117, 342] width 10 height 16
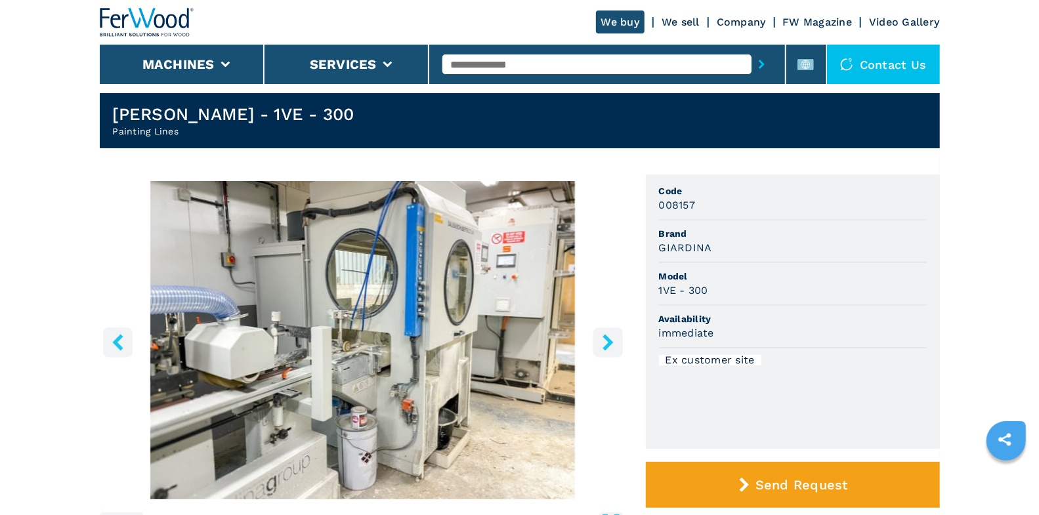
click at [117, 345] on icon "left-button" at bounding box center [117, 342] width 10 height 16
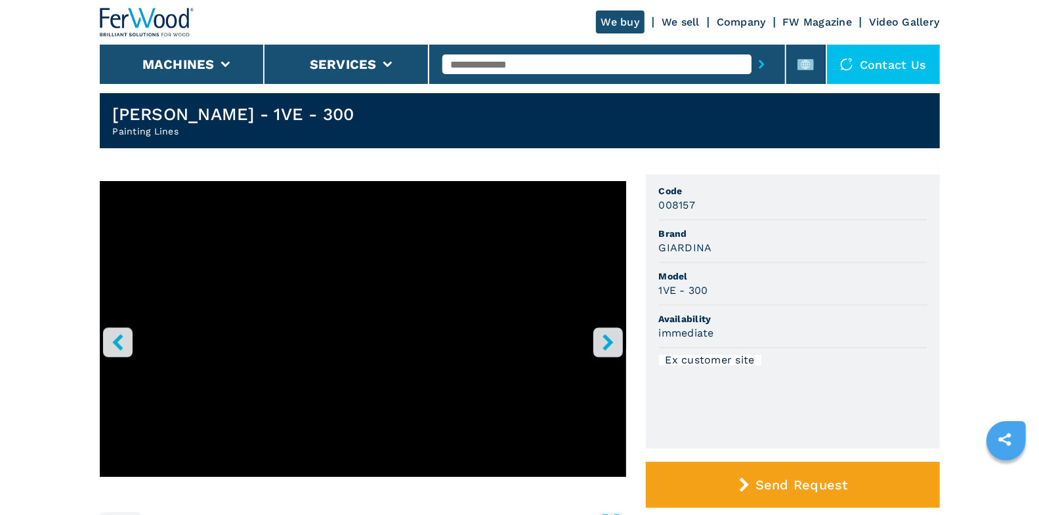
click at [117, 345] on icon "left-button" at bounding box center [117, 342] width 10 height 16
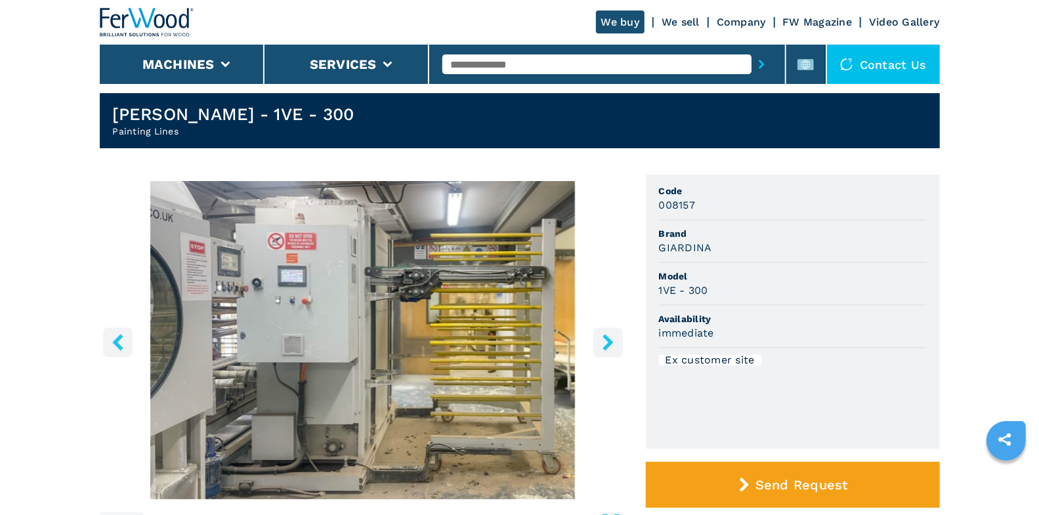
click at [123, 344] on icon "left-button" at bounding box center [118, 342] width 16 height 16
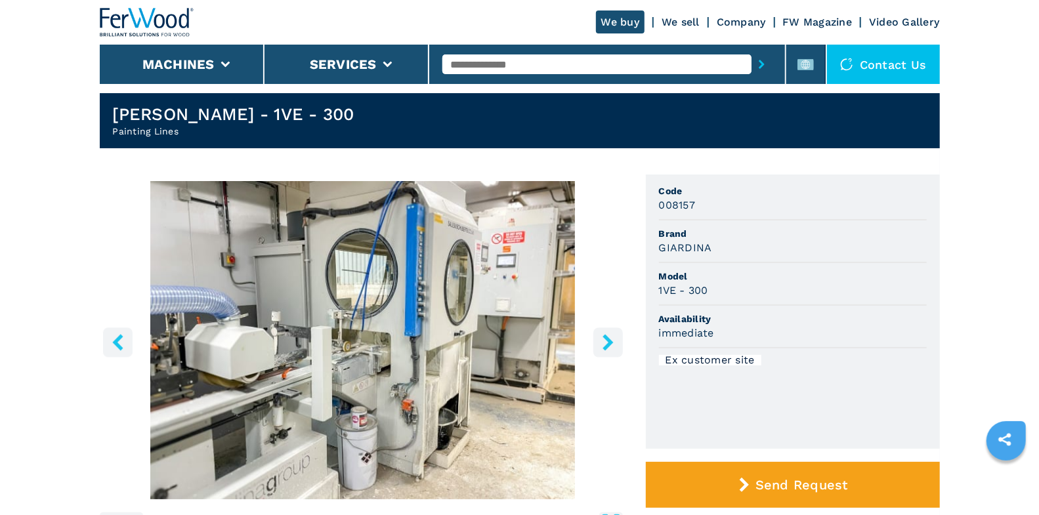
click at [127, 347] on button "left-button" at bounding box center [118, 342] width 30 height 30
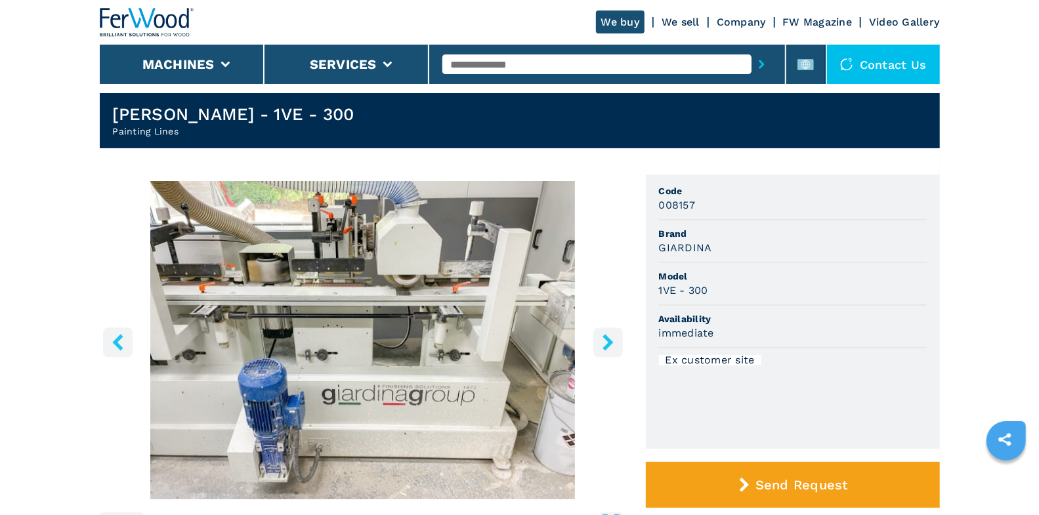
click at [127, 347] on button "left-button" at bounding box center [118, 342] width 30 height 30
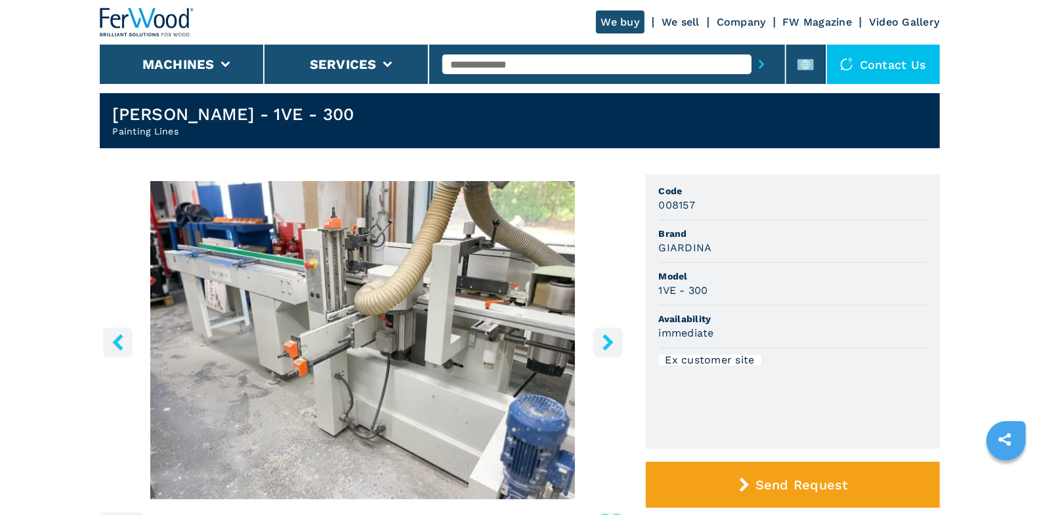
click at [127, 347] on button "left-button" at bounding box center [118, 342] width 30 height 30
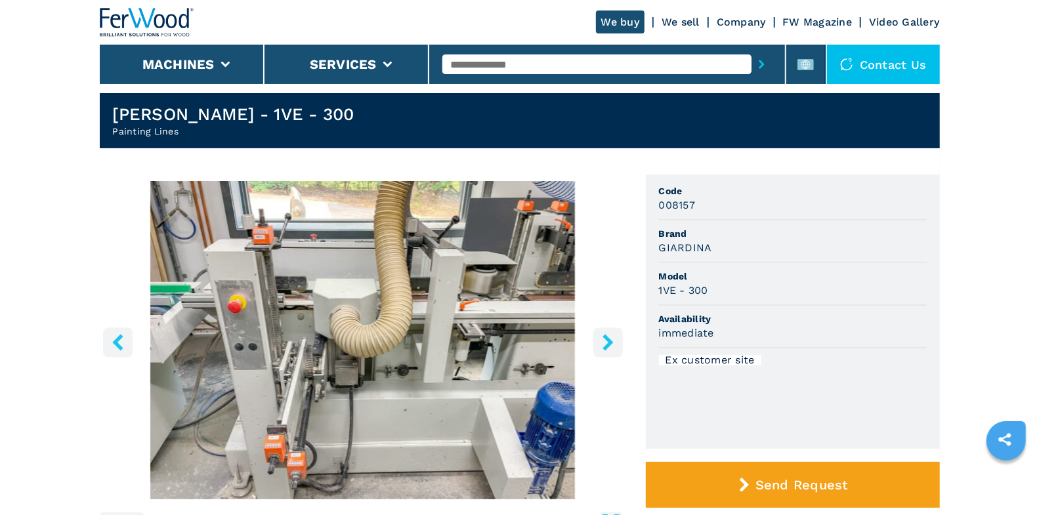
click at [121, 349] on icon "left-button" at bounding box center [118, 342] width 16 height 16
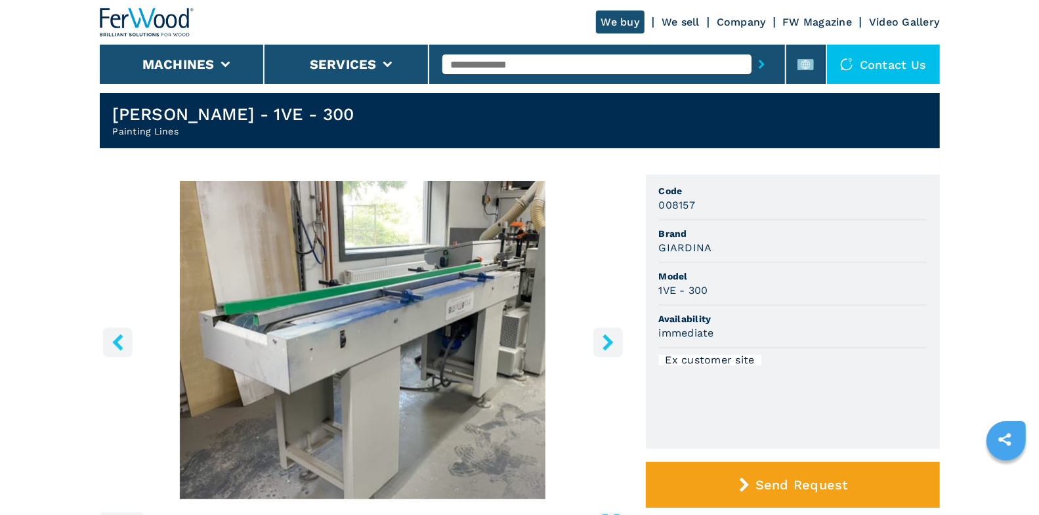
click at [121, 349] on icon "left-button" at bounding box center [118, 342] width 16 height 16
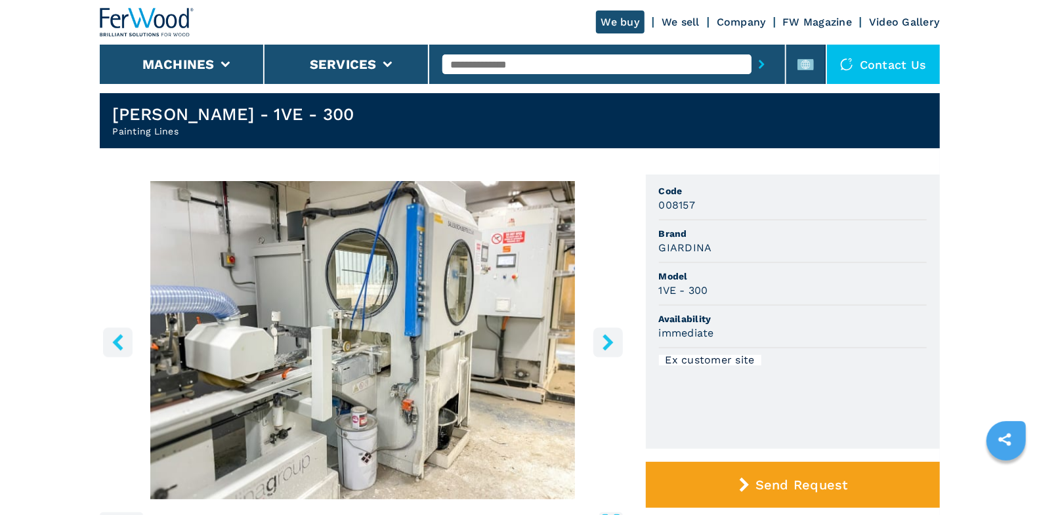
click at [129, 352] on button "left-button" at bounding box center [118, 342] width 30 height 30
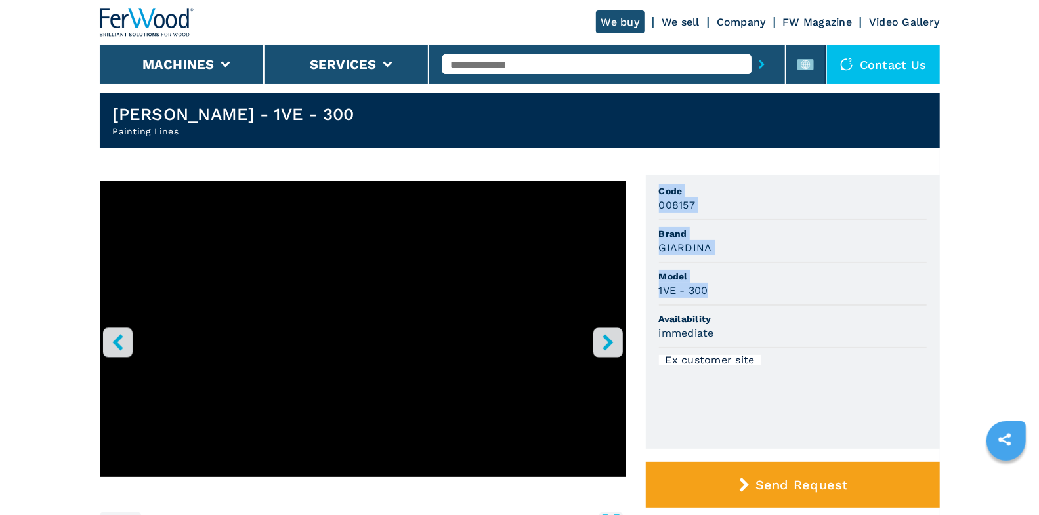
drag, startPoint x: 656, startPoint y: 188, endPoint x: 736, endPoint y: 286, distance: 126.9
click at [736, 286] on ul "Code 008157 Brand [PERSON_NAME] Model 1VE - 300 Availability immediate Ex custo…" at bounding box center [793, 312] width 294 height 274
copy ul "Code 008157 Brand [PERSON_NAME] Model 1VE - 300"
click at [610, 343] on icon "right-button" at bounding box center [607, 342] width 10 height 16
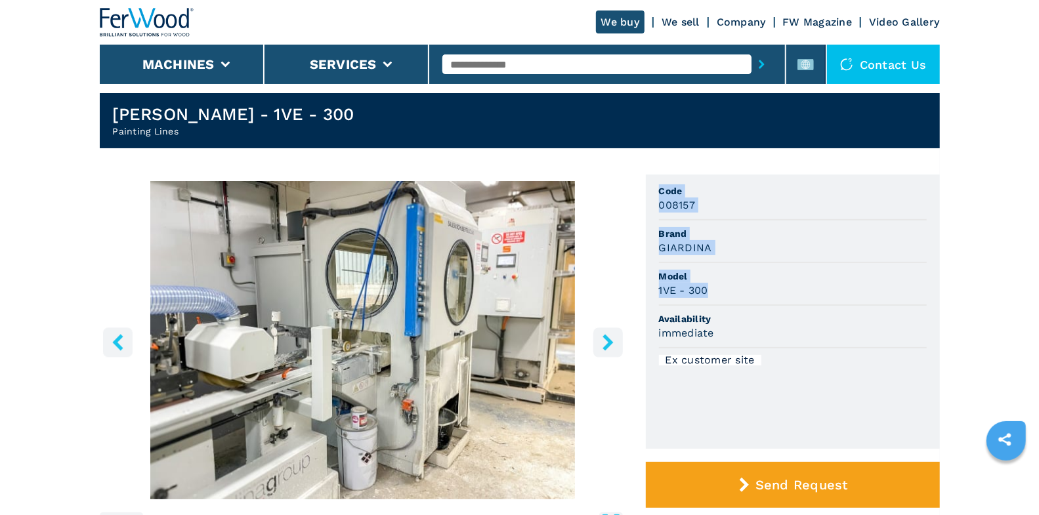
click at [610, 343] on icon "right-button" at bounding box center [607, 342] width 10 height 16
click at [154, 17] on img at bounding box center [147, 22] width 94 height 29
